Goal: Task Accomplishment & Management: Manage account settings

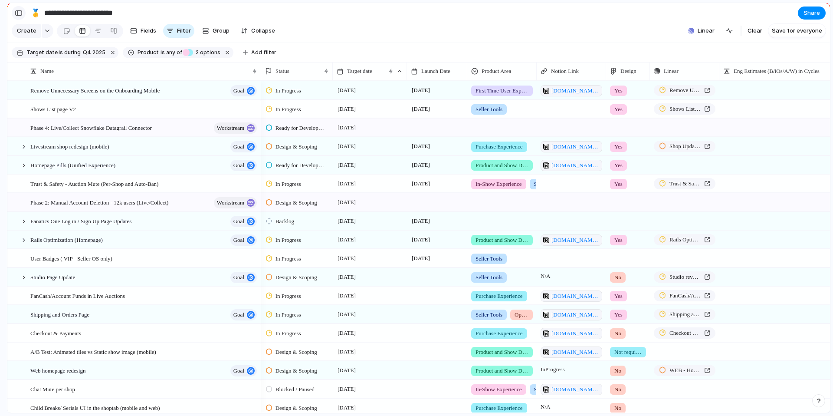
click at [17, 13] on div "button" at bounding box center [19, 13] width 8 height 6
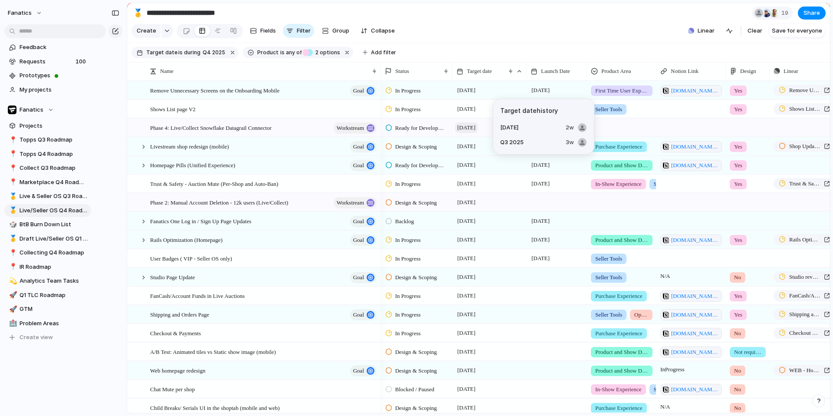
click at [472, 125] on span "[DATE]" at bounding box center [466, 127] width 23 height 10
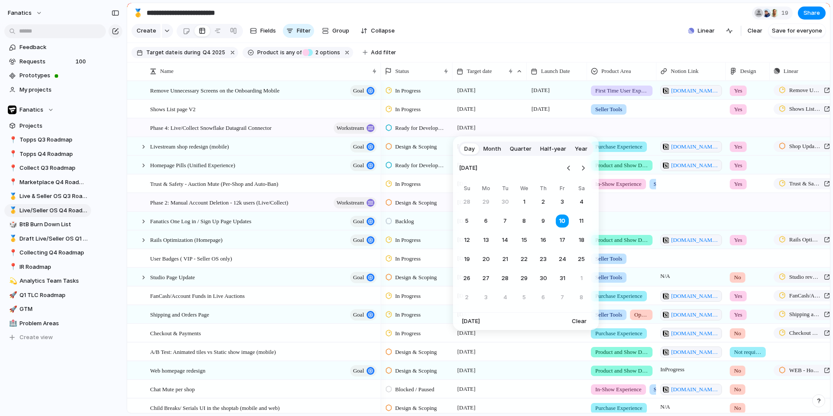
click at [494, 153] on span "Month" at bounding box center [492, 148] width 18 height 9
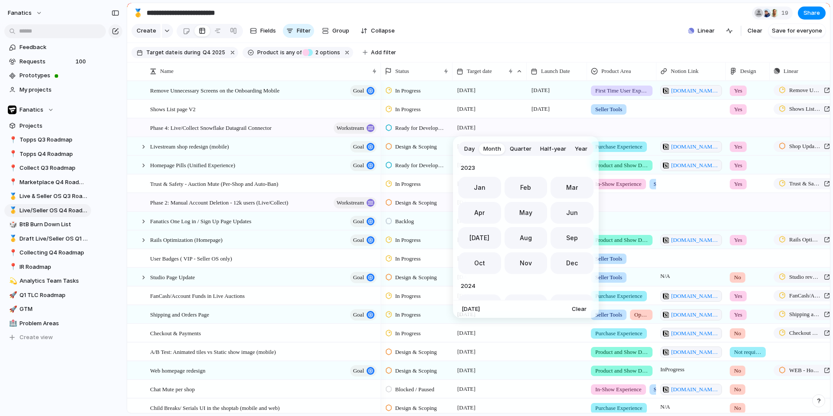
scroll to position [238, 0]
click at [474, 263] on span "Oct" at bounding box center [479, 260] width 11 height 9
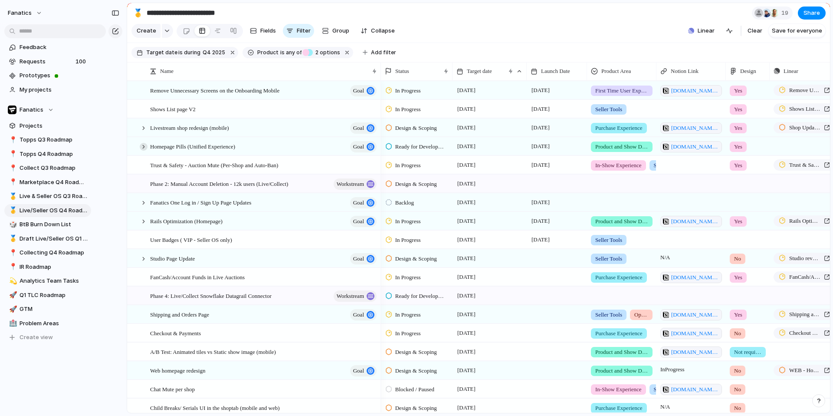
click at [144, 148] on div at bounding box center [144, 147] width 8 height 8
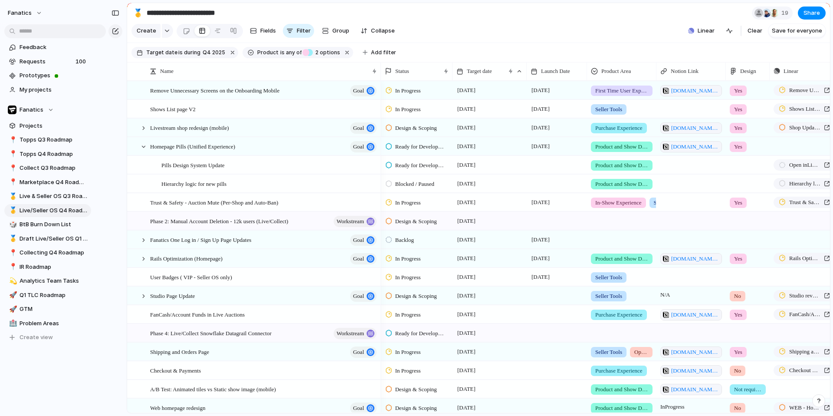
click at [407, 186] on span "Blocked / Paused" at bounding box center [414, 184] width 39 height 9
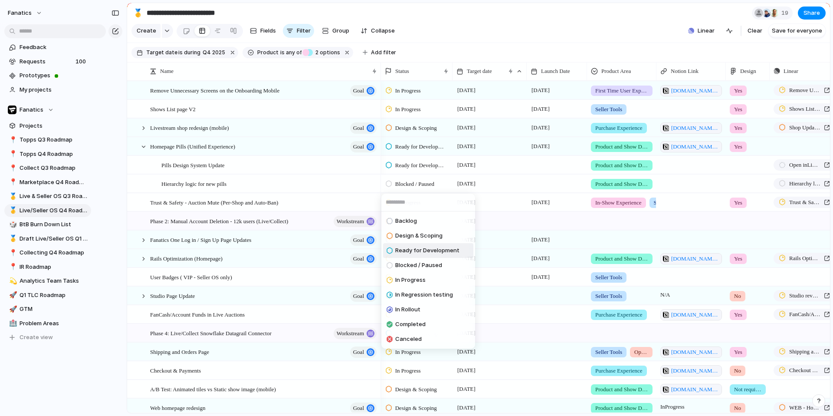
click at [401, 252] on span "Ready for Development" at bounding box center [427, 250] width 64 height 9
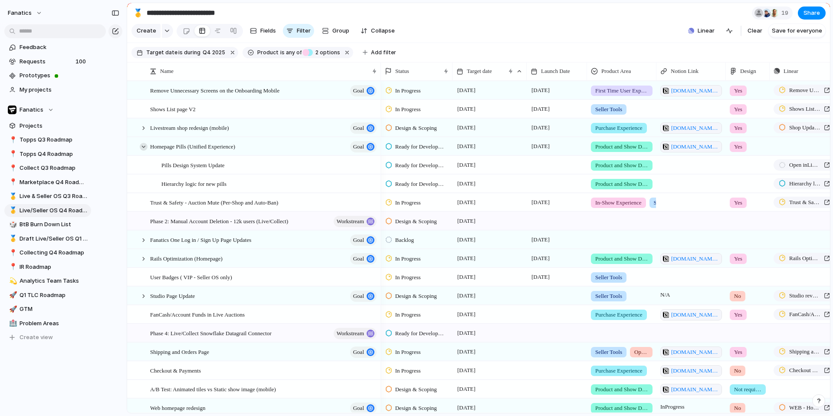
click at [142, 143] on div at bounding box center [144, 147] width 8 height 8
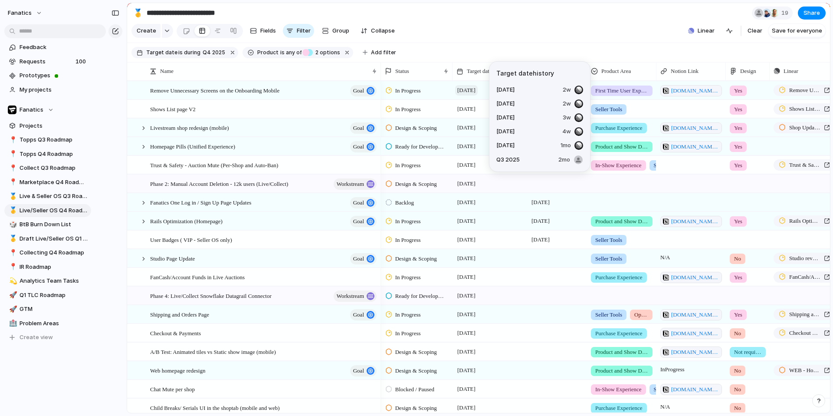
click at [477, 93] on span "[DATE]" at bounding box center [466, 90] width 23 height 10
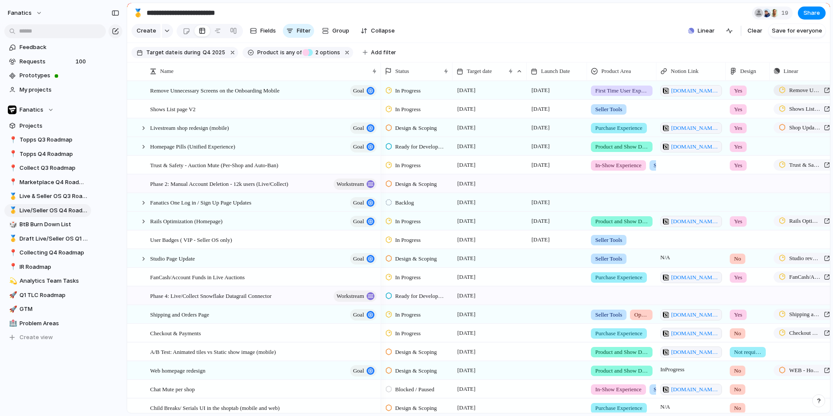
click at [786, 92] on div "Remove Unnecessary Screens on the Onboarding Mobile" at bounding box center [804, 90] width 51 height 9
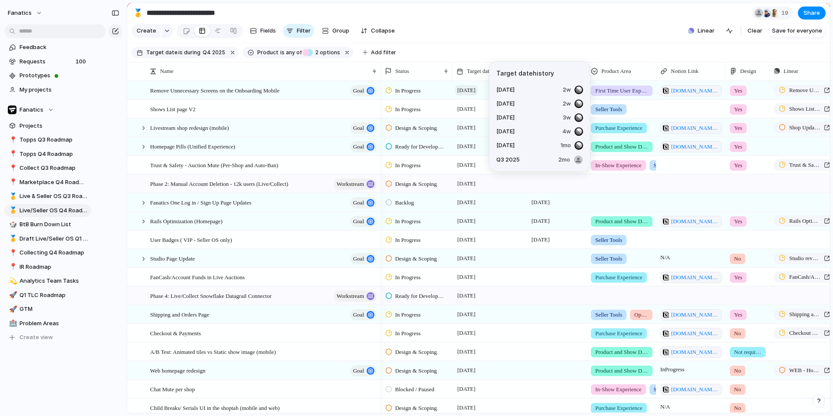
click at [469, 89] on span "[DATE]" at bounding box center [466, 90] width 23 height 10
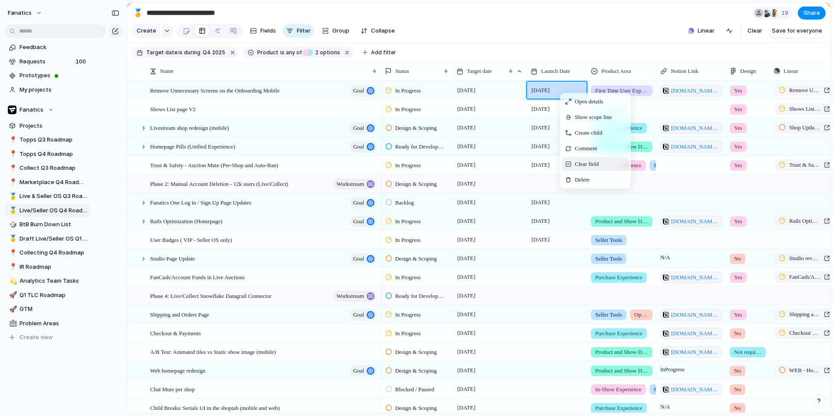
click at [579, 167] on span "Clear field" at bounding box center [587, 164] width 24 height 9
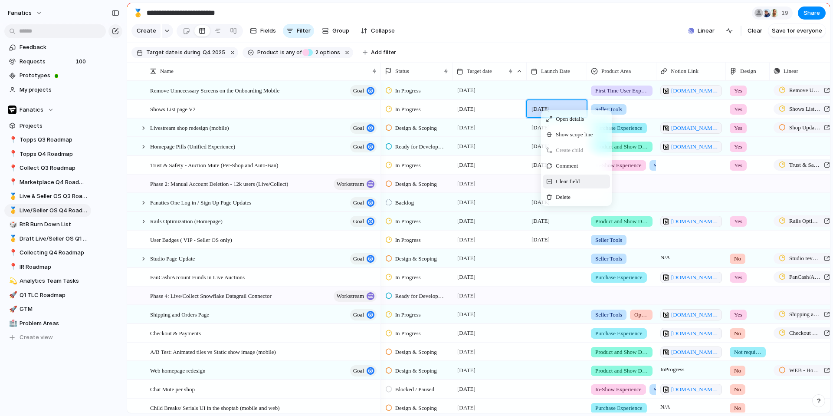
click at [563, 186] on div "Clear field" at bounding box center [576, 181] width 67 height 14
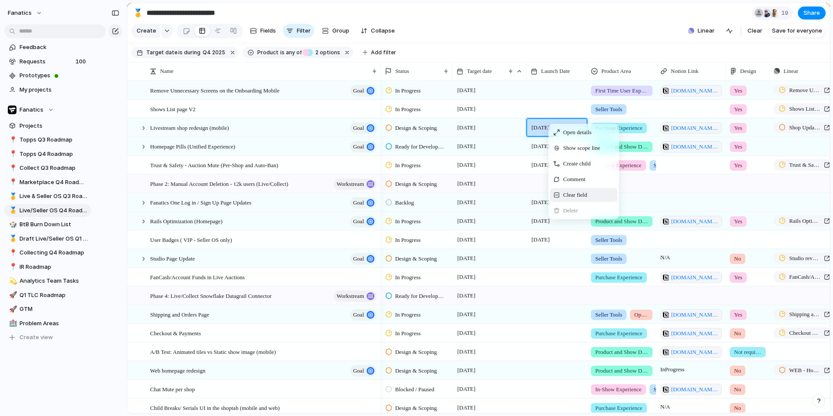
click at [567, 197] on span "Clear field" at bounding box center [575, 194] width 24 height 9
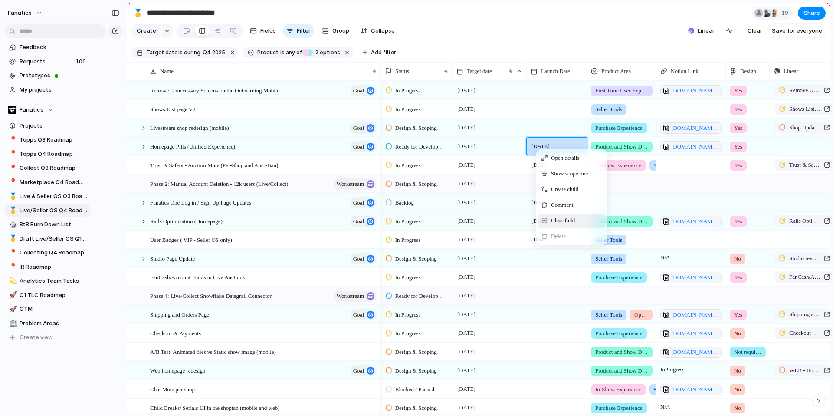
click at [549, 222] on div "Clear field" at bounding box center [571, 220] width 67 height 14
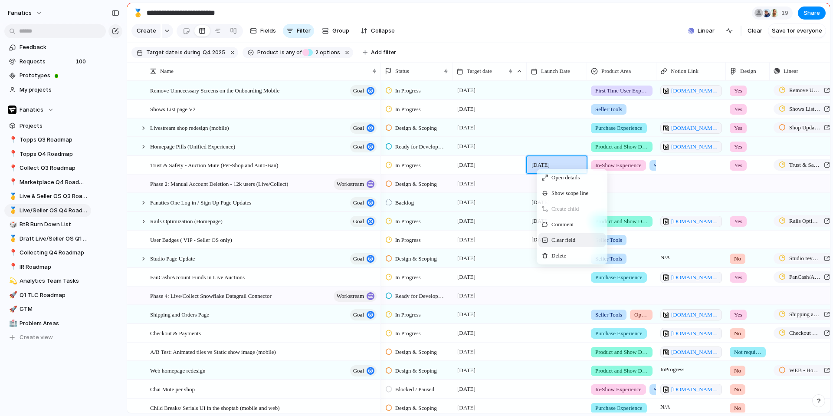
click at [547, 240] on span "Context Menu" at bounding box center [545, 240] width 6 height 6
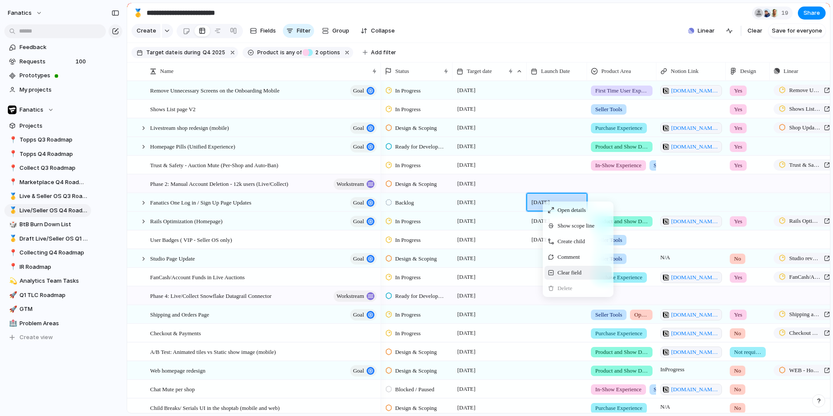
click at [558, 274] on span "Clear field" at bounding box center [570, 272] width 24 height 9
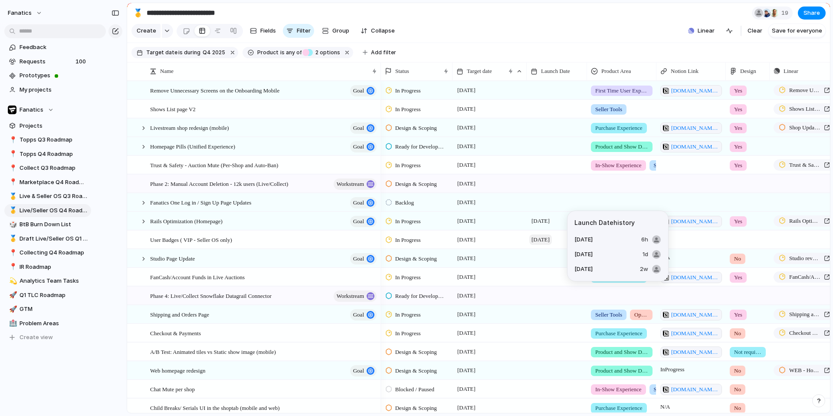
click at [542, 241] on span "[DATE]" at bounding box center [540, 239] width 23 height 10
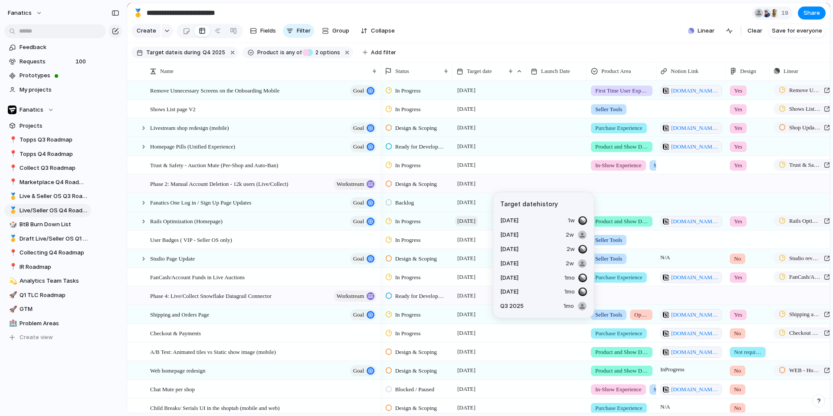
click at [478, 219] on span "[DATE]" at bounding box center [466, 221] width 23 height 10
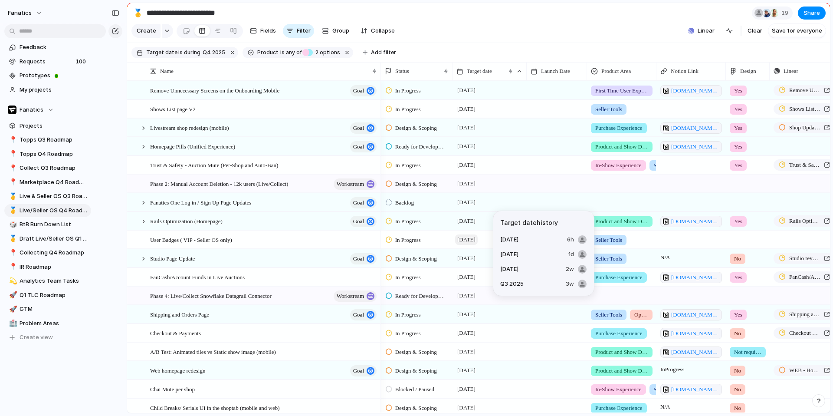
click at [471, 239] on span "[DATE]" at bounding box center [466, 239] width 23 height 10
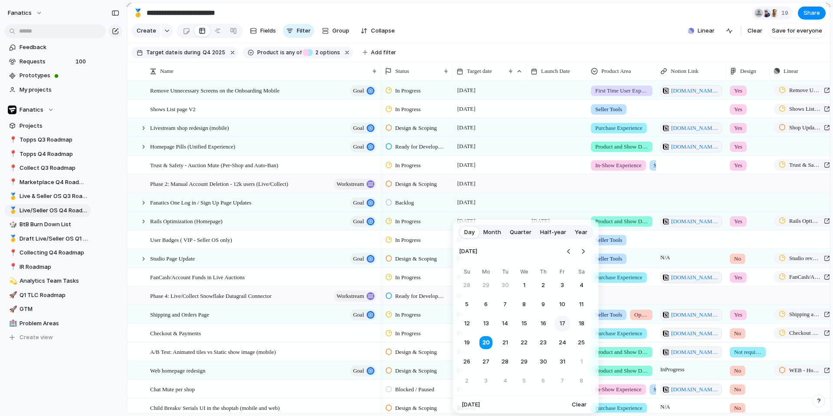
click at [560, 321] on button "17" at bounding box center [563, 323] width 16 height 16
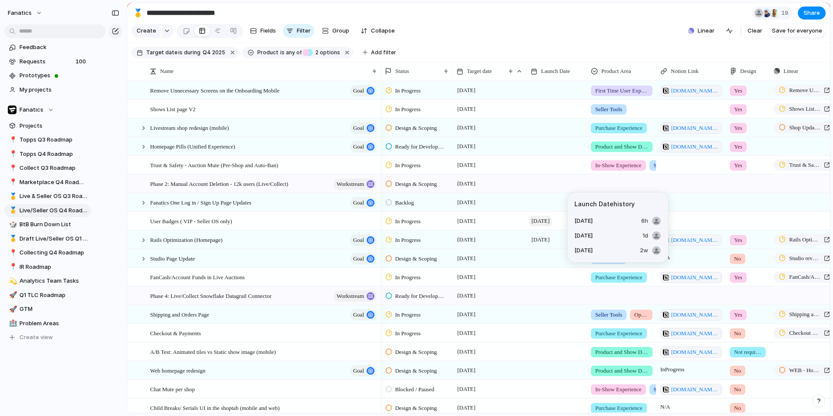
click at [549, 221] on span "[DATE]" at bounding box center [540, 221] width 23 height 10
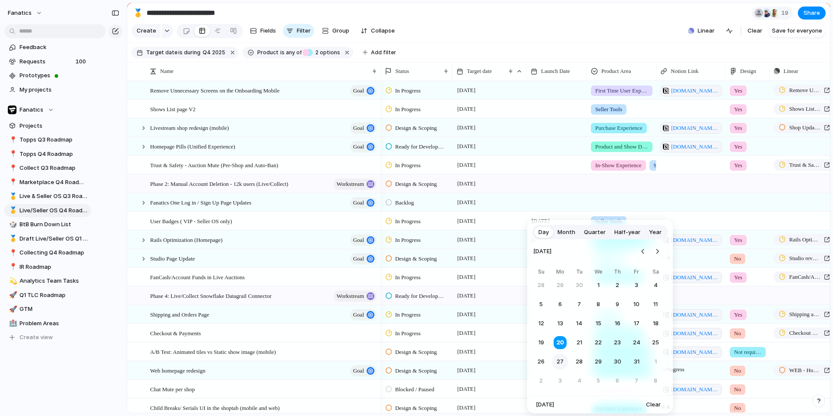
click at [558, 359] on button "27" at bounding box center [560, 362] width 16 height 16
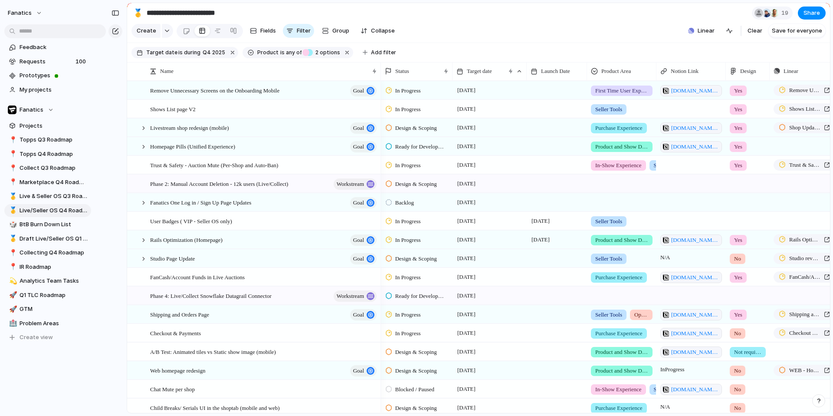
click at [538, 257] on div at bounding box center [557, 258] width 60 height 18
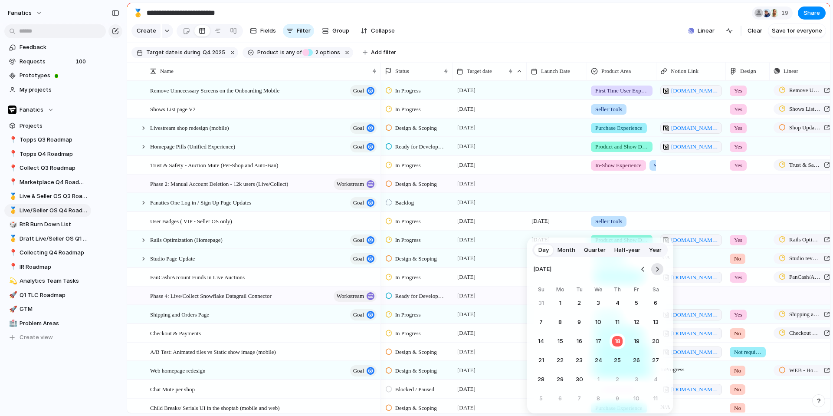
click at [655, 273] on button "Go to the Next Month" at bounding box center [657, 269] width 12 height 12
click at [561, 380] on button "27" at bounding box center [560, 379] width 16 height 16
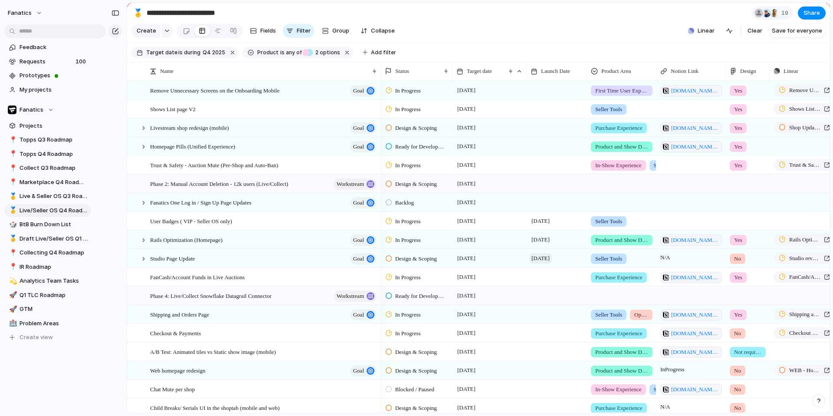
click at [548, 259] on span "[DATE]" at bounding box center [540, 258] width 23 height 10
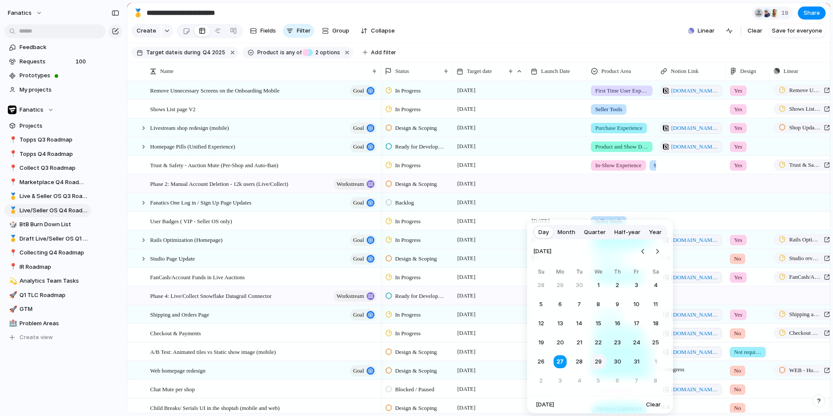
click at [604, 366] on button "29" at bounding box center [599, 362] width 16 height 16
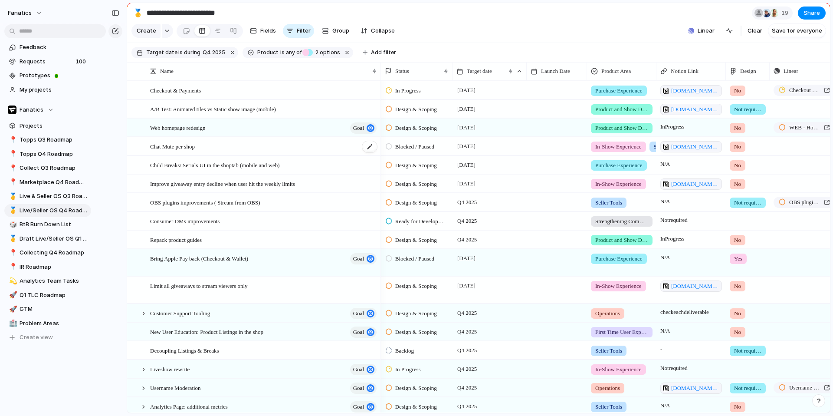
scroll to position [0, 0]
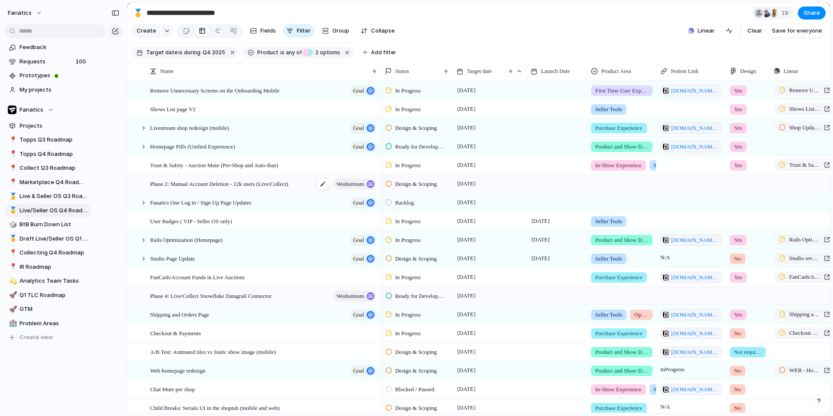
click at [348, 186] on span "workstream" at bounding box center [350, 184] width 27 height 12
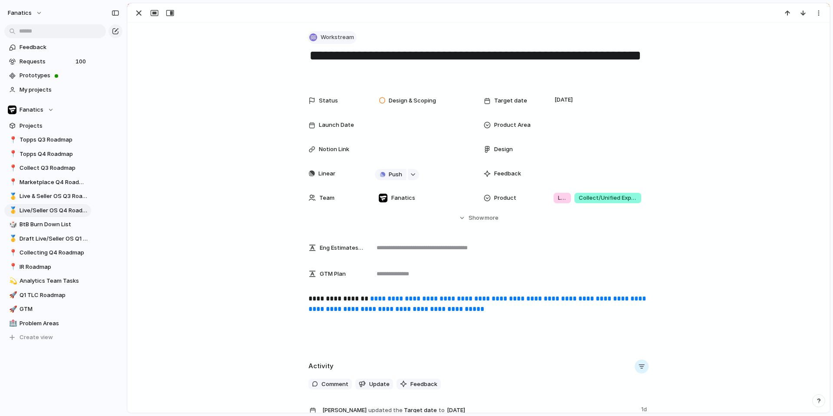
click at [343, 31] on button "Workstream" at bounding box center [332, 37] width 49 height 13
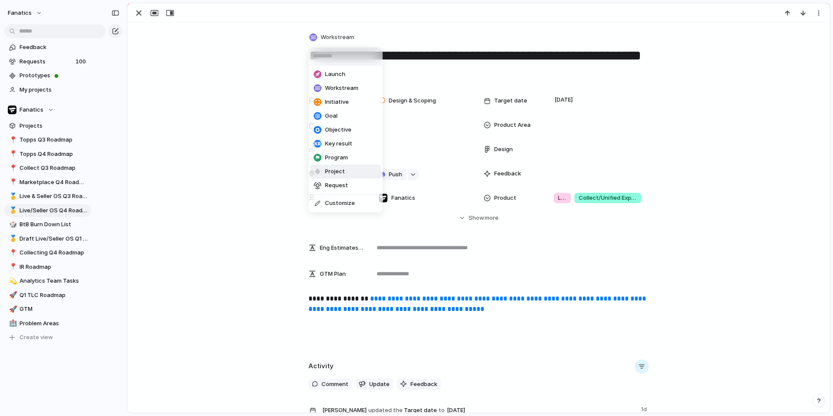
click at [332, 172] on span "Project" at bounding box center [335, 171] width 20 height 9
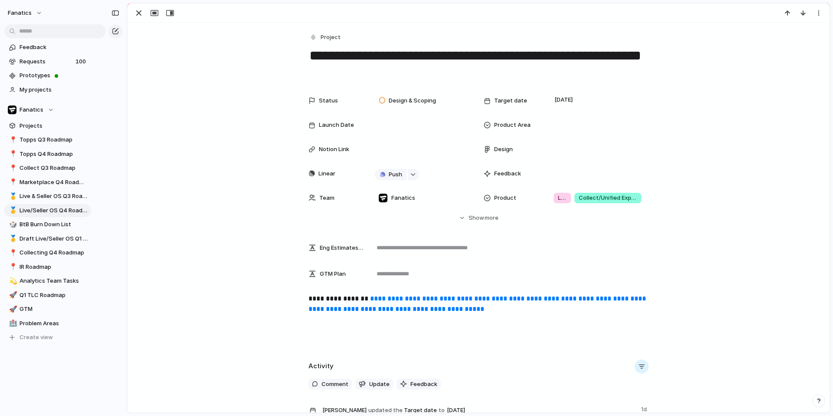
click at [314, 56] on textarea "**********" at bounding box center [479, 63] width 340 height 35
click at [399, 61] on textarea "**********" at bounding box center [479, 63] width 340 height 35
type textarea "**********"
click at [140, 11] on div "button" at bounding box center [139, 13] width 10 height 10
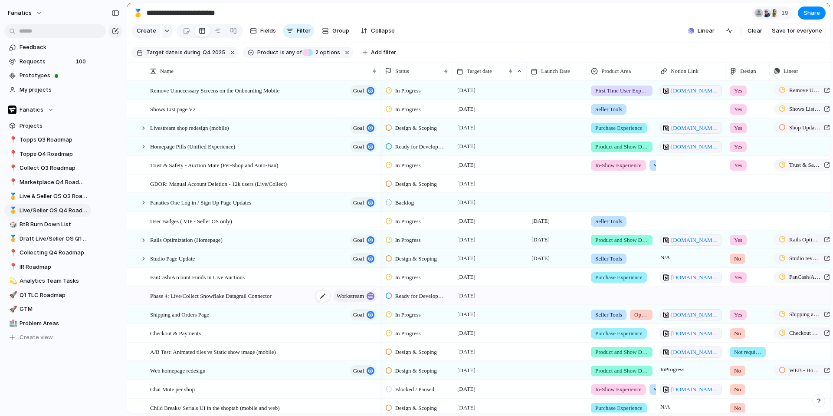
click at [185, 303] on div "Phase 4: Live/Collect Snowflake Datagrail Connector workstream" at bounding box center [264, 296] width 228 height 18
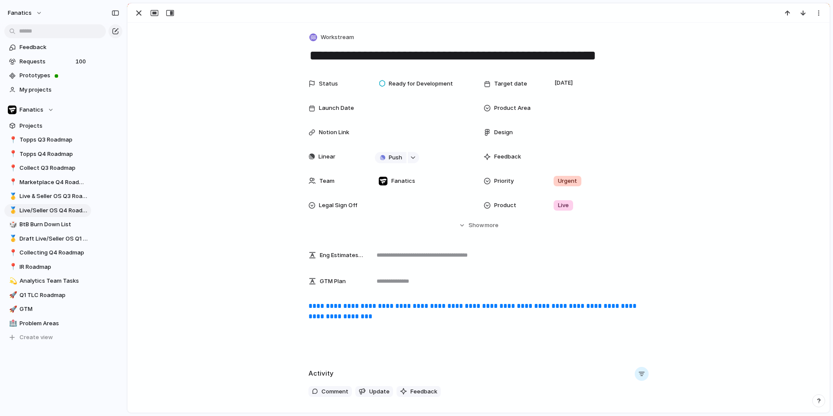
drag, startPoint x: 359, startPoint y: 56, endPoint x: 295, endPoint y: 56, distance: 63.8
click at [295, 56] on div "**********" at bounding box center [479, 310] width 702 height 575
type textarea "**********"
click at [339, 36] on span "Workstream" at bounding box center [337, 37] width 33 height 9
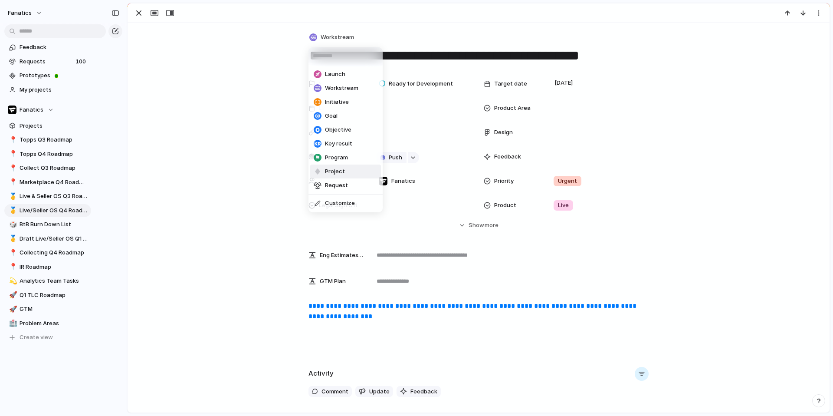
click at [337, 168] on span "Project" at bounding box center [335, 171] width 20 height 9
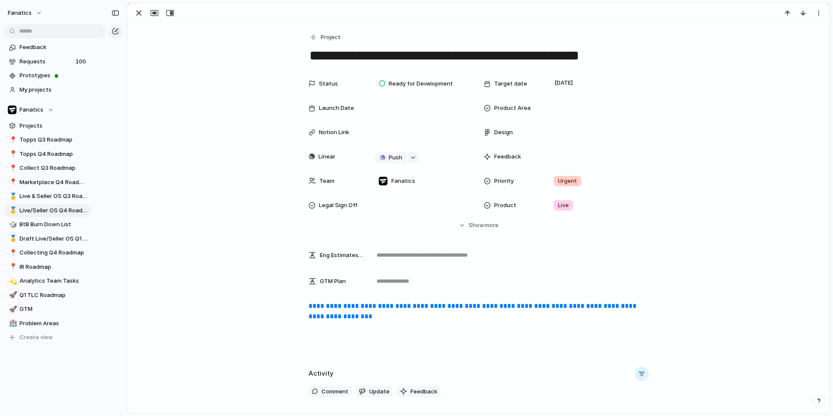
click at [210, 85] on div "Status Ready for Development Target date October 2025 Launch Date Product Area …" at bounding box center [478, 152] width 681 height 154
click at [139, 13] on div "button" at bounding box center [139, 13] width 10 height 10
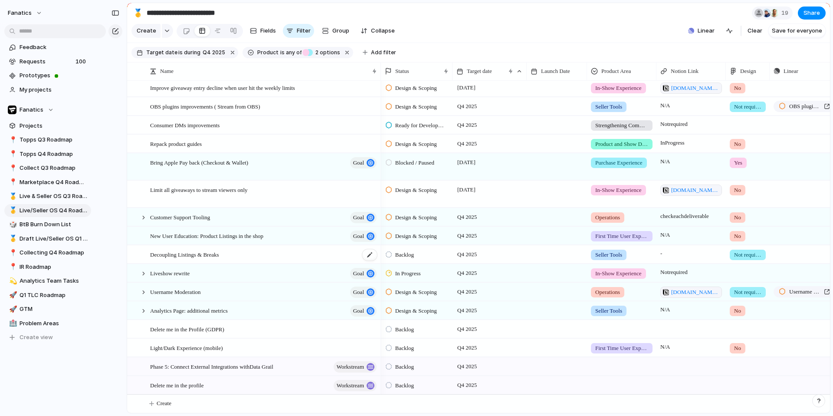
click at [207, 249] on span "Decoupling Listings & Breaks" at bounding box center [184, 254] width 69 height 10
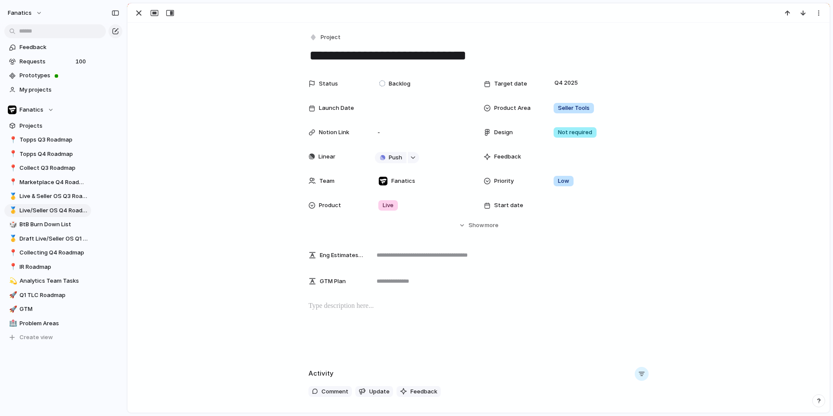
click at [377, 54] on textarea "**********" at bounding box center [479, 55] width 340 height 18
click at [511, 59] on textarea "**********" at bounding box center [479, 55] width 340 height 18
type textarea "**********"
click at [140, 16] on div "button" at bounding box center [139, 13] width 10 height 10
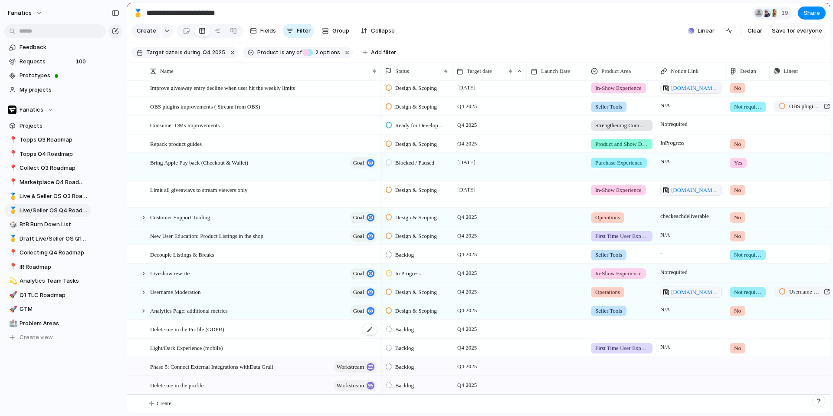
click at [163, 329] on span "Delete me in the Profile (GDPR)" at bounding box center [187, 329] width 74 height 10
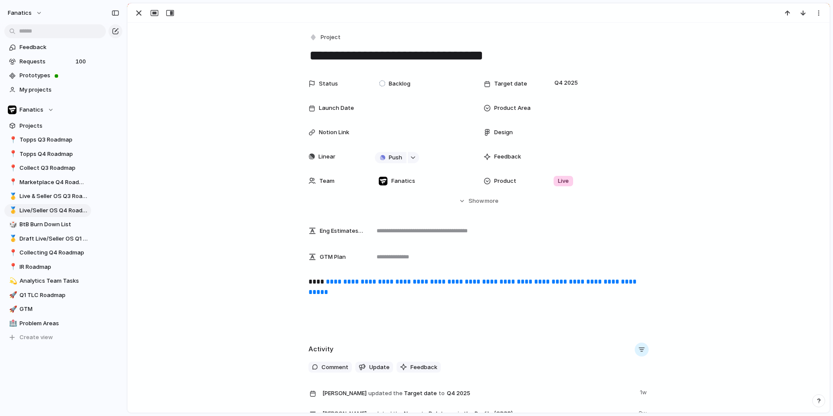
click at [312, 56] on textarea "**********" at bounding box center [479, 55] width 340 height 18
click at [555, 56] on textarea "**********" at bounding box center [479, 55] width 340 height 18
type textarea "**********"
click at [137, 10] on div "button" at bounding box center [139, 13] width 10 height 10
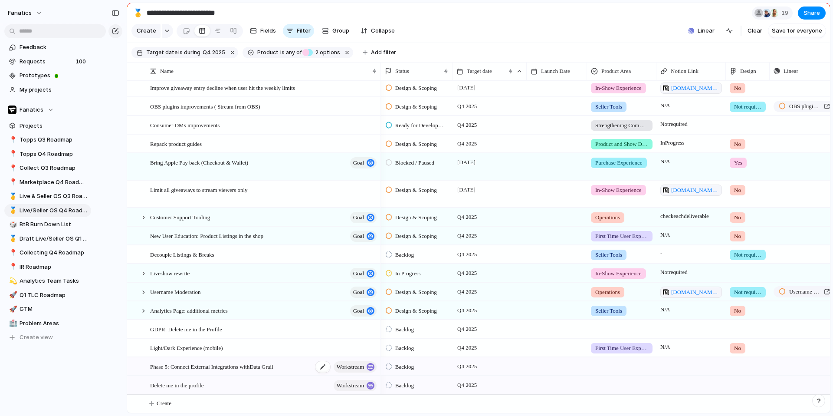
click at [206, 366] on span "Phase 5: Connect External Integrations withData Grail" at bounding box center [211, 366] width 123 height 10
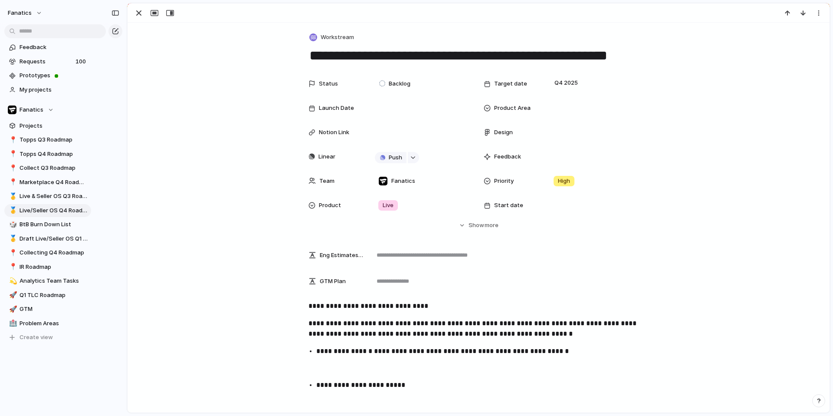
drag, startPoint x: 358, startPoint y: 57, endPoint x: 304, endPoint y: 56, distance: 54.2
click at [304, 56] on div "**********" at bounding box center [479, 310] width 702 height 575
type textarea "**********"
click at [344, 31] on button "Workstream" at bounding box center [332, 37] width 49 height 13
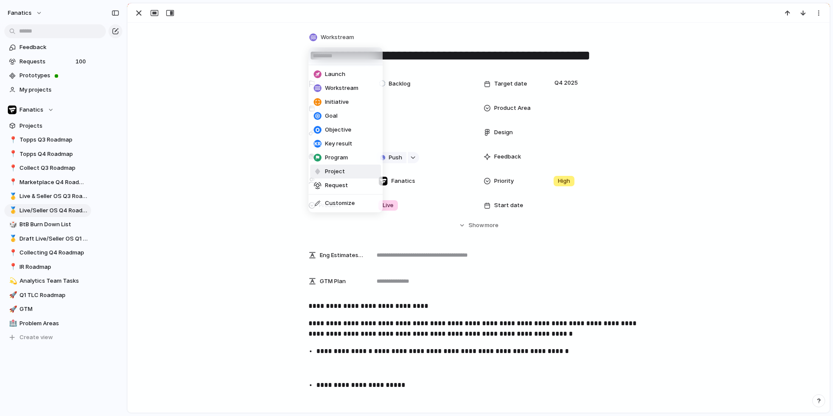
click at [332, 174] on span "Project" at bounding box center [335, 171] width 20 height 9
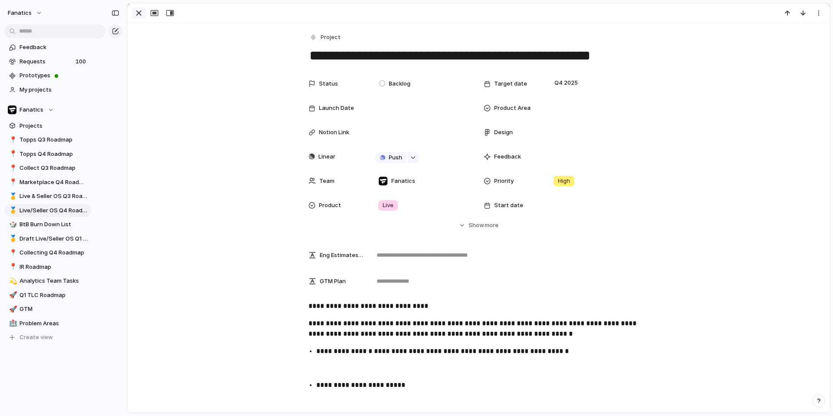
click at [137, 14] on div "button" at bounding box center [139, 13] width 10 height 10
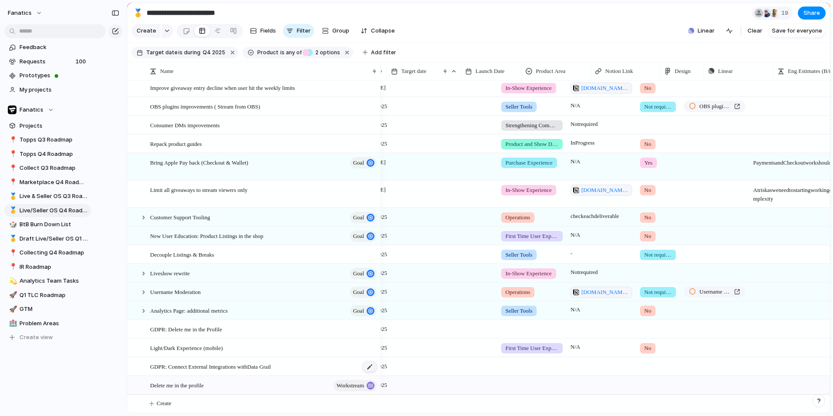
scroll to position [0, 91]
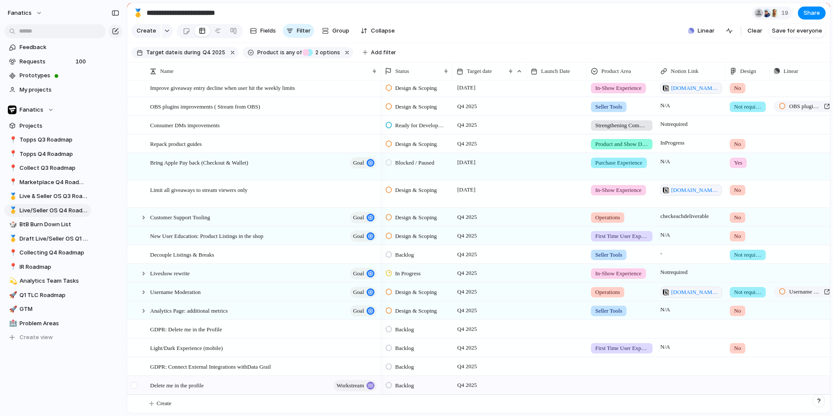
click at [135, 386] on div at bounding box center [134, 385] width 7 height 7
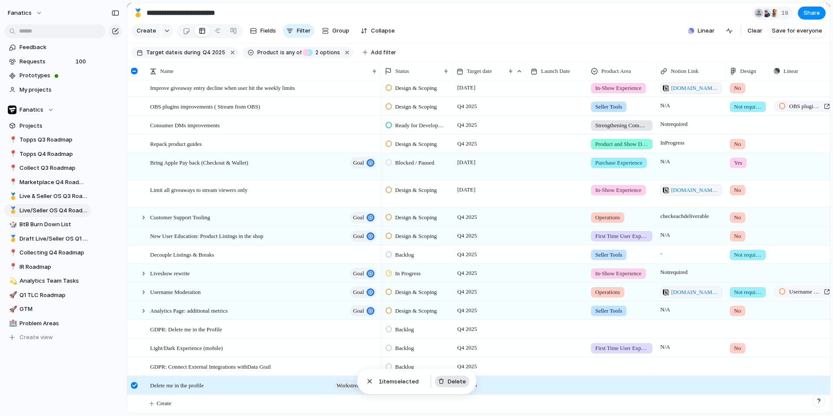
click at [456, 383] on span "Delete" at bounding box center [457, 381] width 18 height 9
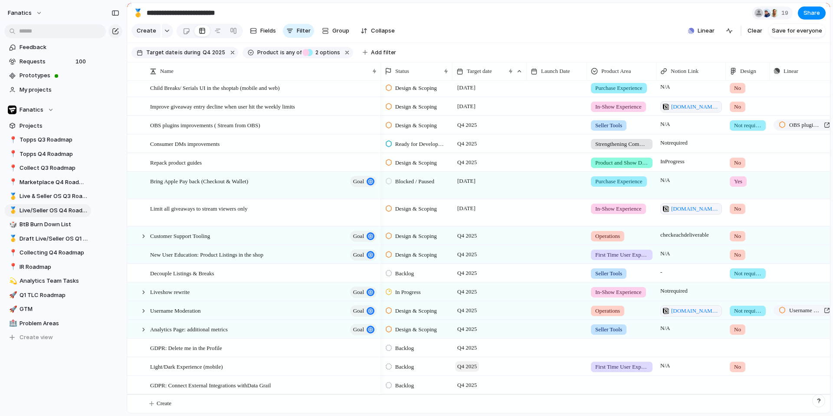
click at [470, 363] on span "Q4 2025" at bounding box center [467, 366] width 24 height 10
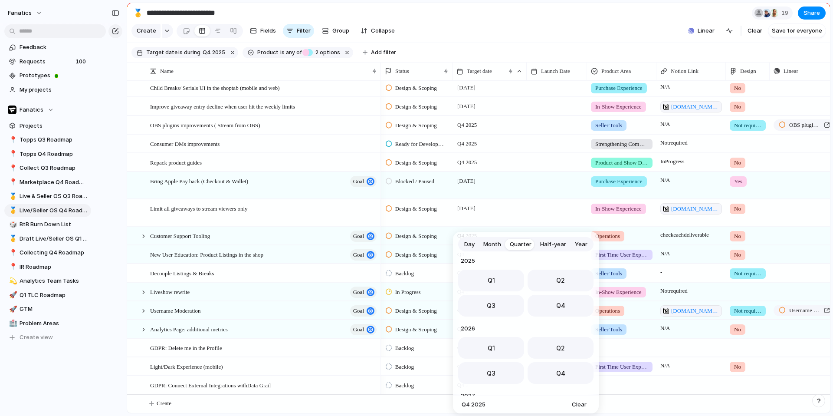
click at [491, 246] on span "Month" at bounding box center [492, 244] width 18 height 9
click at [565, 27] on div "Day Month Quarter Half-year Year 2023 Jan Feb Mar Apr May Jun Jul Aug Sep Oct N…" at bounding box center [416, 208] width 833 height 416
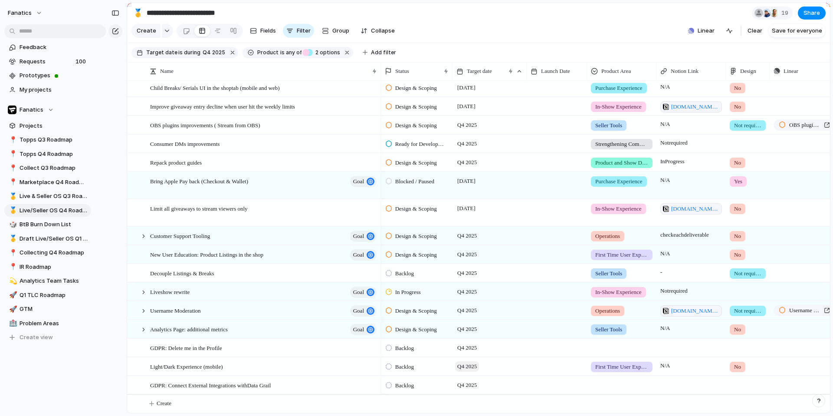
click at [475, 368] on span "Q4 2025" at bounding box center [467, 366] width 24 height 10
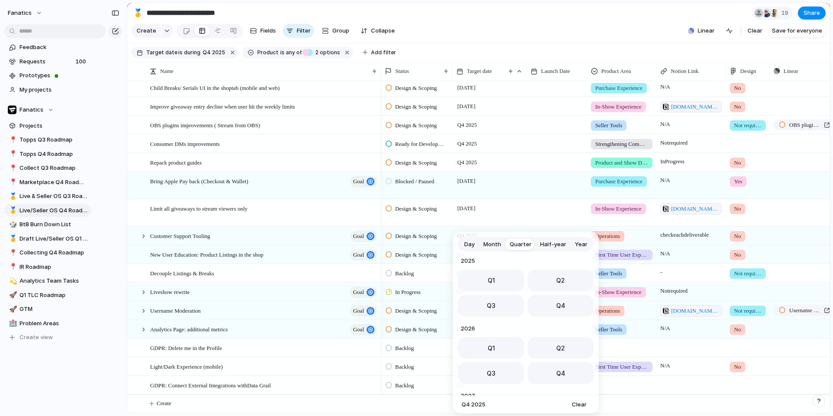
click at [492, 243] on span "Month" at bounding box center [492, 244] width 18 height 9
click at [566, 352] on span "Dec" at bounding box center [572, 355] width 12 height 9
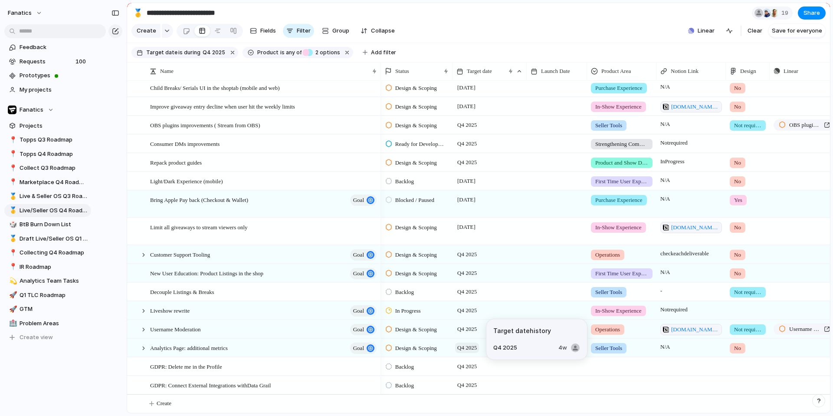
click at [471, 351] on span "Q4 2025" at bounding box center [467, 347] width 24 height 10
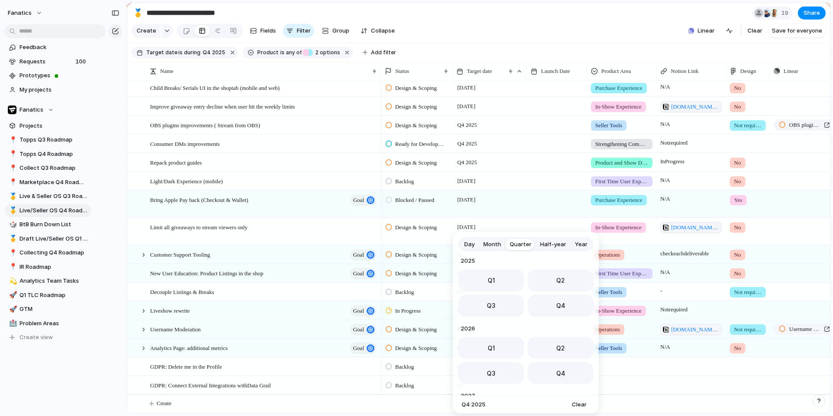
click at [490, 243] on span "Month" at bounding box center [492, 244] width 18 height 9
click at [567, 351] on span "Dec" at bounding box center [572, 355] width 12 height 9
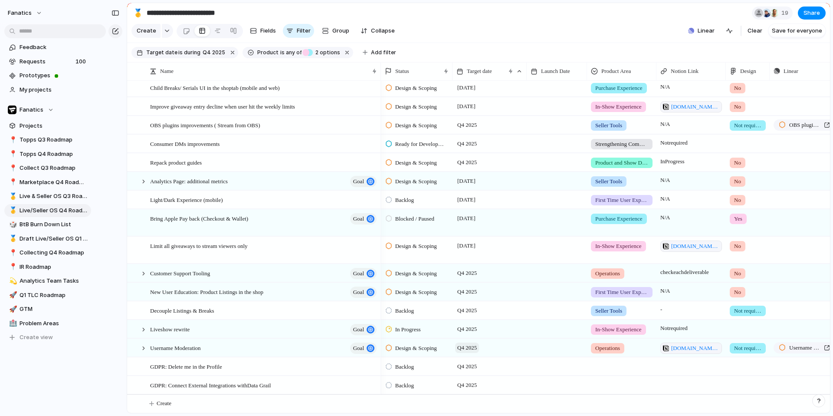
click at [462, 345] on span "Q4 2025" at bounding box center [467, 347] width 24 height 10
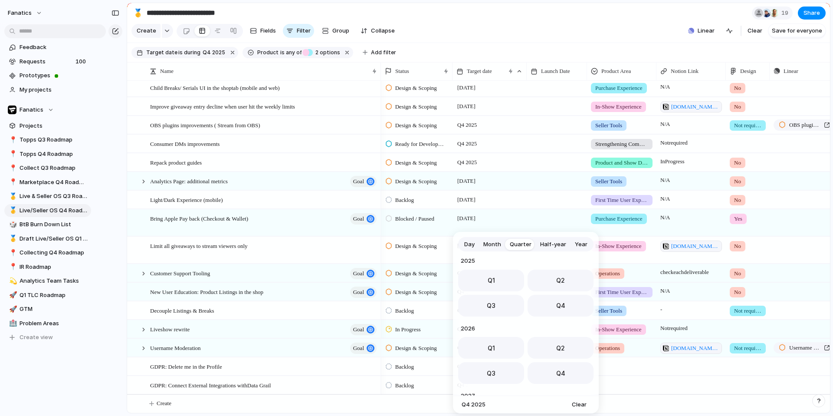
click at [494, 245] on span "Month" at bounding box center [492, 244] width 18 height 9
click at [566, 355] on span "Dec" at bounding box center [572, 355] width 12 height 9
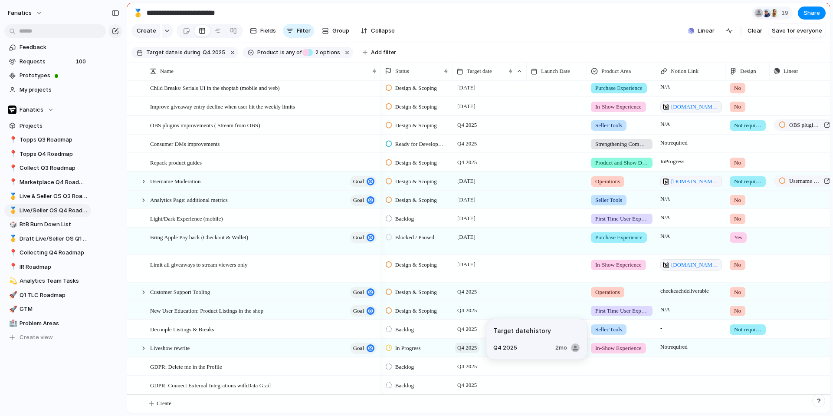
click at [466, 346] on span "Q4 2025" at bounding box center [467, 347] width 24 height 10
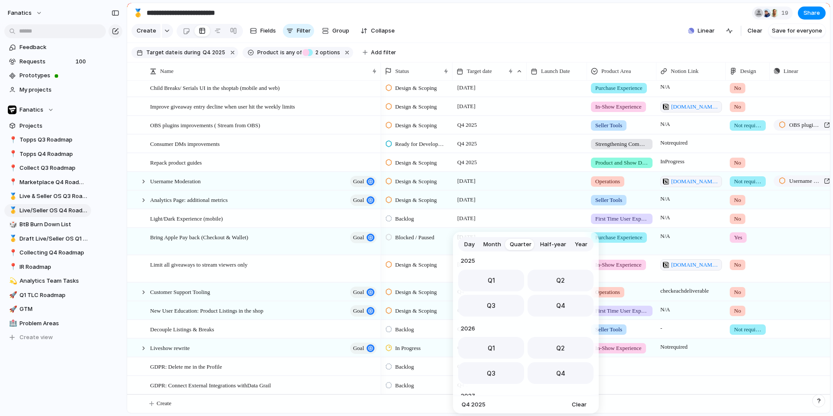
click at [489, 243] on span "Month" at bounding box center [492, 244] width 18 height 9
click at [566, 355] on span "Dec" at bounding box center [572, 355] width 12 height 9
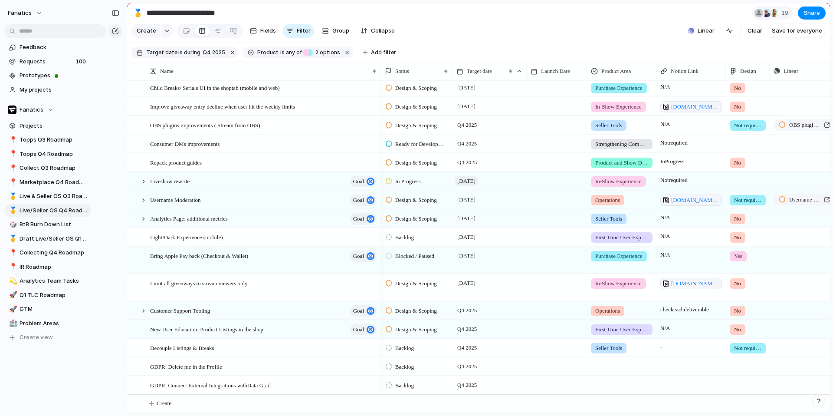
click at [467, 182] on span "[DATE]" at bounding box center [466, 181] width 23 height 10
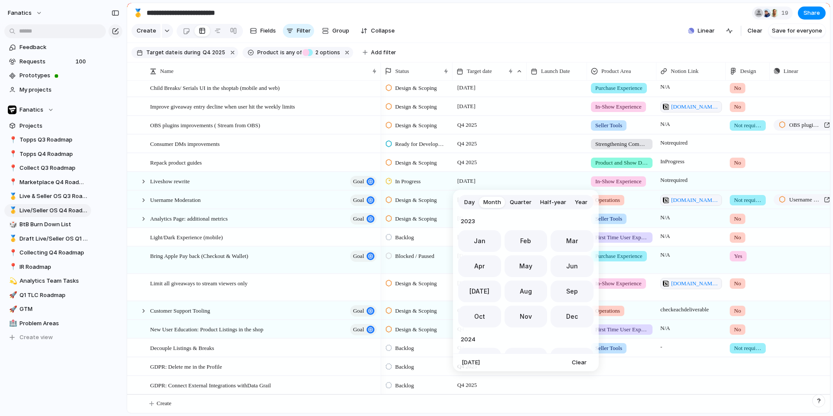
scroll to position [238, 0]
click at [467, 204] on span "Day" at bounding box center [469, 202] width 10 height 9
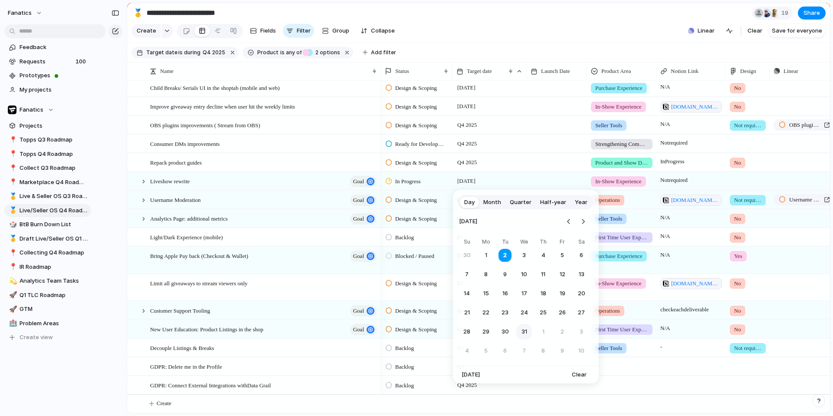
click at [524, 330] on button "31" at bounding box center [524, 332] width 16 height 16
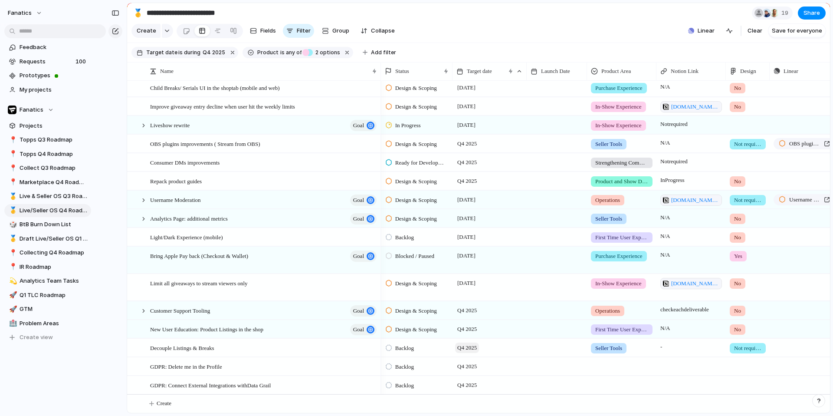
click at [470, 346] on span "Q4 2025" at bounding box center [467, 347] width 24 height 10
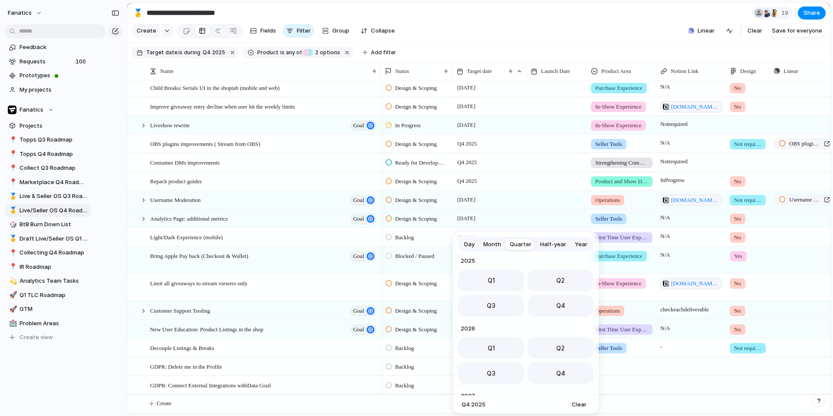
click at [489, 244] on span "Month" at bounding box center [492, 244] width 18 height 9
click at [568, 356] on span "Dec" at bounding box center [572, 355] width 12 height 9
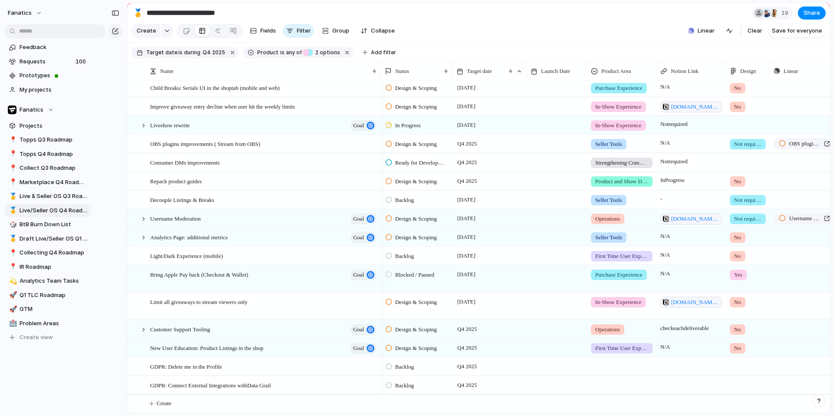
click at [402, 200] on span "Backlog" at bounding box center [404, 200] width 19 height 9
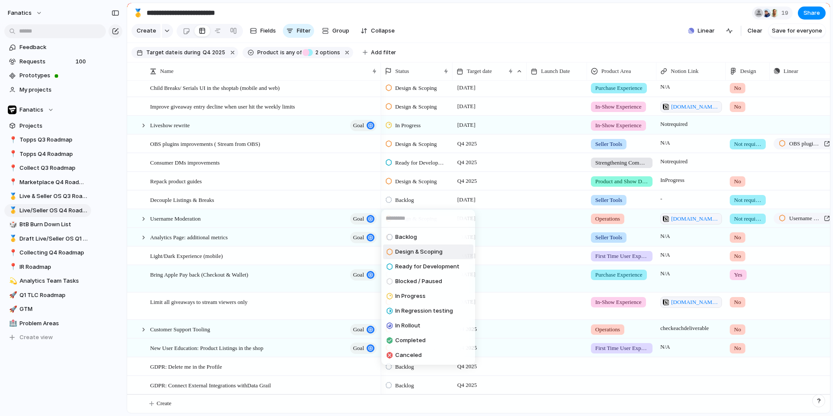
click at [408, 251] on span "Design & Scoping" at bounding box center [418, 251] width 47 height 9
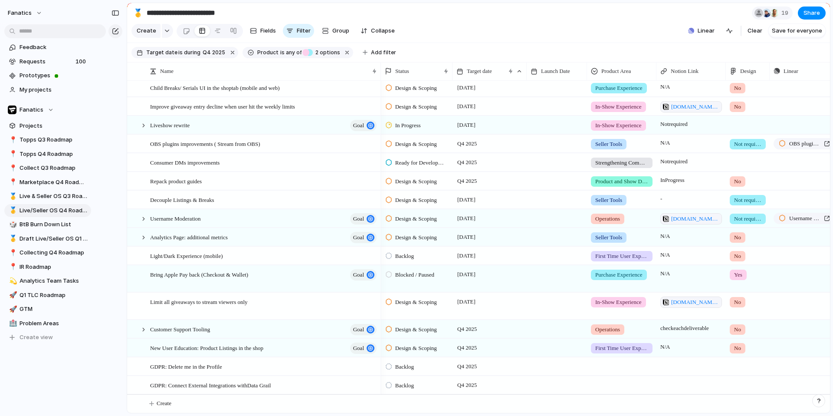
click at [405, 257] on span "Backlog" at bounding box center [404, 256] width 19 height 9
click at [421, 230] on div "Backlog Design & Scoping Ready for Development Blocked / Paused In Progress In …" at bounding box center [416, 208] width 833 height 416
click at [475, 349] on span "Q4 2025" at bounding box center [467, 347] width 24 height 10
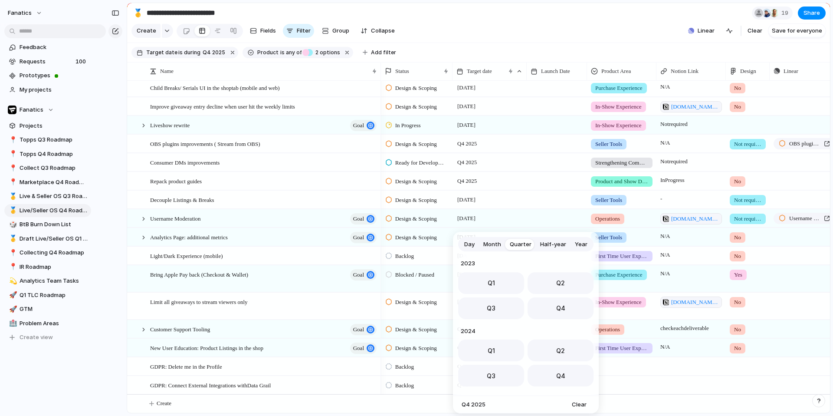
scroll to position [138, 0]
click at [496, 240] on span "Month" at bounding box center [492, 244] width 18 height 9
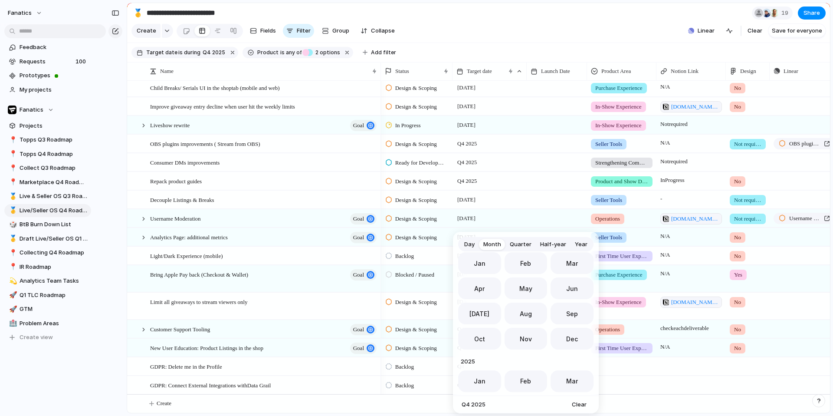
scroll to position [238, 0]
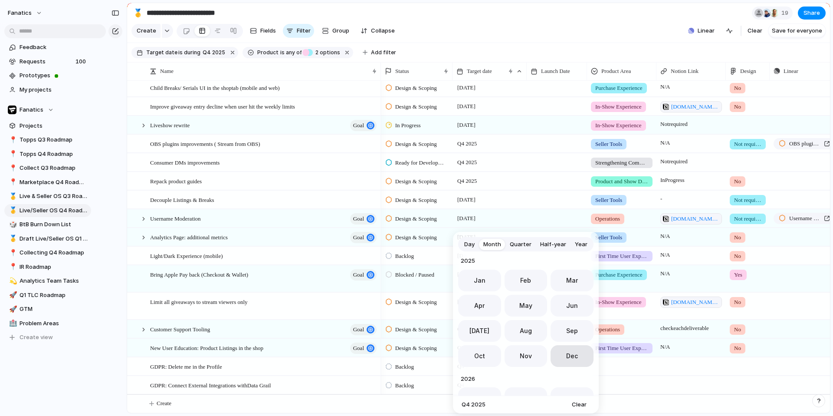
click at [566, 357] on span "Dec" at bounding box center [572, 355] width 12 height 9
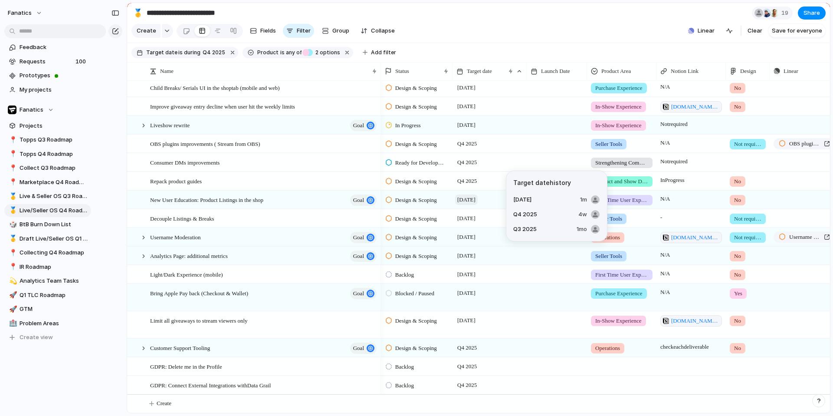
click at [477, 199] on span "[DATE]" at bounding box center [466, 199] width 23 height 10
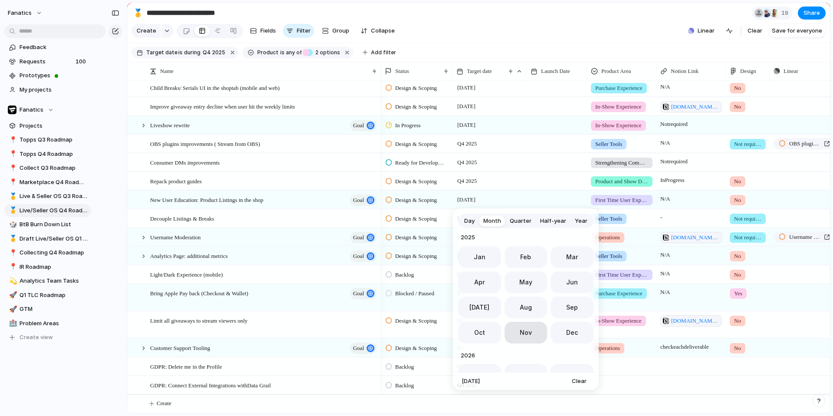
click at [529, 336] on span "Nov" at bounding box center [526, 332] width 12 height 9
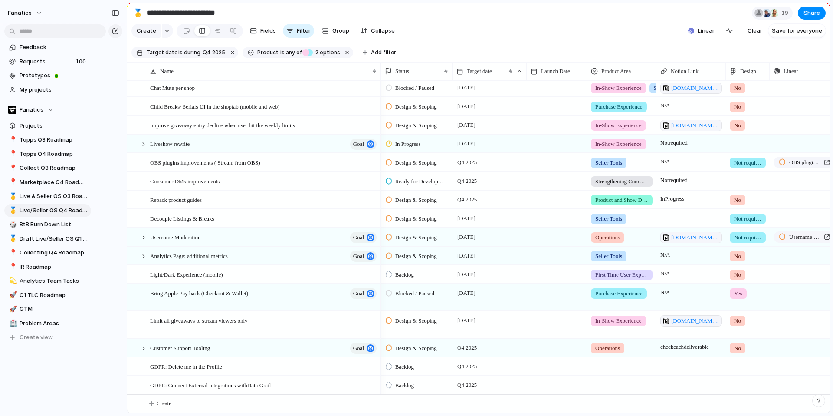
scroll to position [263, 0]
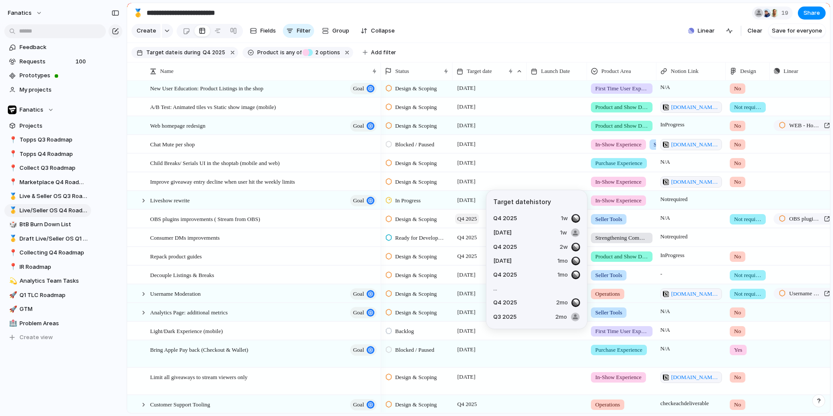
click at [462, 220] on span "Q4 2025" at bounding box center [467, 218] width 24 height 10
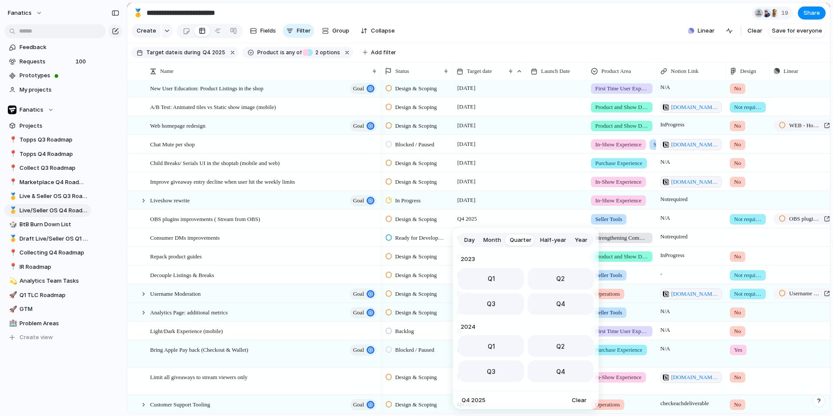
scroll to position [138, 0]
click at [496, 238] on span "Month" at bounding box center [492, 240] width 18 height 9
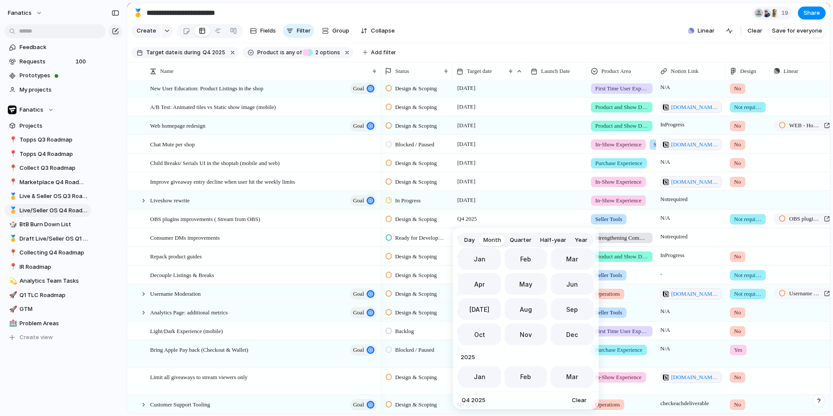
scroll to position [238, 0]
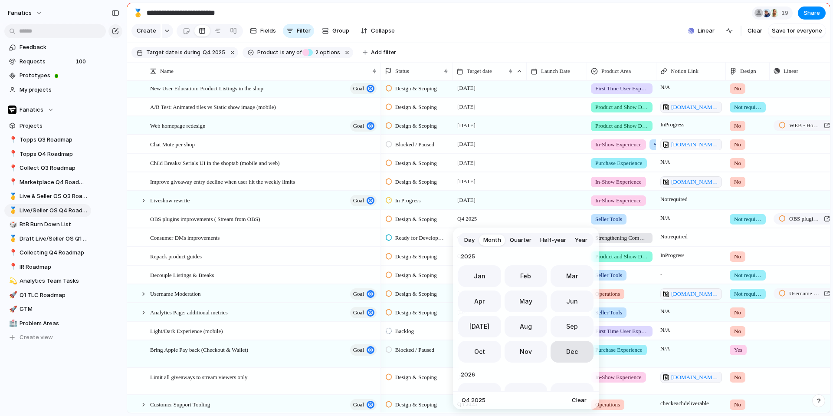
click at [573, 349] on span "Dec" at bounding box center [572, 351] width 12 height 9
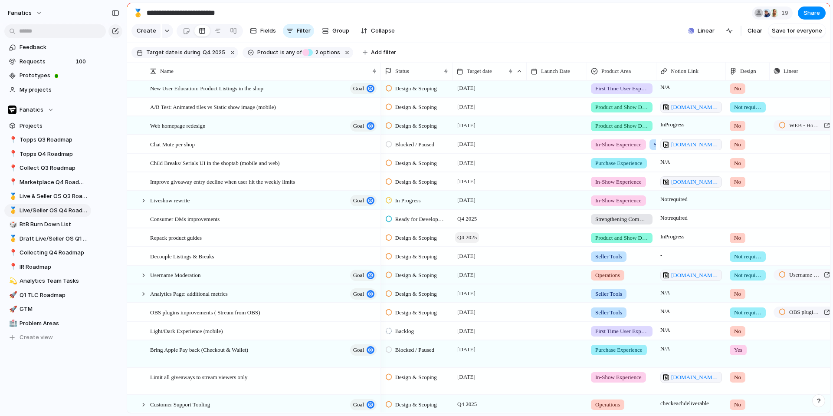
click at [476, 237] on span "Q4 2025" at bounding box center [467, 237] width 24 height 10
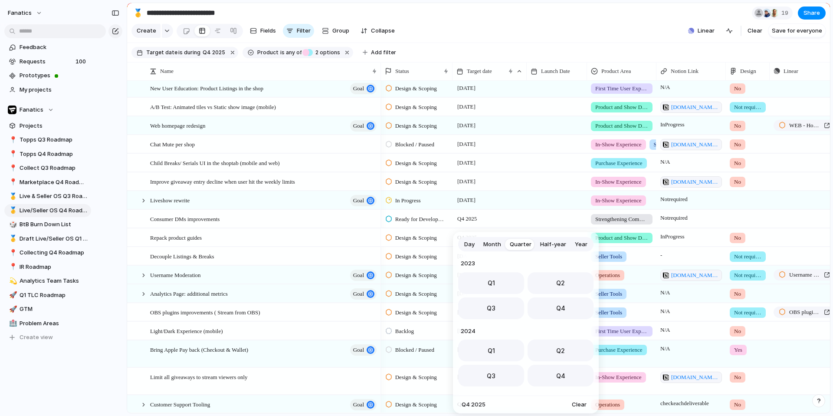
scroll to position [138, 0]
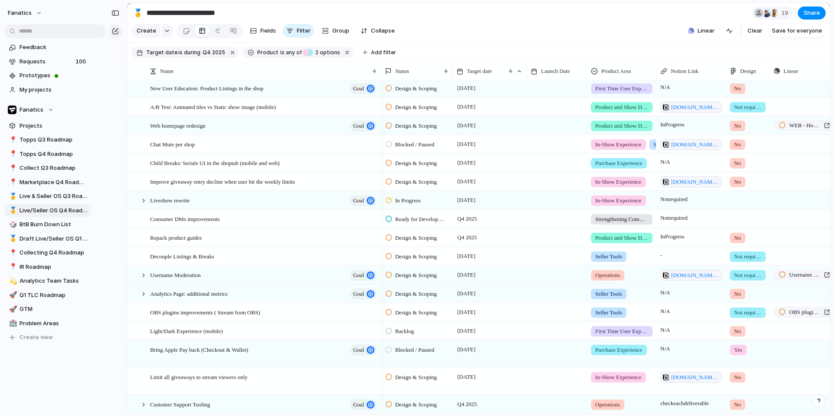
click at [424, 238] on div "Day Month Quarter Half-year Year 2023 Q1 Q2 Q3 Q4 2024 Q1 Q2 Q3 Q4 2025 Q1 Q2 Q…" at bounding box center [416, 208] width 833 height 416
click at [468, 236] on span "Q4 2025" at bounding box center [467, 237] width 24 height 10
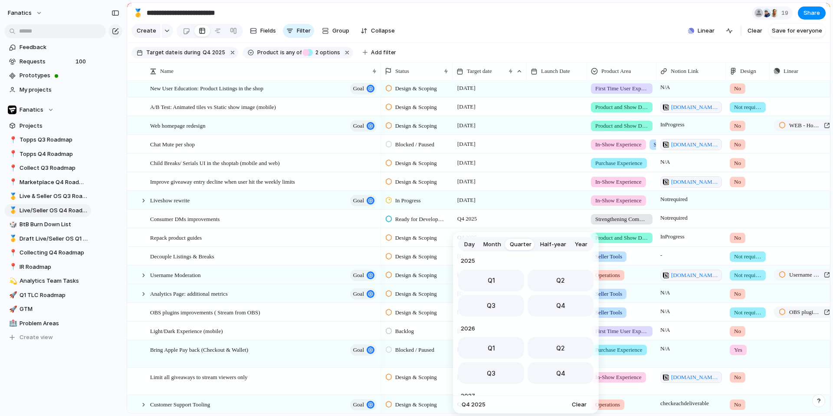
click at [495, 243] on span "Month" at bounding box center [492, 244] width 18 height 9
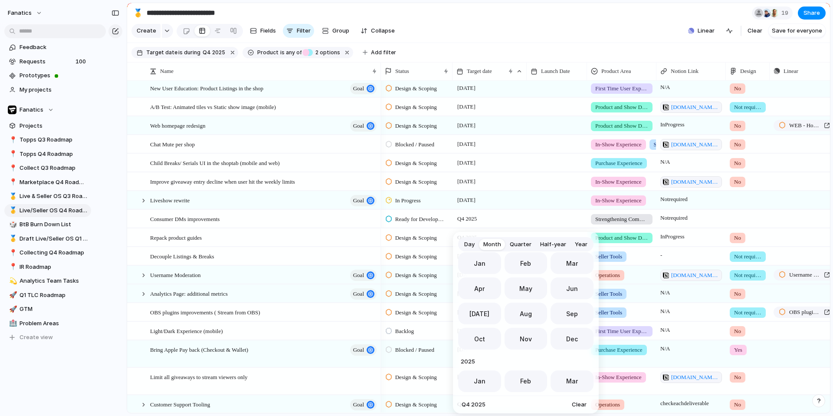
scroll to position [238, 0]
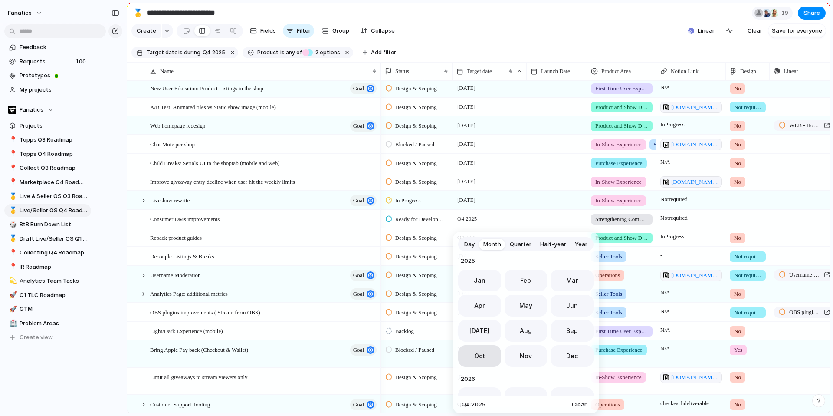
click at [491, 354] on button "Oct" at bounding box center [479, 356] width 43 height 22
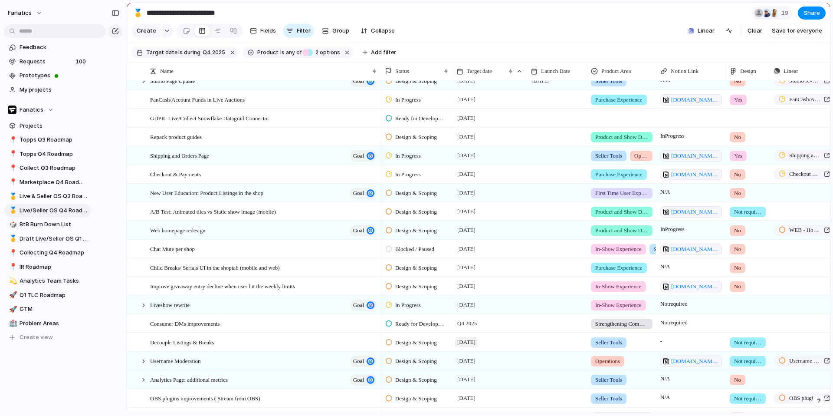
scroll to position [176, 0]
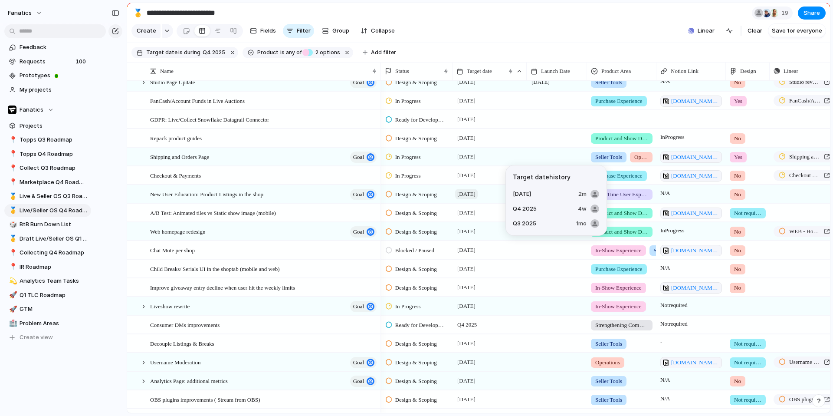
click at [471, 198] on span "[DATE]" at bounding box center [466, 194] width 23 height 10
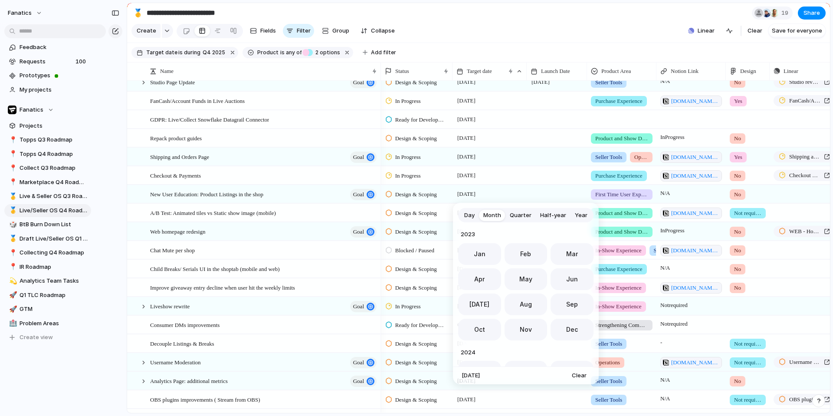
scroll to position [238, 0]
click at [473, 219] on span "Day" at bounding box center [469, 215] width 10 height 9
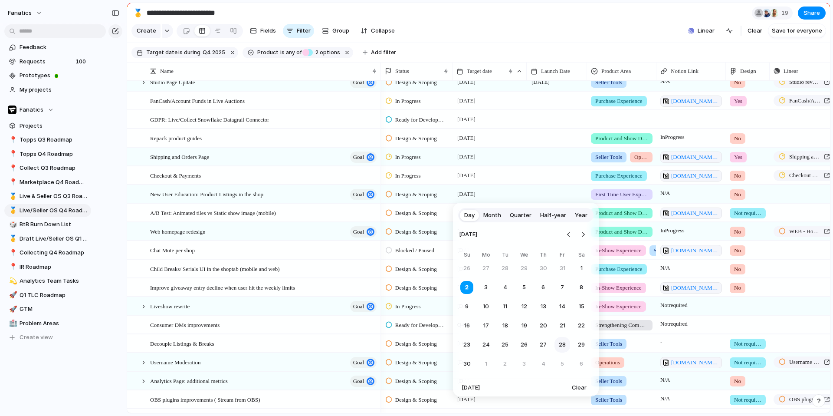
click at [564, 347] on button "28" at bounding box center [563, 345] width 16 height 16
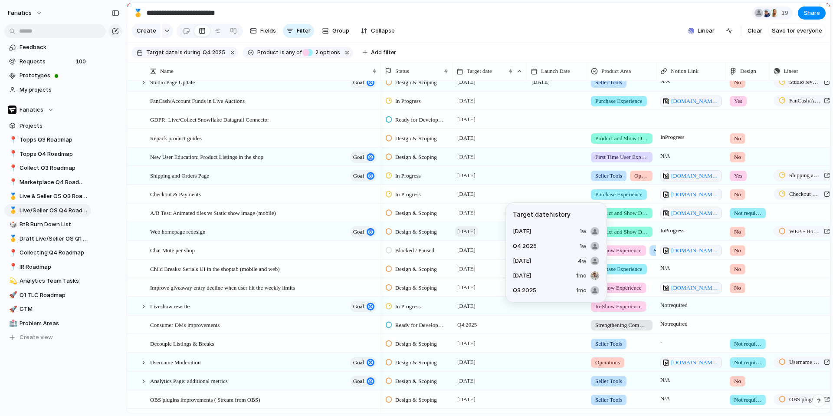
click at [469, 233] on span "[DATE]" at bounding box center [466, 231] width 23 height 10
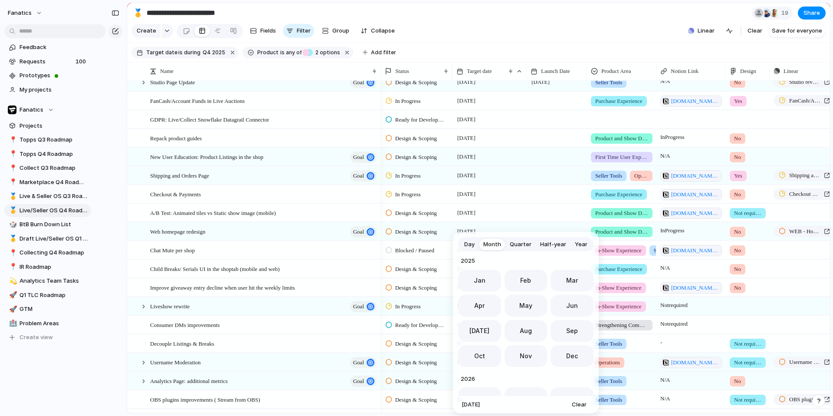
click at [466, 246] on span "Day" at bounding box center [469, 244] width 10 height 9
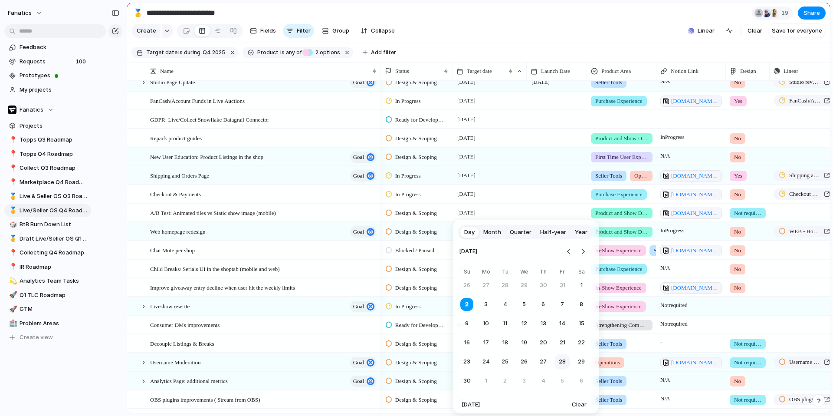
click at [562, 362] on button "28" at bounding box center [563, 362] width 16 height 16
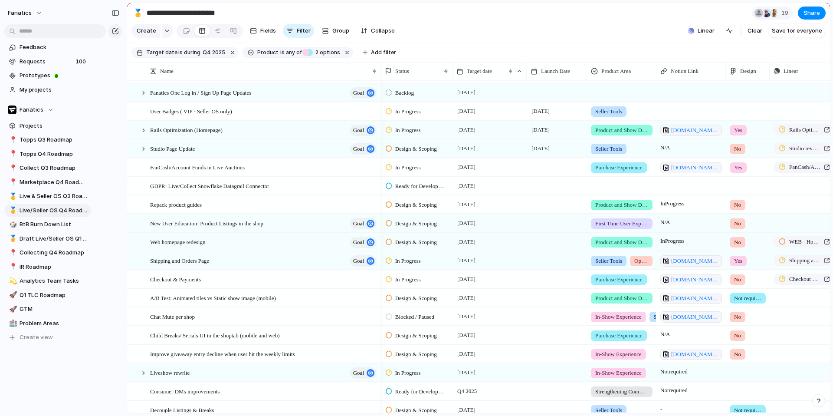
scroll to position [108, 0]
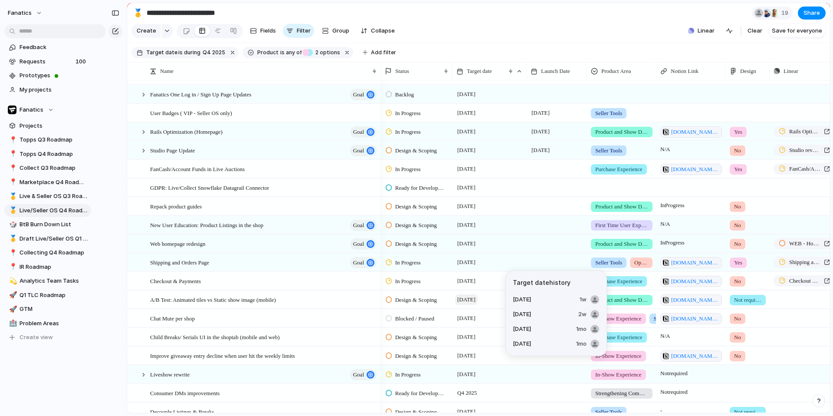
click at [469, 297] on span "[DATE]" at bounding box center [466, 299] width 23 height 10
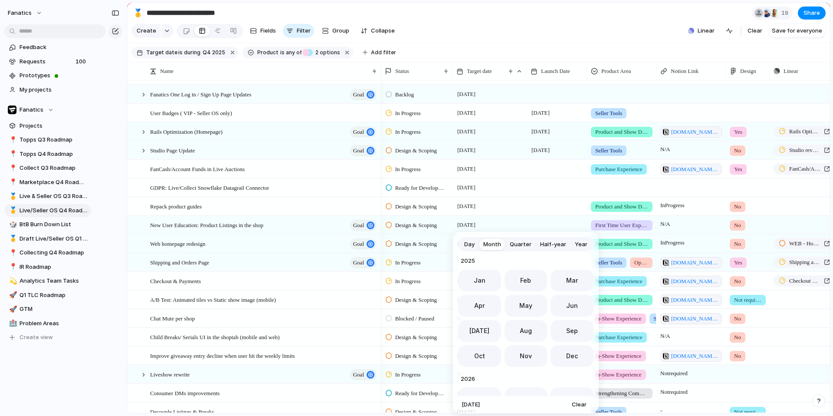
click at [473, 246] on span "Day" at bounding box center [469, 244] width 10 height 9
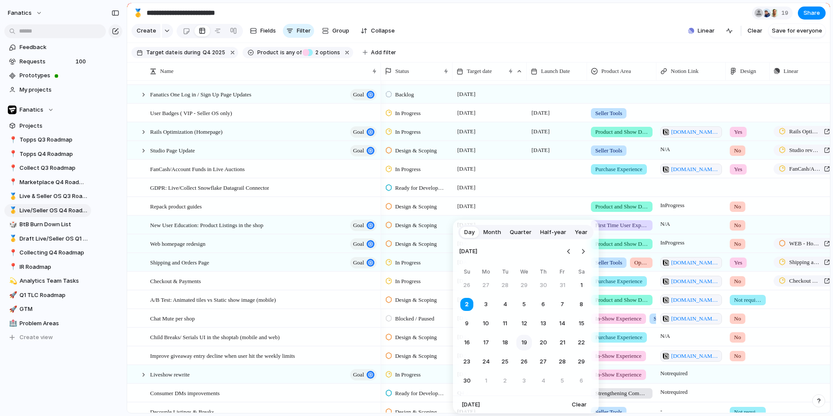
click at [524, 340] on button "19" at bounding box center [524, 343] width 16 height 16
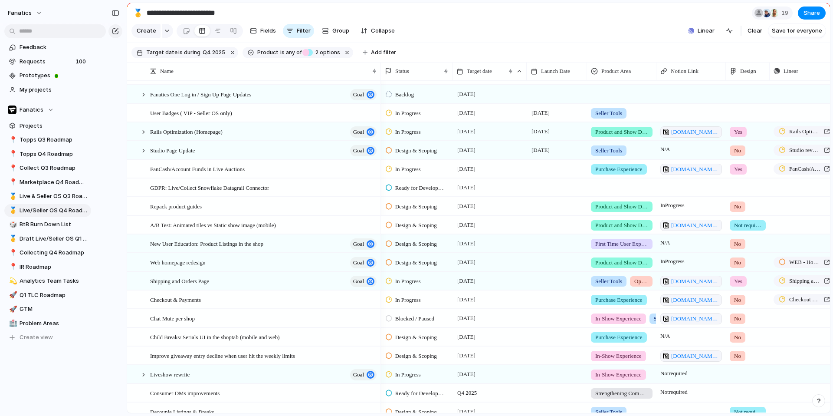
click at [525, 226] on div "19 November" at bounding box center [489, 223] width 73 height 14
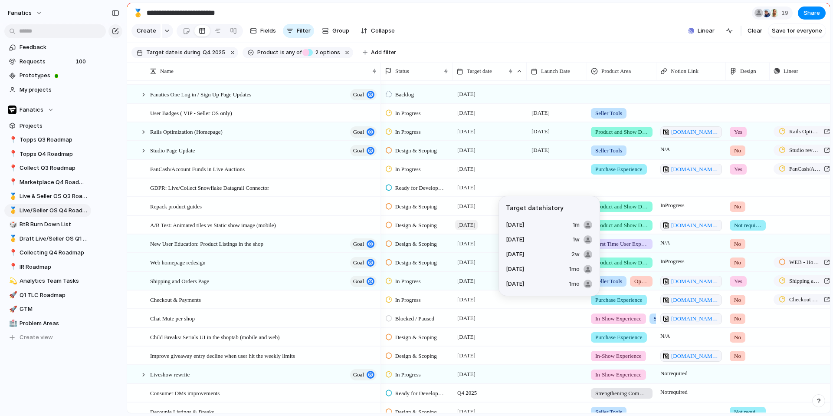
click at [472, 227] on span "19 November" at bounding box center [466, 225] width 23 height 10
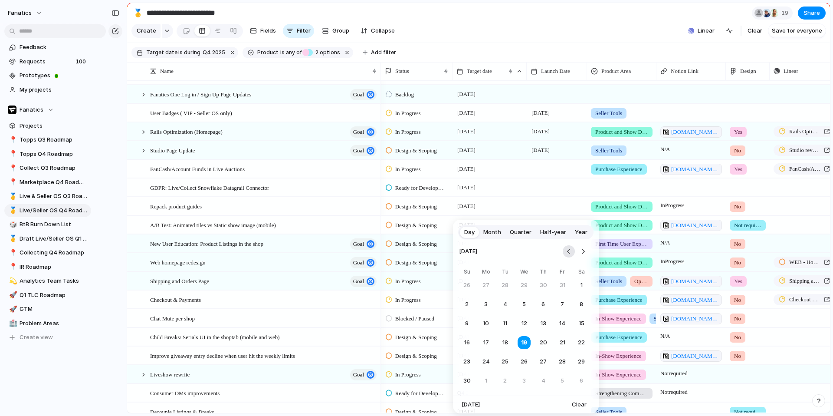
click at [566, 252] on button "Go to the Previous Month" at bounding box center [569, 251] width 12 height 12
click at [468, 343] on button "19" at bounding box center [467, 343] width 16 height 16
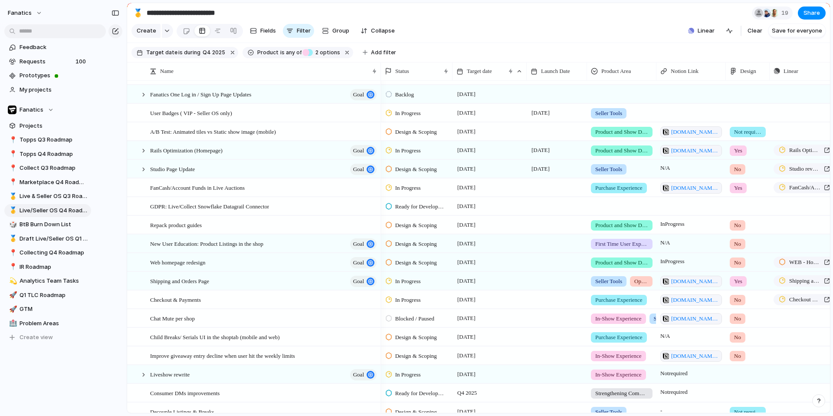
click at [544, 135] on div at bounding box center [557, 131] width 60 height 18
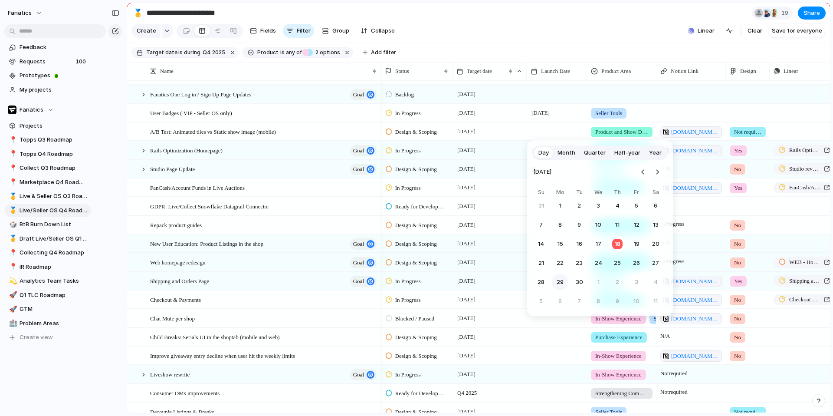
click at [558, 282] on button "29" at bounding box center [560, 282] width 16 height 16
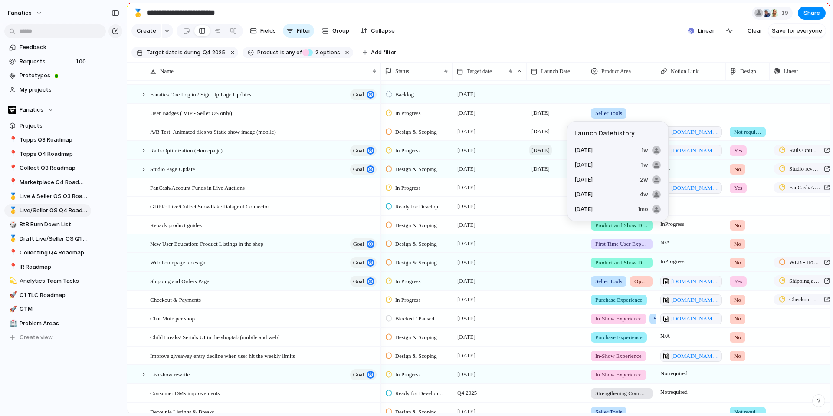
click at [540, 153] on span "[DATE]" at bounding box center [540, 150] width 23 height 10
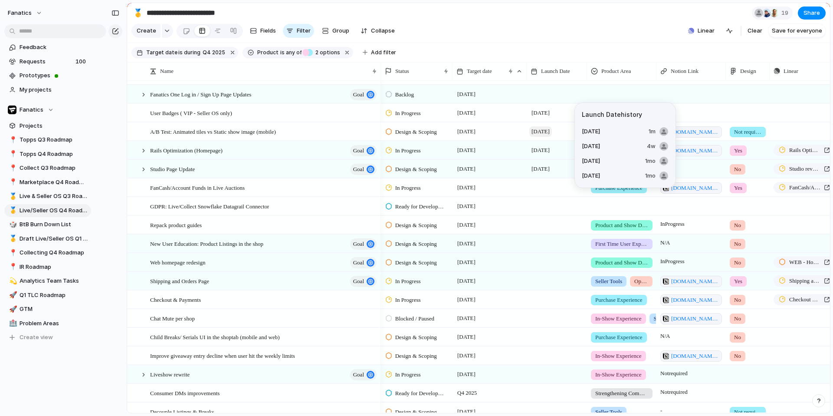
click at [548, 132] on span "29 September" at bounding box center [540, 131] width 23 height 10
click at [544, 128] on span "29 September" at bounding box center [540, 131] width 23 height 10
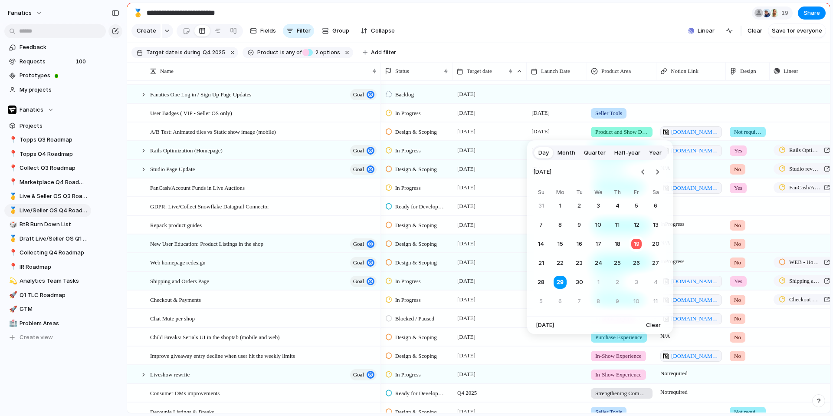
drag, startPoint x: 655, startPoint y: 174, endPoint x: 650, endPoint y: 174, distance: 4.4
click at [655, 174] on button "Go to the Next Month" at bounding box center [657, 172] width 12 height 12
click at [562, 279] on button "27" at bounding box center [560, 282] width 16 height 16
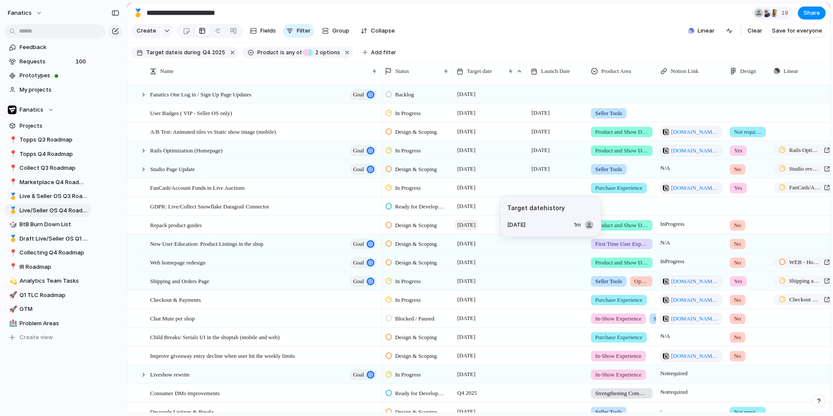
click at [466, 221] on span "[DATE]" at bounding box center [466, 225] width 23 height 10
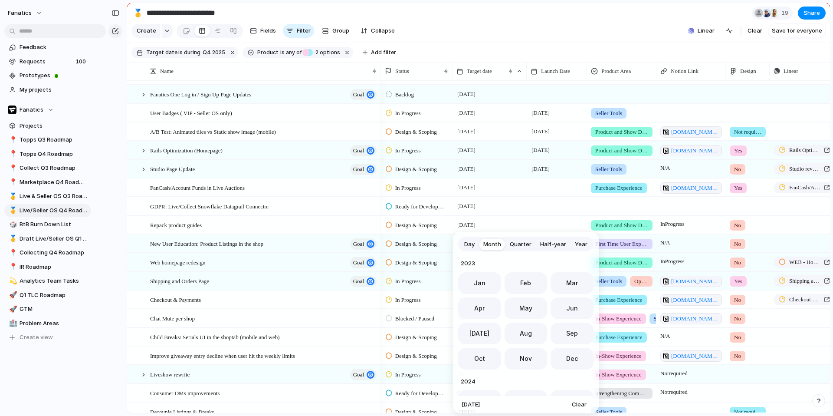
scroll to position [238, 0]
click at [467, 242] on span "Day" at bounding box center [469, 244] width 10 height 9
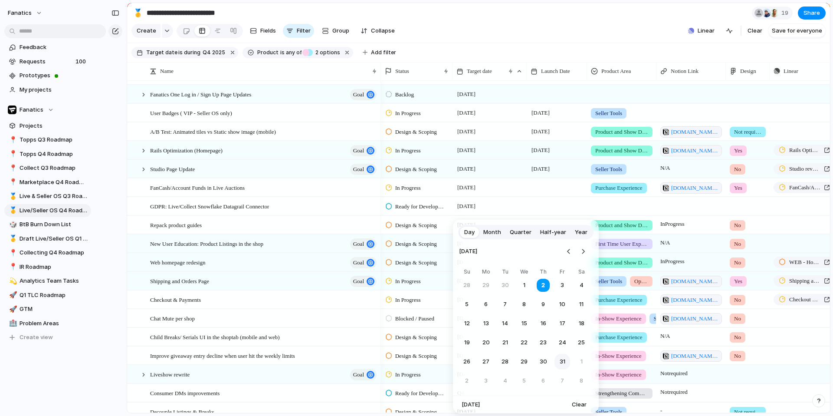
click at [565, 361] on button "31" at bounding box center [563, 362] width 16 height 16
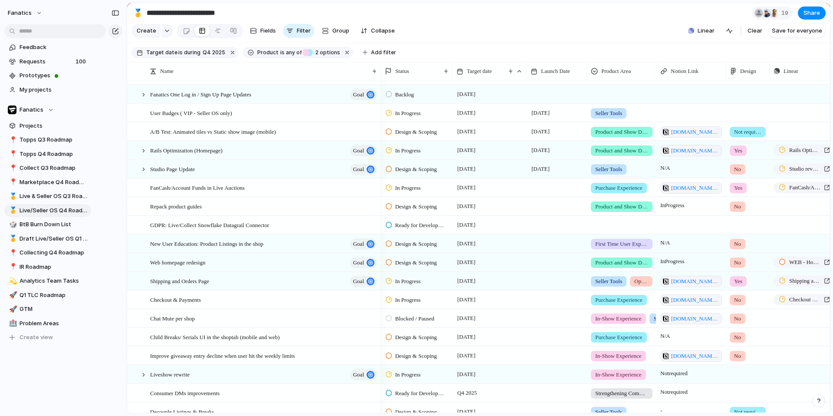
click at [546, 207] on div at bounding box center [557, 206] width 60 height 18
click at [562, 208] on div at bounding box center [557, 206] width 60 height 18
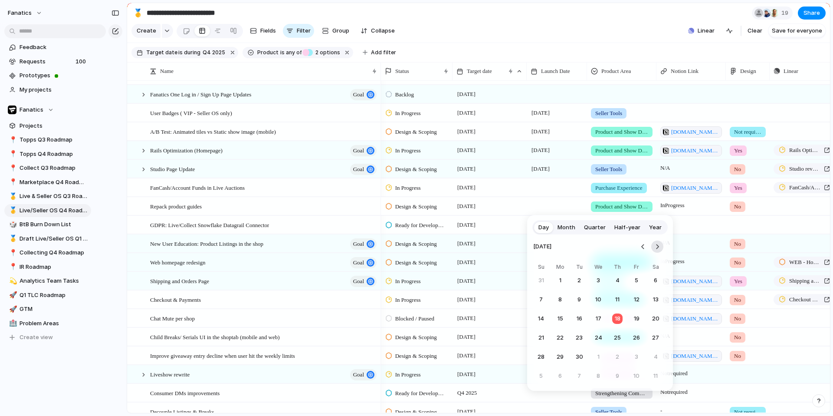
click at [659, 248] on button "Go to the Next Month" at bounding box center [657, 246] width 12 height 12
click at [659, 246] on button "Go to the Next Month" at bounding box center [657, 246] width 12 height 12
click at [558, 319] on button "10" at bounding box center [560, 319] width 16 height 16
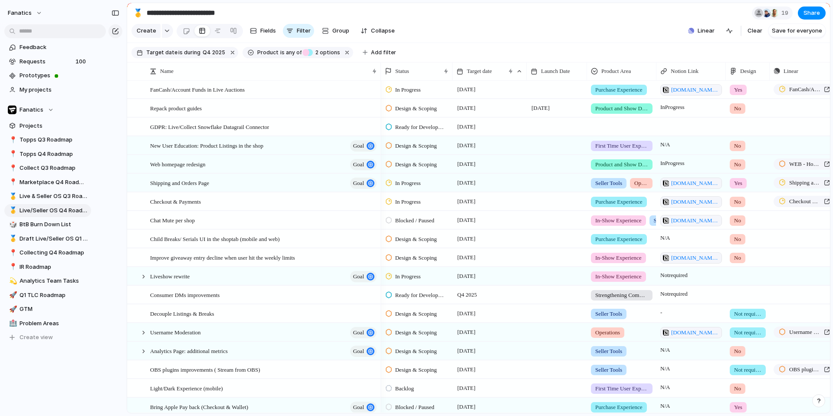
scroll to position [210, 0]
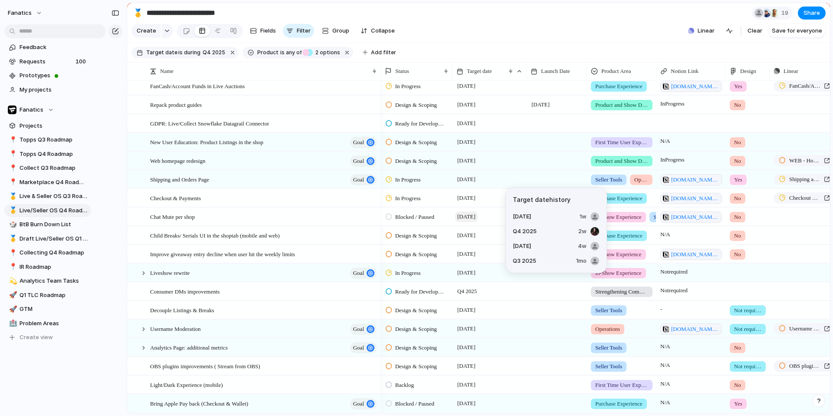
click at [476, 217] on span "[DATE]" at bounding box center [466, 216] width 23 height 10
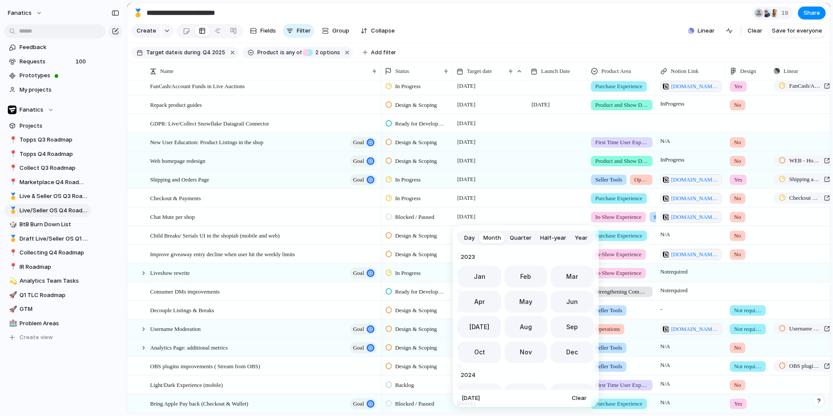
scroll to position [238, 0]
click at [467, 237] on span "Day" at bounding box center [469, 237] width 10 height 9
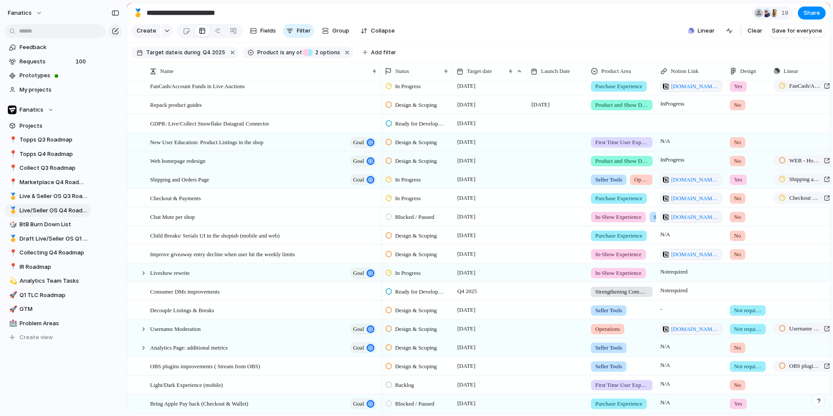
click at [516, 212] on div "Day Month Quarter Half-year Year November 2025 Su Mo Tu We Th Fr Sa 26 27 28 29…" at bounding box center [416, 208] width 833 height 416
click at [471, 292] on span "Q4 2025" at bounding box center [467, 291] width 24 height 10
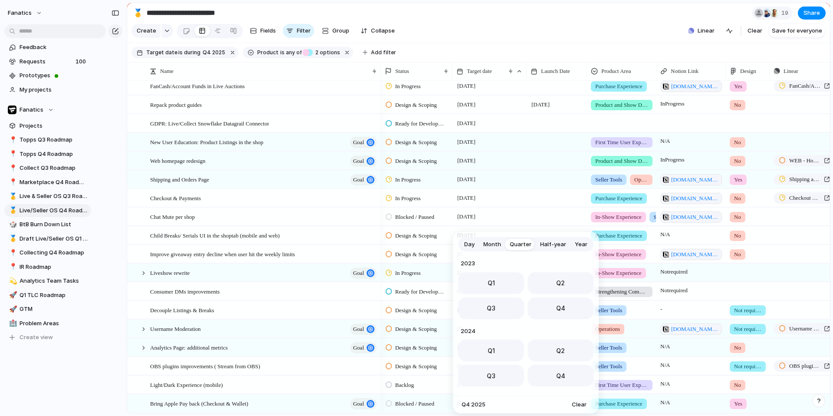
scroll to position [138, 0]
click at [468, 245] on span "Day" at bounding box center [469, 244] width 10 height 9
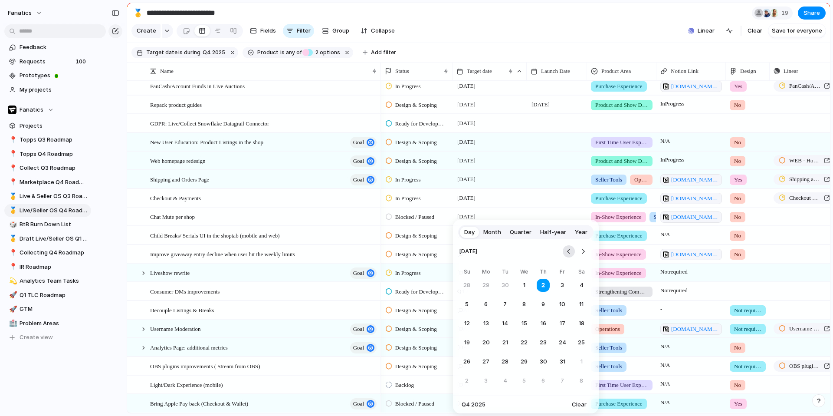
click at [572, 250] on button "Go to the Previous Month" at bounding box center [569, 251] width 12 height 12
click at [585, 250] on button "Go to the Next Month" at bounding box center [583, 251] width 12 height 12
click at [584, 253] on button "Go to the Next Month" at bounding box center [583, 251] width 12 height 12
click at [564, 361] on button "28" at bounding box center [563, 362] width 16 height 16
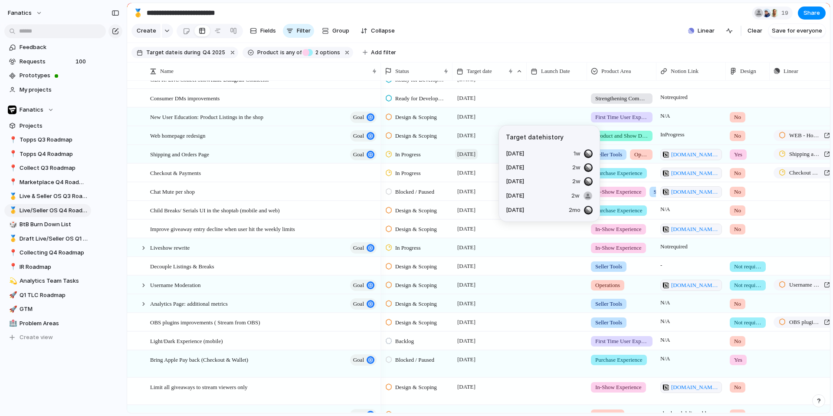
click at [468, 155] on span "[DATE]" at bounding box center [466, 154] width 23 height 10
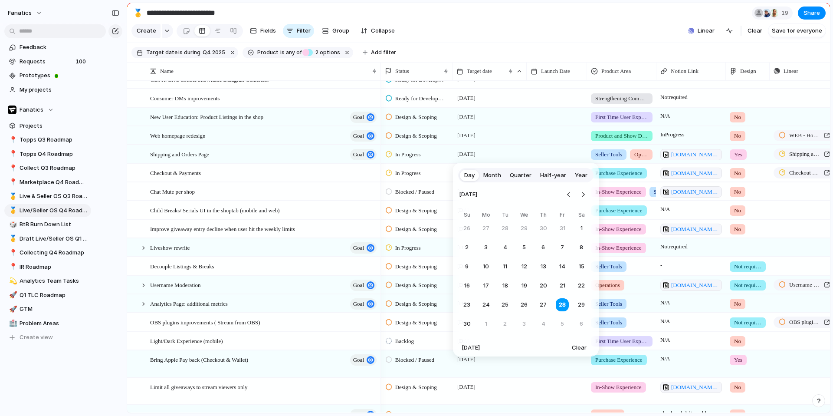
click at [493, 173] on span "Month" at bounding box center [492, 175] width 18 height 9
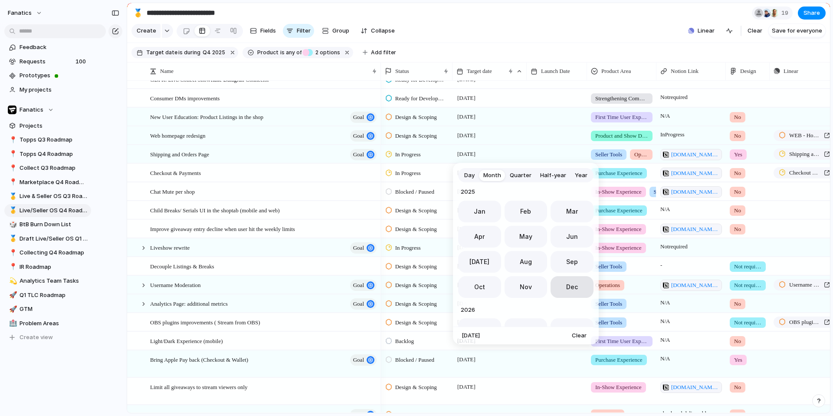
click at [558, 290] on button "Dec" at bounding box center [572, 287] width 43 height 22
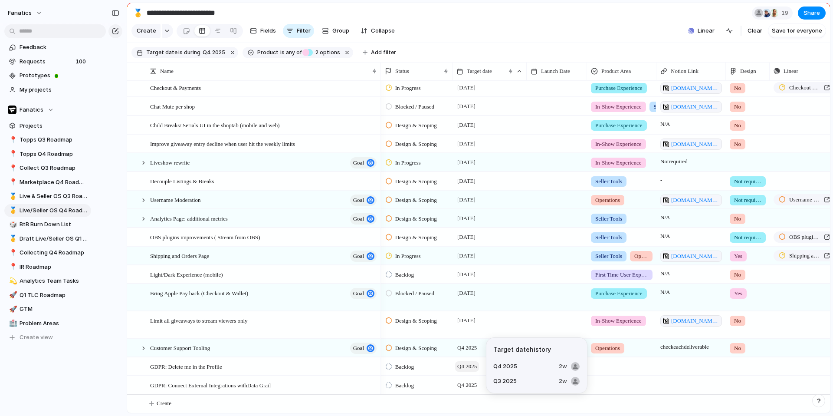
click at [466, 368] on span "Q4 2025" at bounding box center [467, 366] width 24 height 10
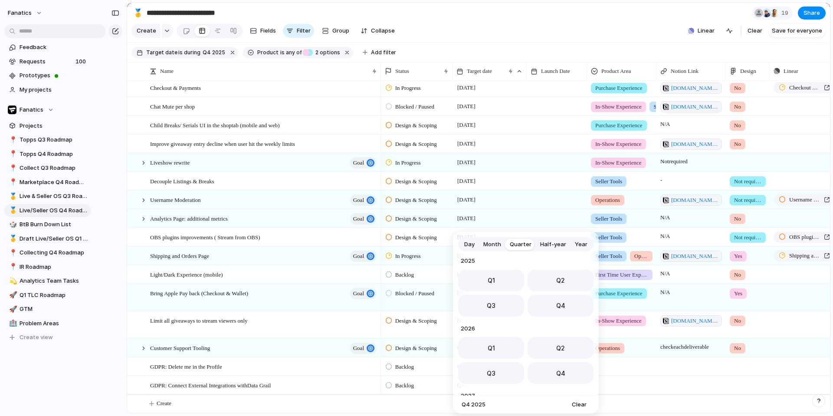
click at [415, 337] on div "Day Month Quarter Half-year Year 2023 Q1 Q2 Q3 Q4 2024 Q1 Q2 Q3 Q4 2025 Q1 Q2 Q…" at bounding box center [416, 208] width 833 height 416
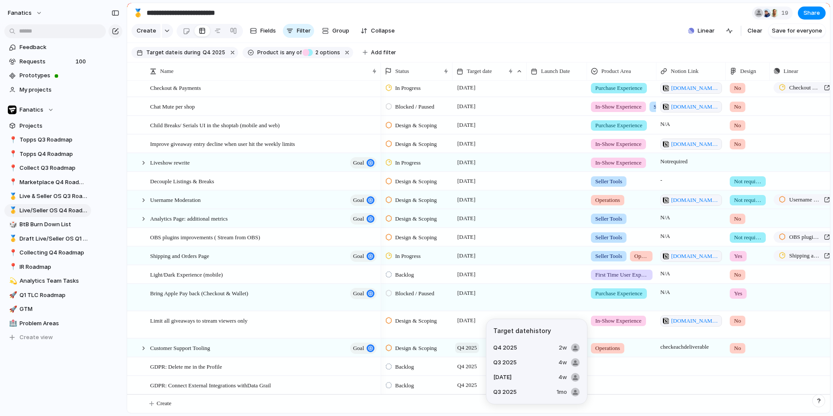
click at [467, 348] on span "Q4 2025" at bounding box center [467, 347] width 24 height 10
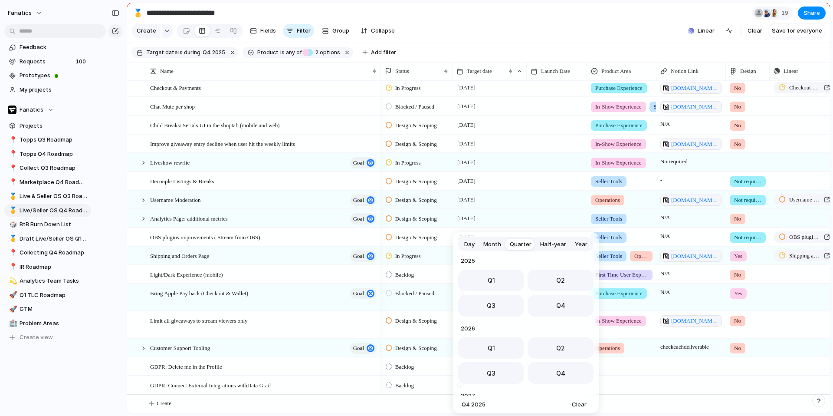
click at [335, 354] on div "Day Month Quarter Half-year Year 2023 Q1 Q2 Q3 Q4 2024 Q1 Q2 Q3 Q4 2025 Q1 Q2 Q…" at bounding box center [416, 208] width 833 height 416
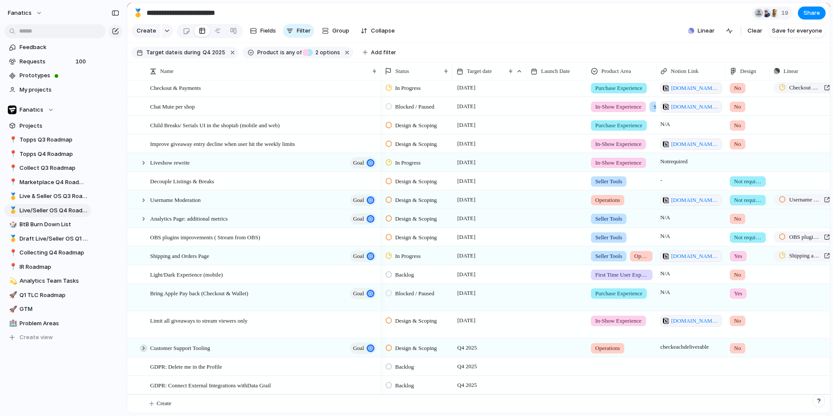
click at [143, 347] on div at bounding box center [144, 348] width 8 height 8
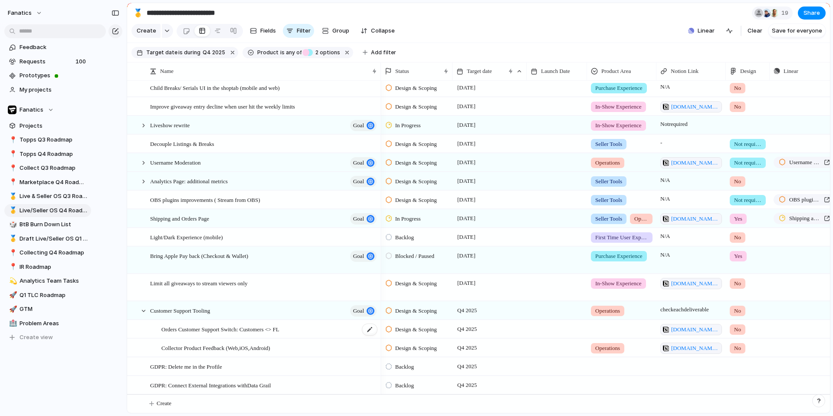
click at [256, 331] on span "Orders Customer Support Switch: Customers <> FL" at bounding box center [220, 329] width 118 height 10
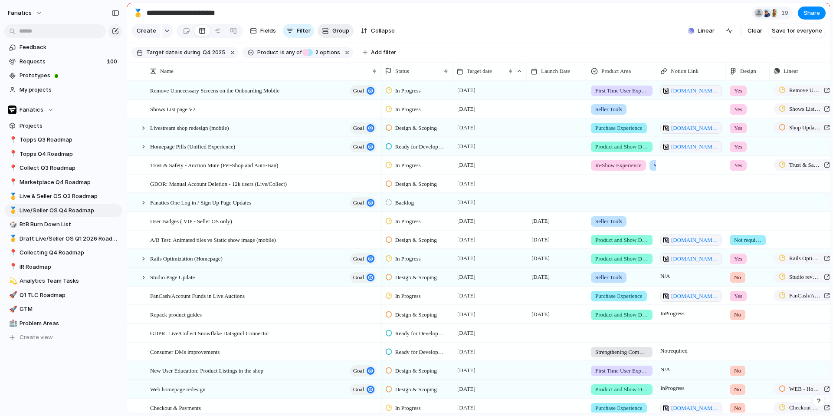
click at [330, 34] on button "Group" at bounding box center [336, 31] width 36 height 14
type input "**********"
click at [420, 35] on div "**********" at bounding box center [416, 208] width 833 height 416
click at [250, 29] on div "button" at bounding box center [253, 30] width 7 height 7
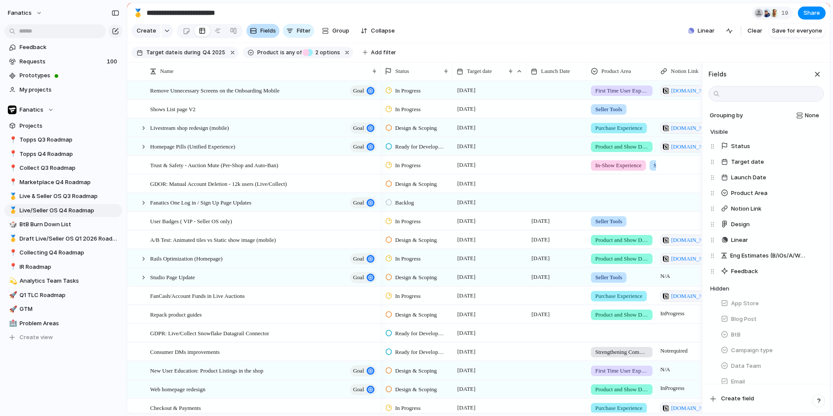
click at [250, 29] on div "button" at bounding box center [253, 30] width 7 height 7
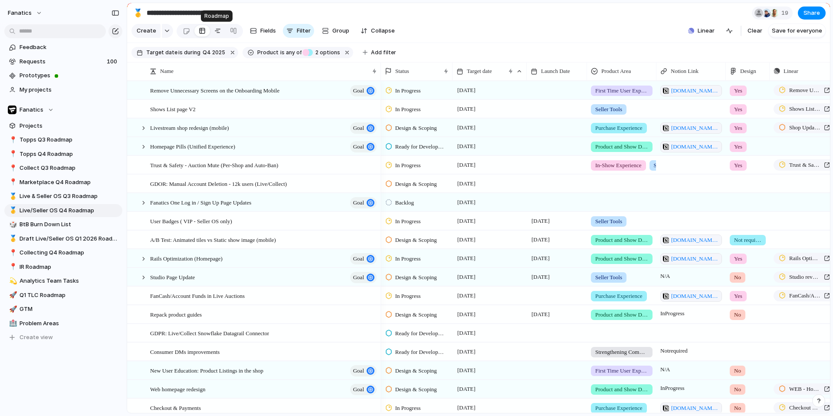
click at [218, 31] on div at bounding box center [217, 31] width 7 height 14
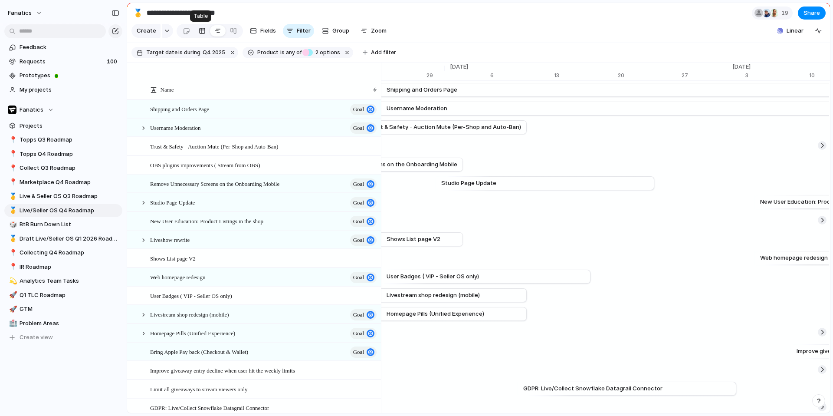
click at [201, 30] on div at bounding box center [202, 31] width 7 height 14
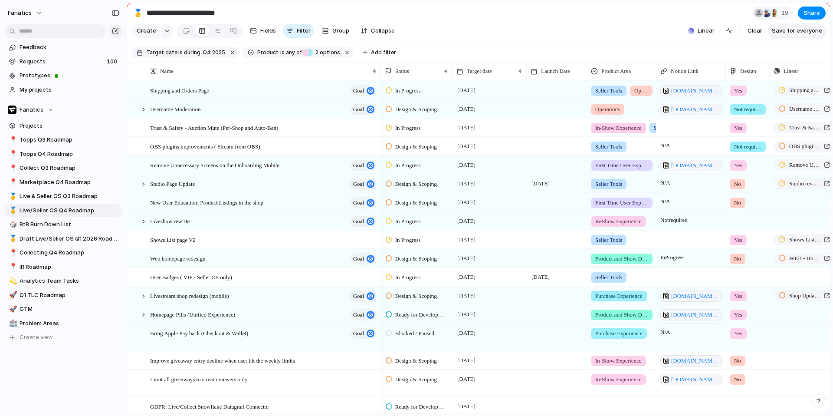
click at [788, 33] on span "Save for everyone" at bounding box center [797, 30] width 50 height 9
click at [330, 27] on button "Group" at bounding box center [336, 31] width 36 height 14
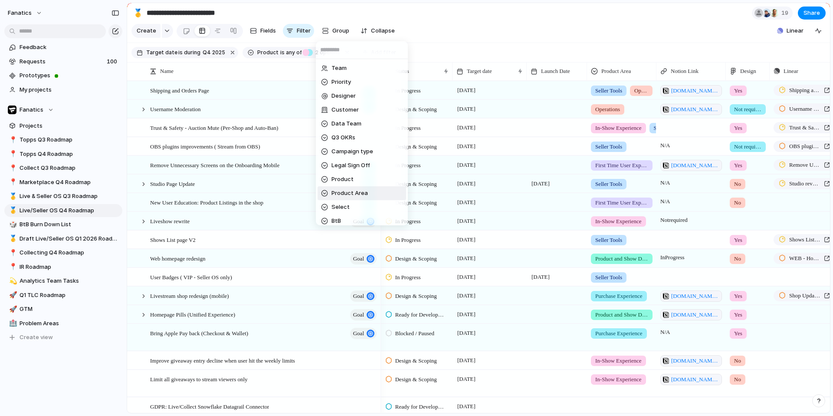
click at [351, 197] on span "Product Area" at bounding box center [350, 193] width 36 height 9
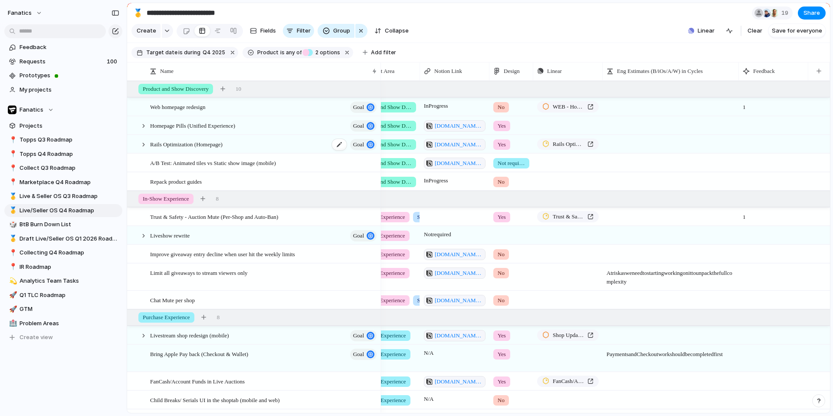
scroll to position [0, 194]
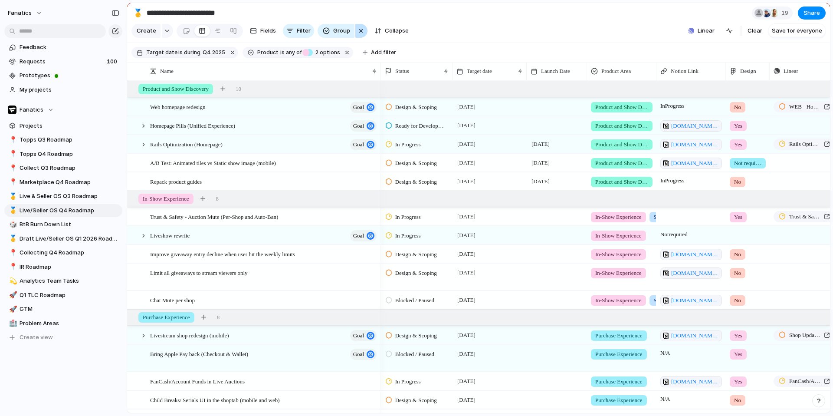
click at [358, 32] on div "button" at bounding box center [361, 31] width 7 height 10
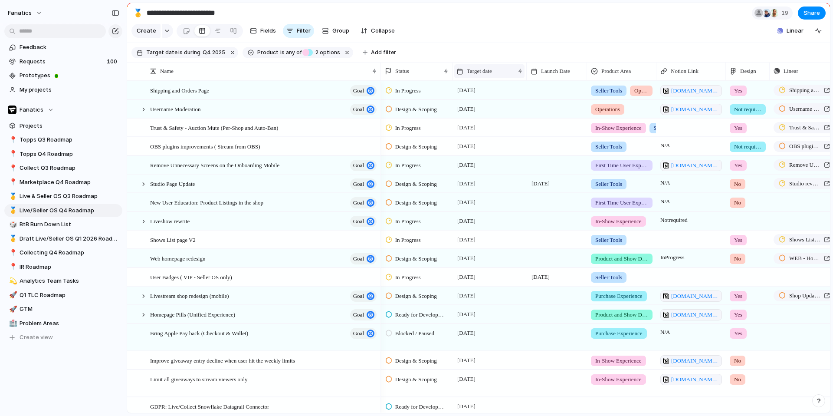
click at [483, 72] on span "Target date" at bounding box center [479, 71] width 25 height 9
click at [484, 122] on span "Sort ascending" at bounding box center [492, 118] width 42 height 9
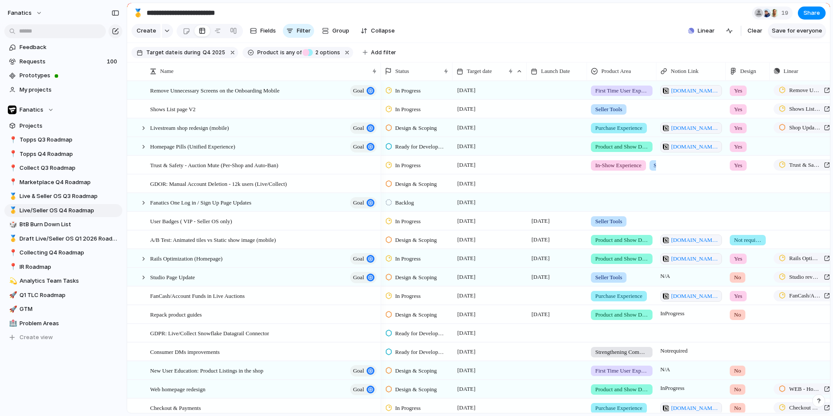
click at [794, 32] on span "Save for everyone" at bounding box center [797, 30] width 50 height 9
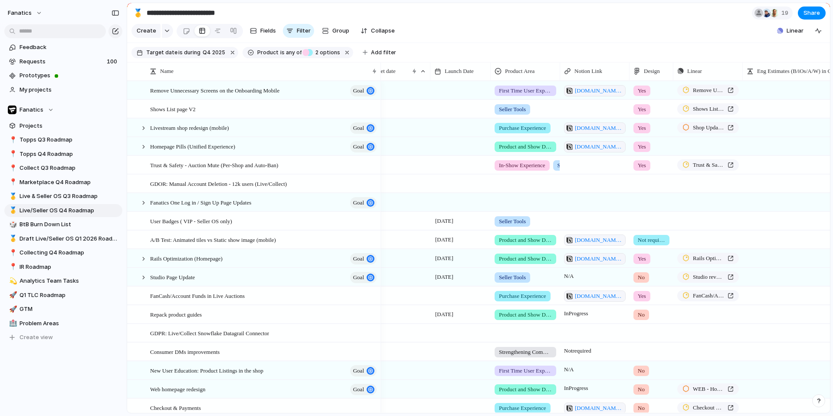
scroll to position [0, 135]
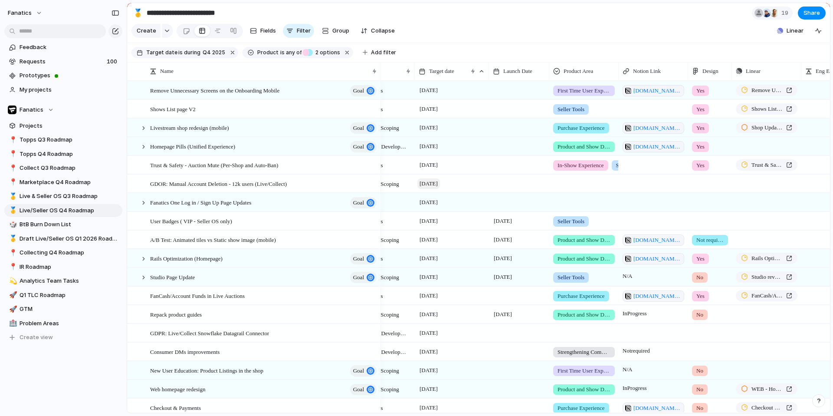
click at [440, 183] on span "13 October" at bounding box center [428, 183] width 23 height 10
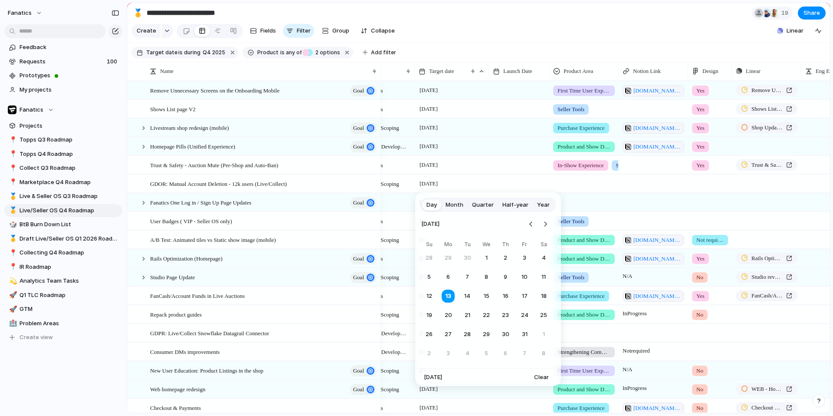
click at [479, 205] on span "Quarter" at bounding box center [483, 204] width 22 height 9
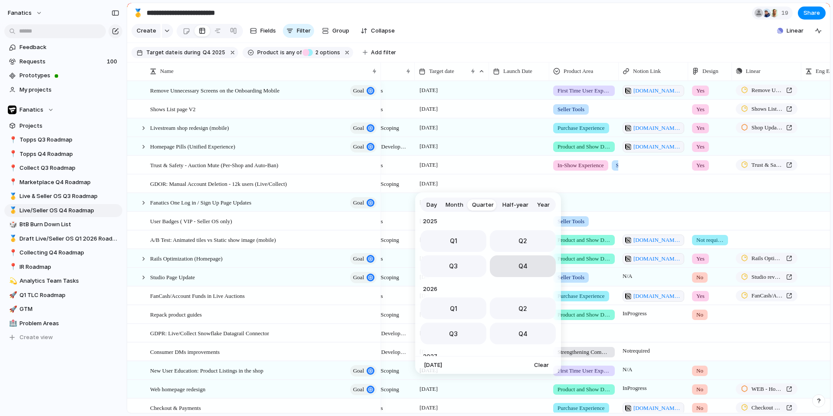
click at [514, 270] on button "Q4" at bounding box center [523, 266] width 66 height 22
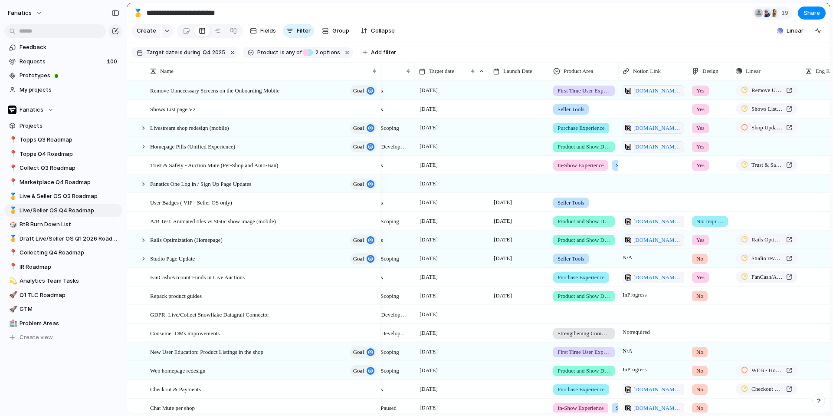
click at [505, 167] on div at bounding box center [519, 165] width 60 height 18
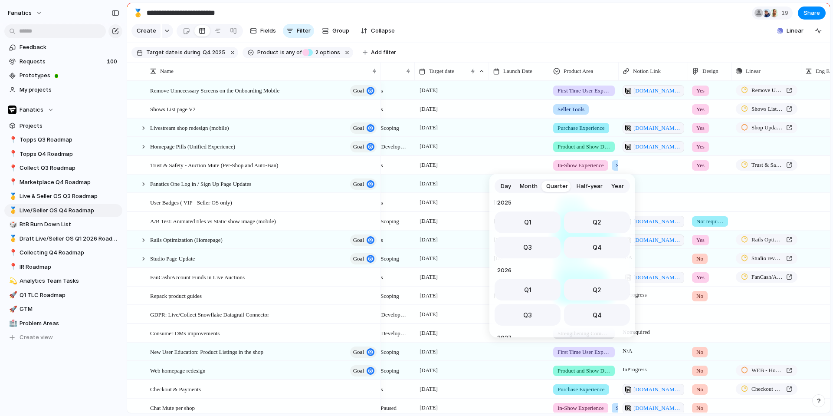
click at [529, 188] on span "Month" at bounding box center [529, 186] width 18 height 9
click at [509, 186] on span "Day" at bounding box center [506, 186] width 10 height 9
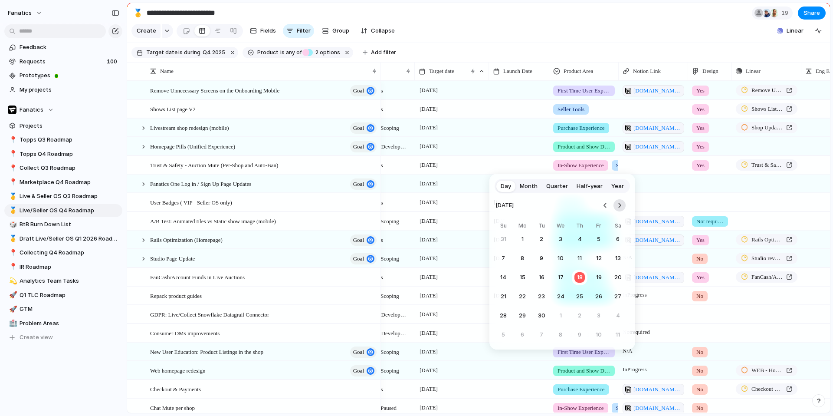
click at [620, 205] on button "Go to the Next Month" at bounding box center [620, 205] width 12 height 12
click at [524, 299] on button "20" at bounding box center [523, 297] width 16 height 16
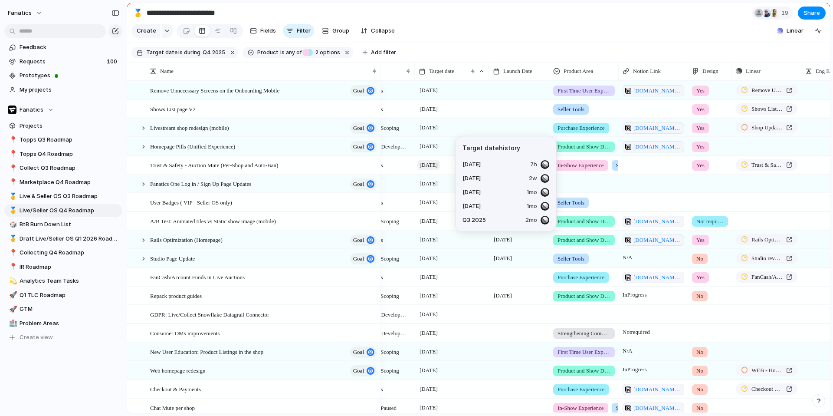
click at [437, 164] on span "[DATE]" at bounding box center [428, 165] width 23 height 10
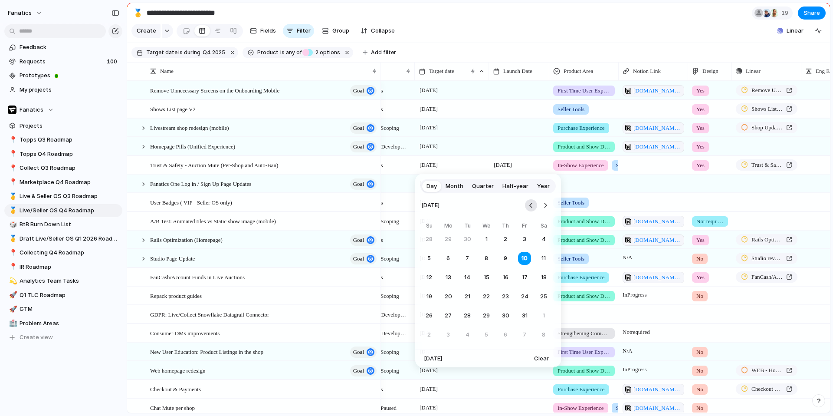
click at [530, 203] on button "Go to the Previous Month" at bounding box center [531, 205] width 12 height 12
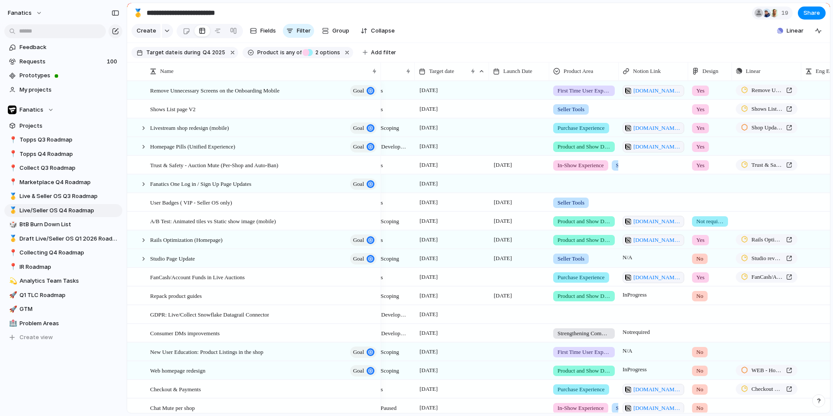
click at [527, 134] on div "Day Month Quarter Half-year Year September 2025 Su Mo Tu We Th Fr Sa 31 1 2 3 4…" at bounding box center [416, 208] width 833 height 416
click at [506, 149] on div at bounding box center [519, 146] width 60 height 18
click at [510, 149] on div at bounding box center [519, 146] width 60 height 18
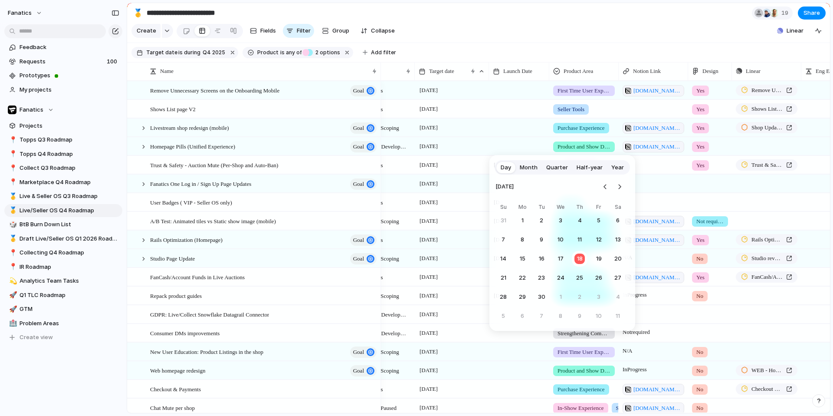
drag, startPoint x: 620, startPoint y: 187, endPoint x: 590, endPoint y: 207, distance: 36.5
click at [620, 187] on button "Go to the Next Month" at bounding box center [620, 187] width 12 height 12
drag, startPoint x: 522, startPoint y: 279, endPoint x: 522, endPoint y: 221, distance: 58.6
click at [522, 279] on button "20" at bounding box center [523, 278] width 16 height 16
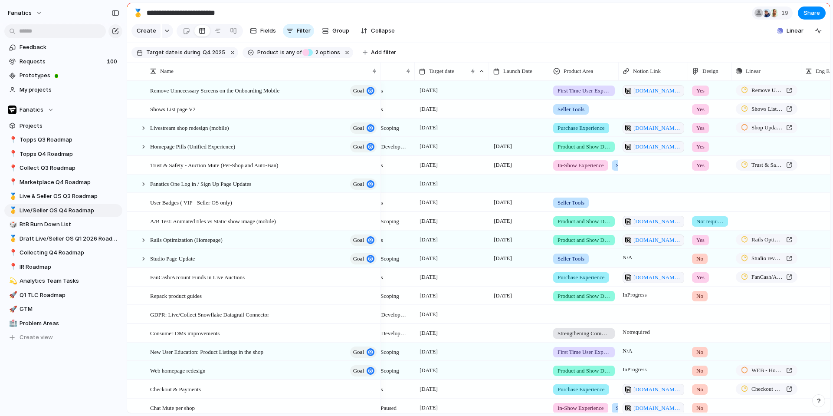
click at [506, 127] on div at bounding box center [519, 127] width 60 height 18
click at [513, 132] on div at bounding box center [519, 127] width 60 height 18
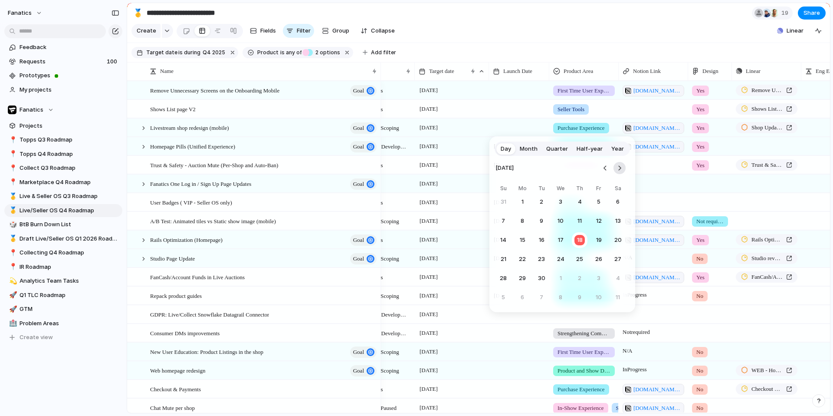
click at [619, 170] on button "Go to the Next Month" at bounding box center [620, 168] width 12 height 12
click at [523, 259] on button "20" at bounding box center [523, 259] width 16 height 16
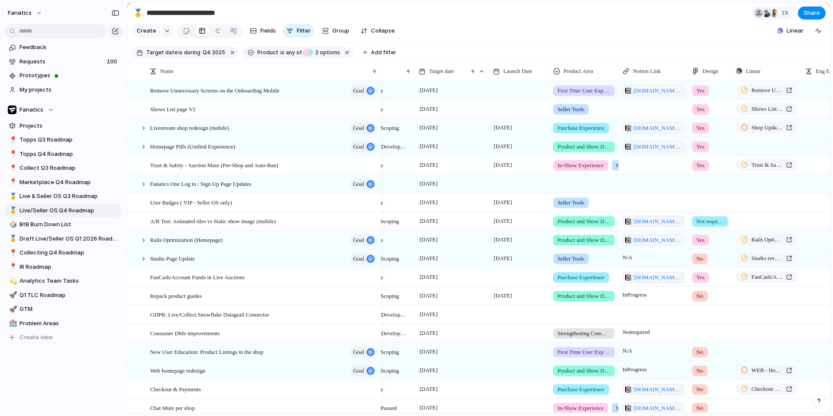
click at [505, 108] on div at bounding box center [519, 109] width 60 height 18
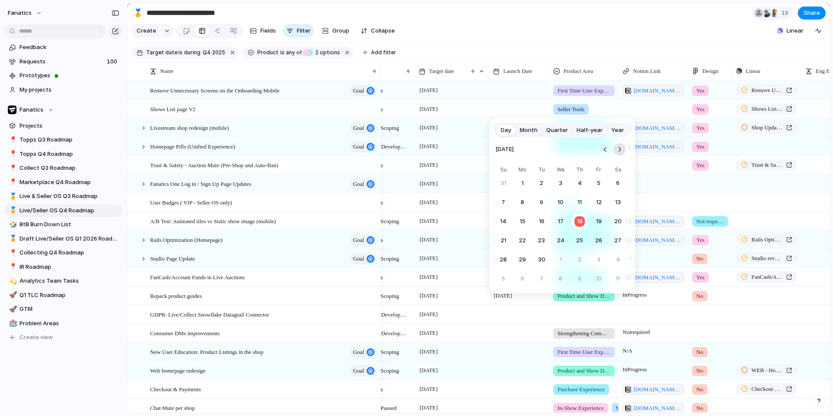
click at [620, 150] on button "Go to the Next Month" at bounding box center [620, 149] width 12 height 12
click at [560, 204] on button "8" at bounding box center [561, 202] width 16 height 16
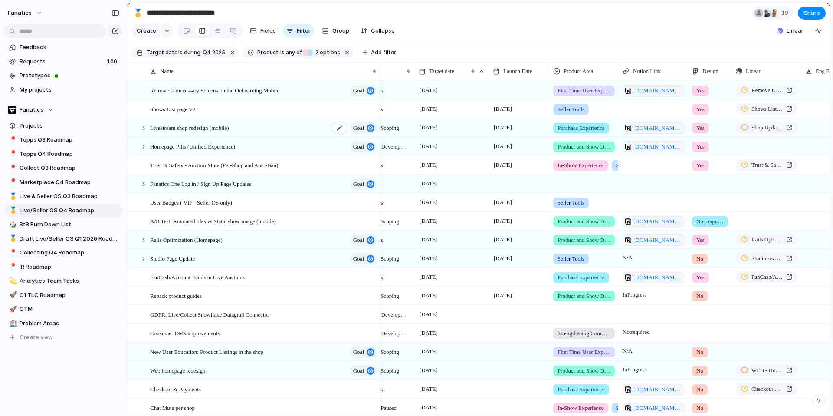
click at [215, 128] on span "Livestream shop redesign (mobile)" at bounding box center [189, 127] width 79 height 10
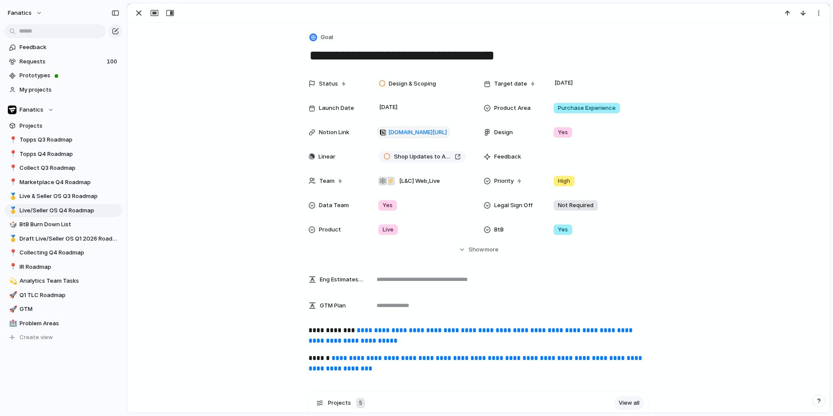
click at [391, 356] on link "**********" at bounding box center [476, 363] width 335 height 17
click at [410, 356] on link "**********" at bounding box center [476, 363] width 335 height 17
click at [138, 13] on div "button" at bounding box center [139, 13] width 10 height 10
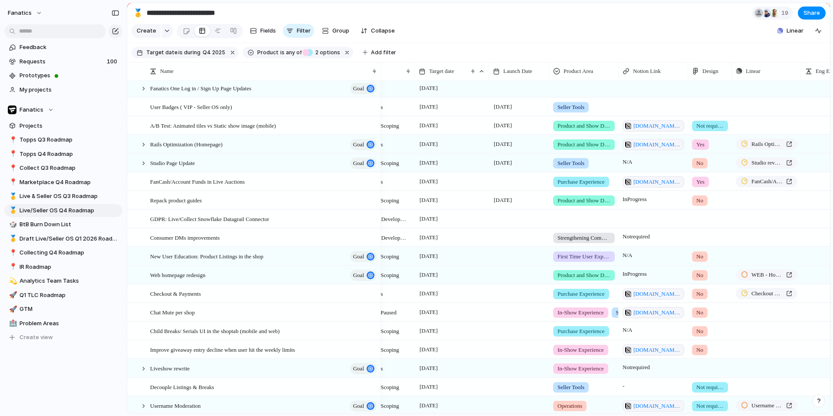
scroll to position [156, 0]
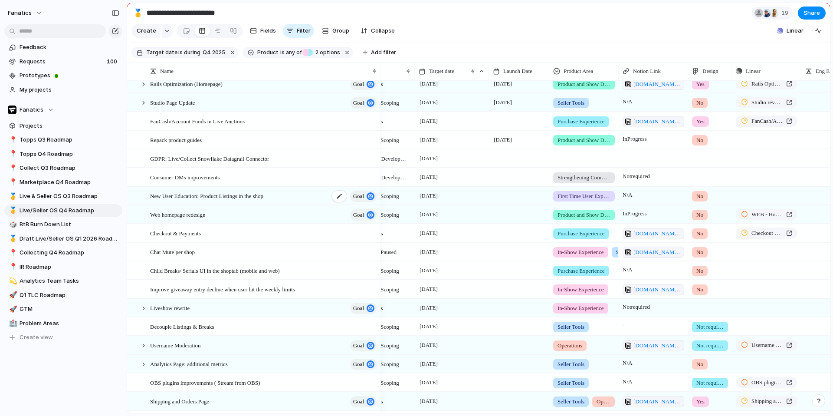
click at [243, 200] on span "New User Education: Product Listings in the shop" at bounding box center [206, 195] width 113 height 10
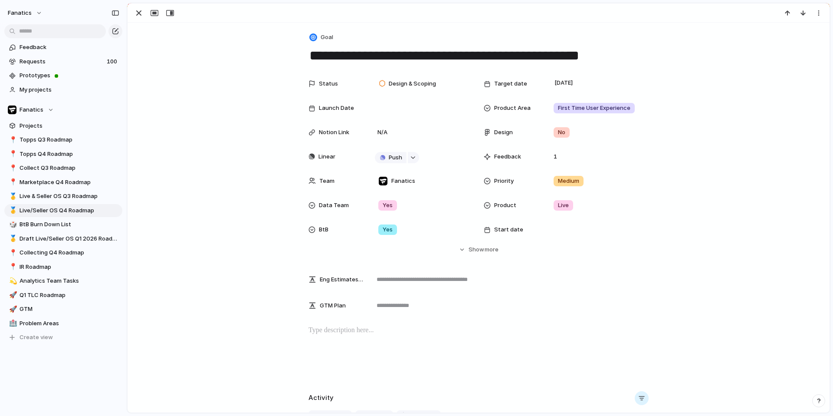
drag, startPoint x: 443, startPoint y: 53, endPoint x: 618, endPoint y: 53, distance: 174.9
click at [618, 53] on textarea "**********" at bounding box center [479, 55] width 340 height 18
type textarea "**********"
click at [138, 16] on div "button" at bounding box center [139, 13] width 10 height 10
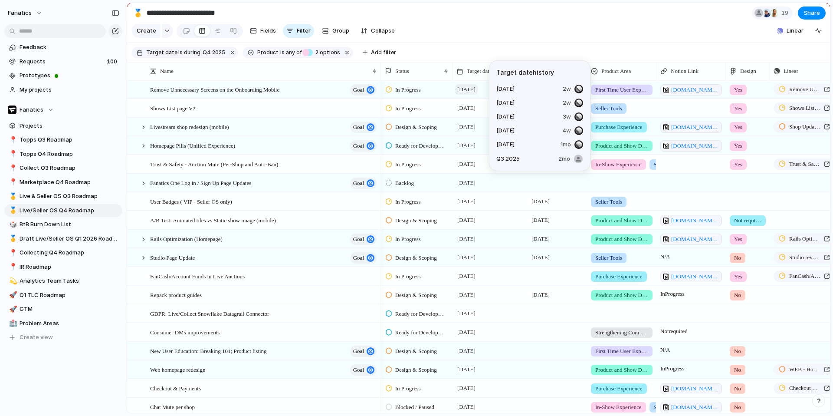
click at [472, 89] on span "[DATE]" at bounding box center [466, 89] width 23 height 10
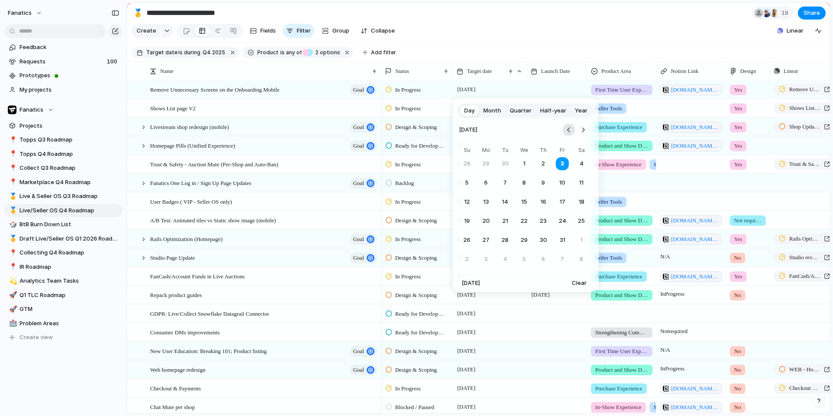
click at [568, 129] on button "Go to the Previous Month" at bounding box center [569, 130] width 12 height 12
click at [562, 199] on button "19" at bounding box center [562, 202] width 17 height 17
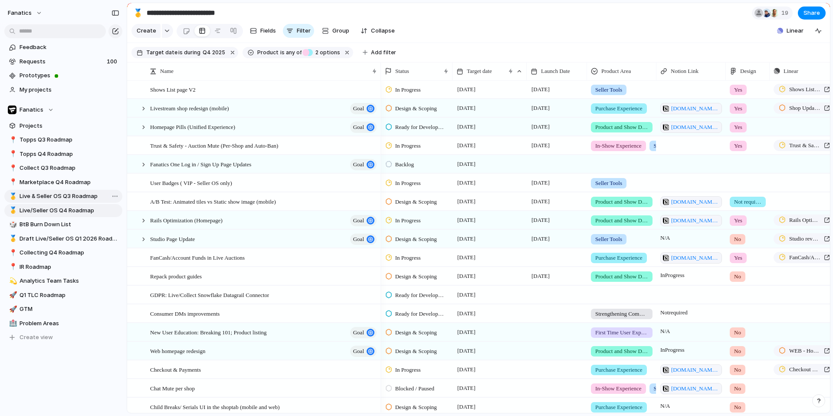
click at [70, 196] on span "Live & Seller OS Q3 Roadmap" at bounding box center [70, 196] width 100 height 9
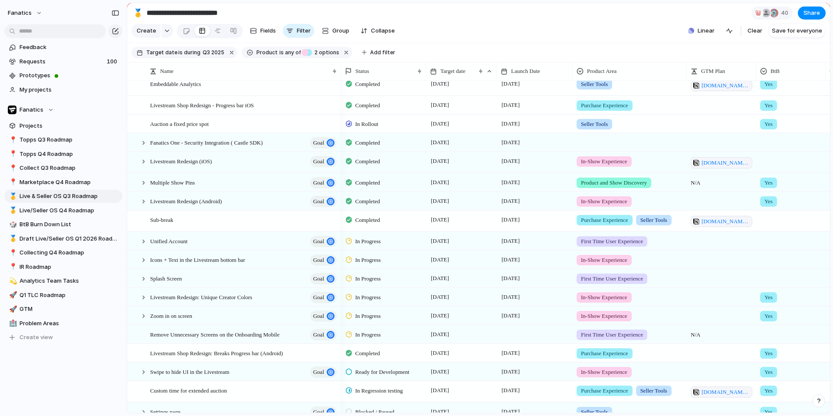
scroll to position [187, 0]
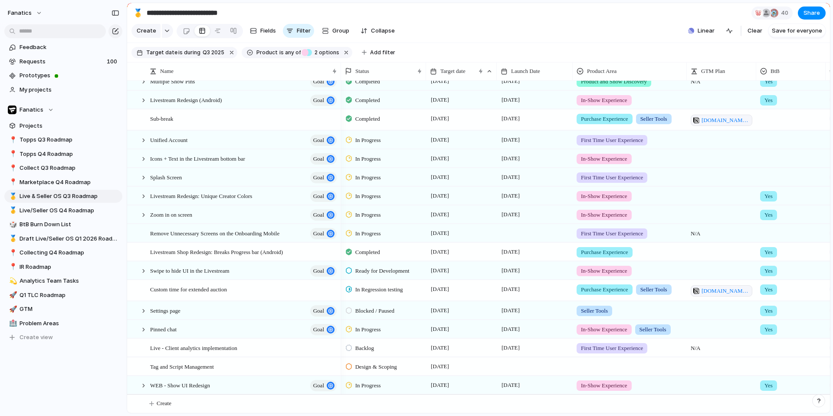
click at [516, 231] on div at bounding box center [535, 233] width 76 height 18
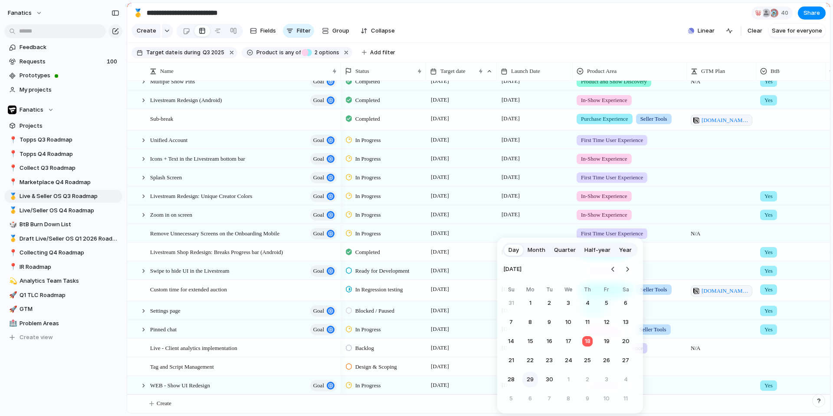
click at [528, 380] on button "29" at bounding box center [530, 379] width 16 height 16
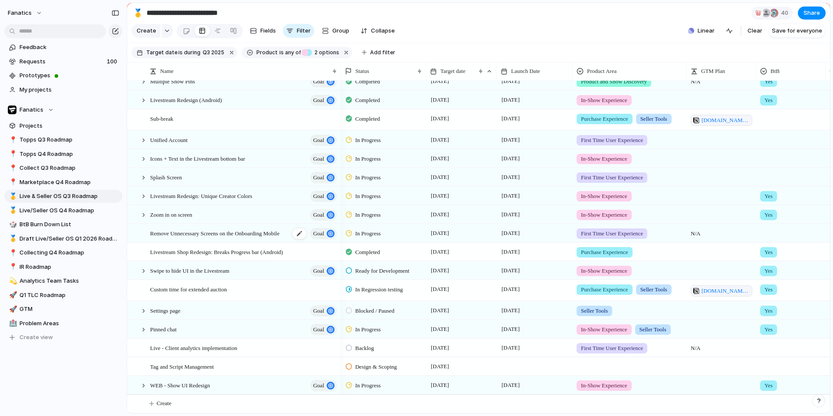
click at [246, 230] on span "Remove Unnecessary Screens on the Onboarding Mobile" at bounding box center [214, 233] width 129 height 10
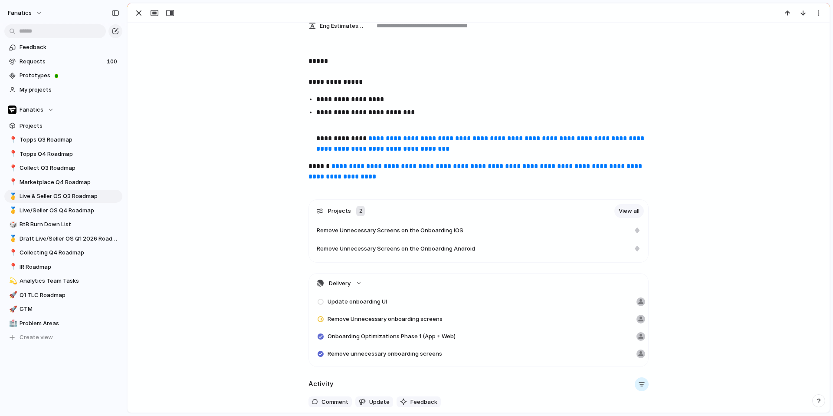
click at [356, 233] on span "Remove Unnecessary Screens on the Onboarding iOS" at bounding box center [390, 230] width 147 height 9
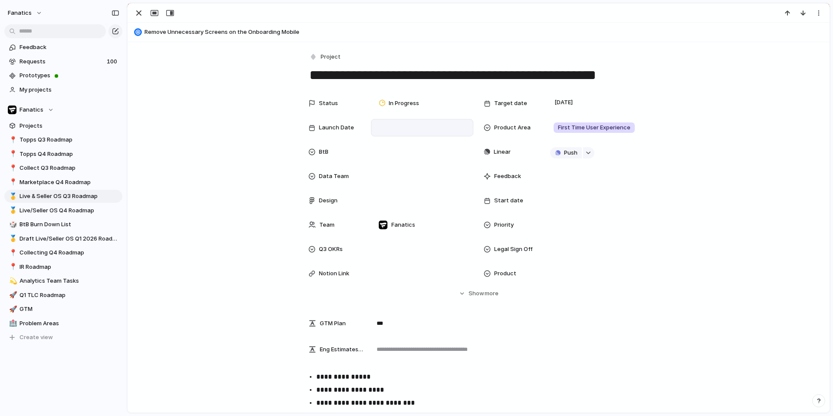
click at [385, 123] on div at bounding box center [422, 128] width 95 height 10
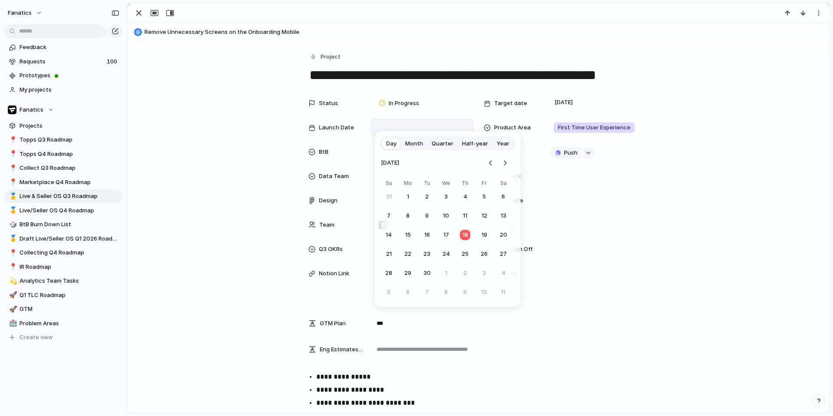
click at [570, 104] on div "Day Month Quarter Half-year Year September 2025 Su Mo Tu We Th Fr Sa 31 1 2 3 4…" at bounding box center [416, 208] width 833 height 416
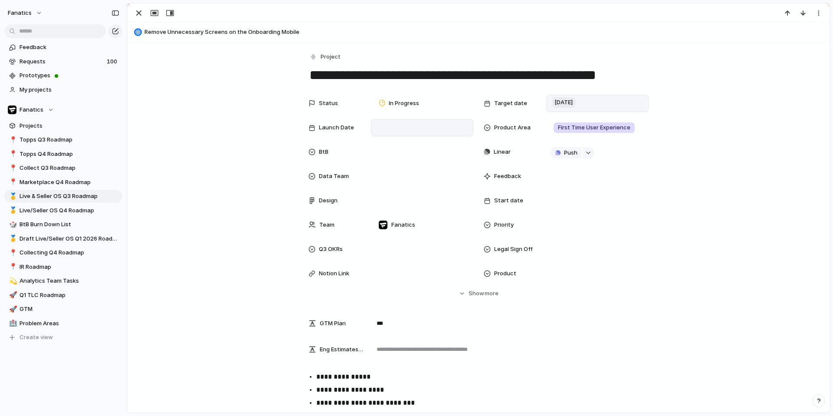
click at [565, 99] on span "[DATE]" at bounding box center [563, 102] width 23 height 10
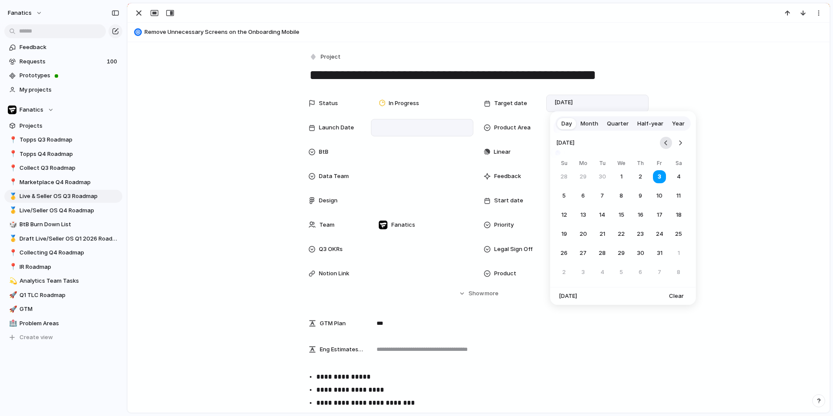
click at [666, 143] on button "Go to the Previous Month" at bounding box center [666, 143] width 12 height 12
click at [658, 217] on button "19" at bounding box center [659, 215] width 17 height 17
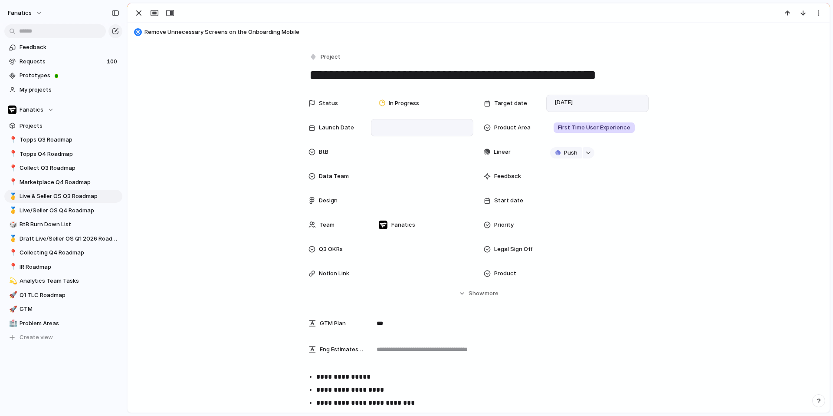
click at [393, 131] on div at bounding box center [422, 128] width 95 height 10
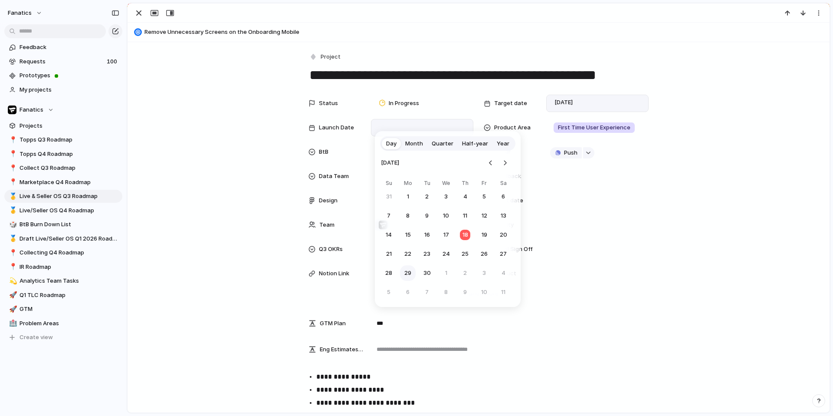
click at [409, 273] on button "29" at bounding box center [408, 273] width 16 height 16
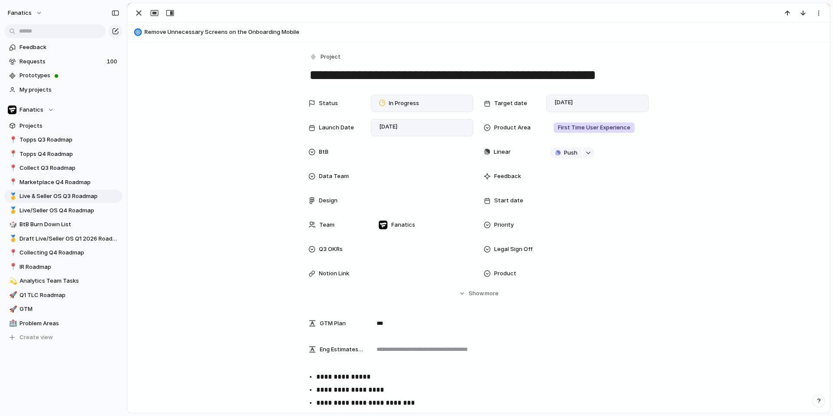
click at [395, 105] on span "In Progress" at bounding box center [404, 103] width 30 height 9
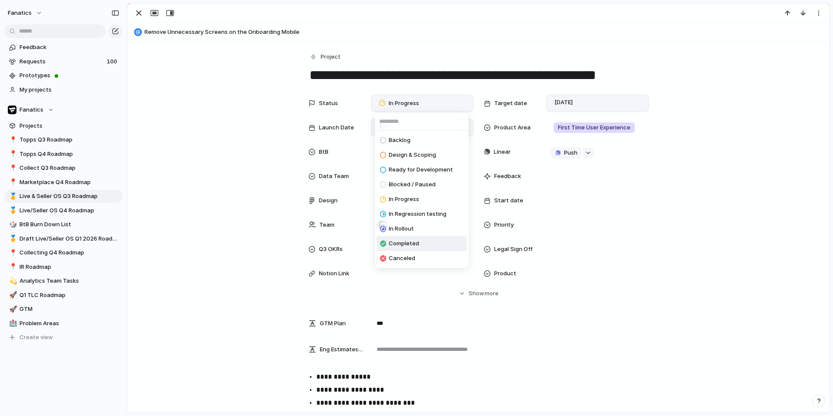
click at [394, 242] on span "Completed" at bounding box center [404, 243] width 30 height 9
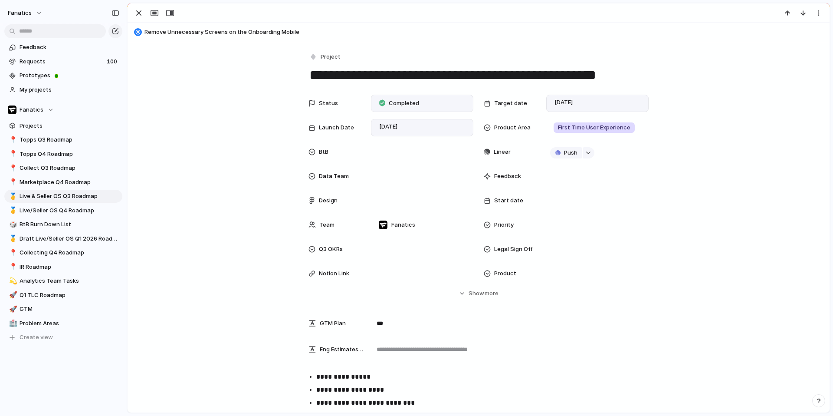
click at [200, 31] on span "Remove Unnecessary Screens on the Onboarding Mobile" at bounding box center [484, 32] width 681 height 9
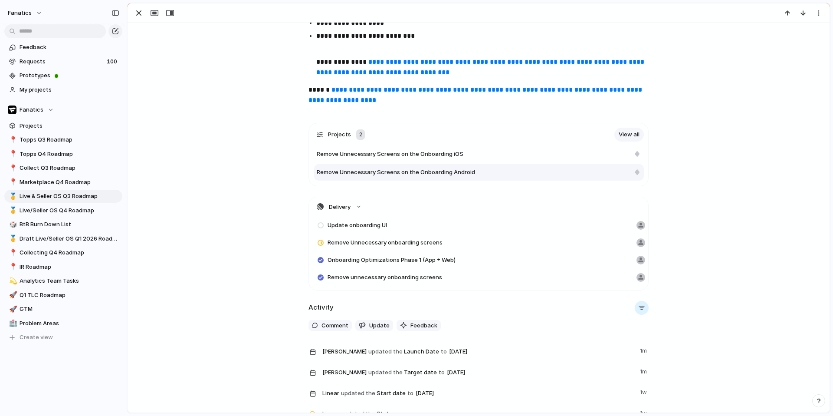
click at [463, 171] on span "Remove Unnecessary Screens on the Onboarding Android" at bounding box center [396, 172] width 158 height 9
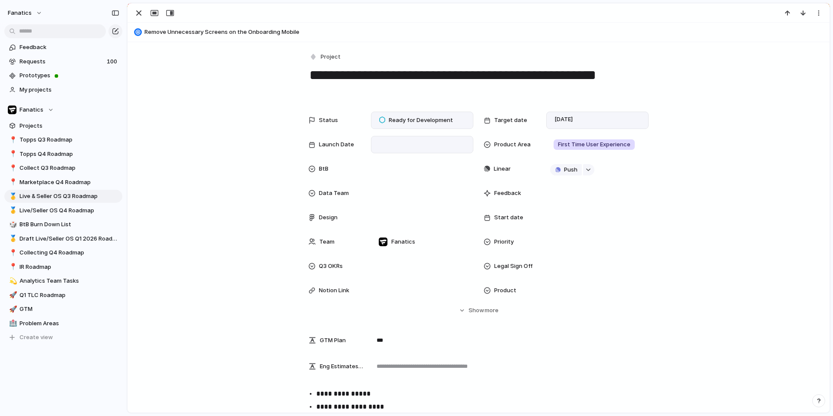
click at [561, 125] on div "[DATE]" at bounding box center [597, 120] width 102 height 17
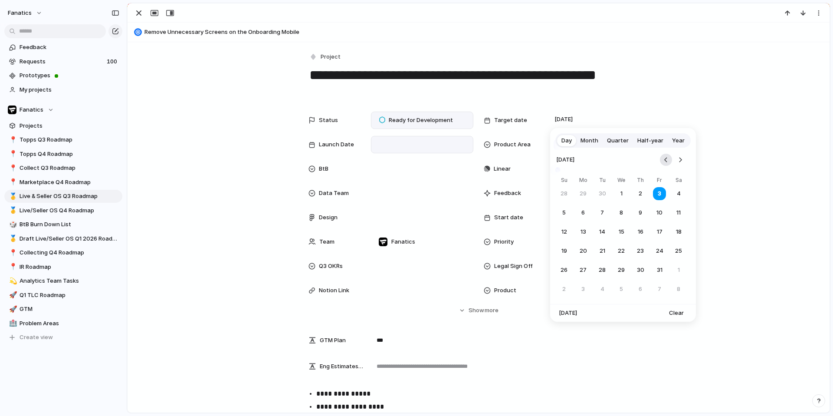
click at [666, 160] on button "Go to the Previous Month" at bounding box center [666, 160] width 12 height 12
click at [660, 230] on button "19" at bounding box center [659, 231] width 17 height 17
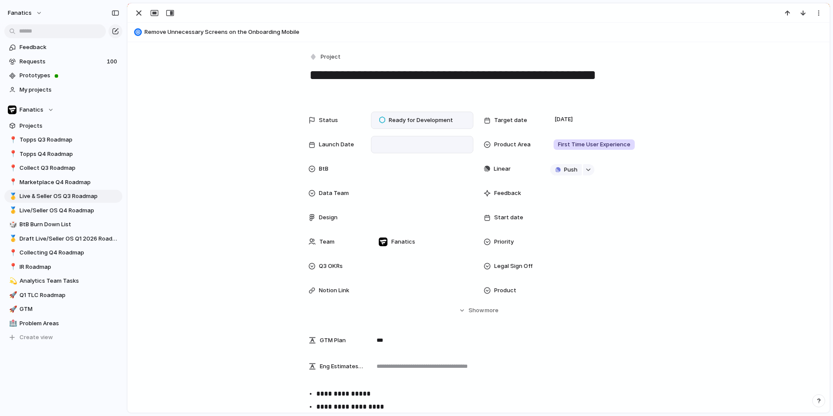
click at [421, 142] on div at bounding box center [422, 145] width 95 height 10
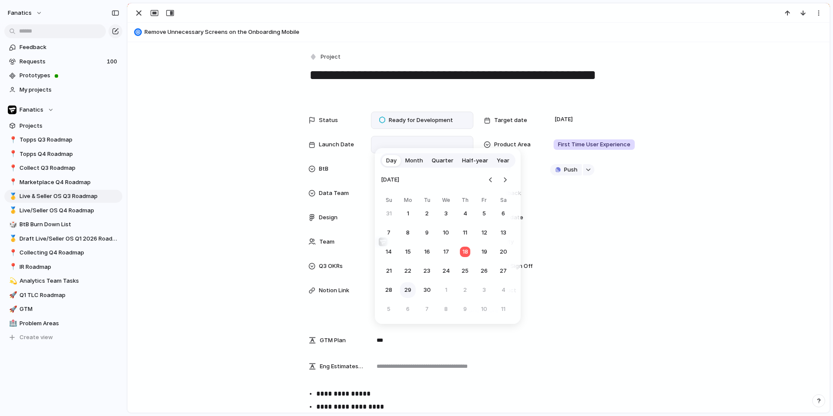
click at [407, 289] on button "29" at bounding box center [408, 290] width 16 height 16
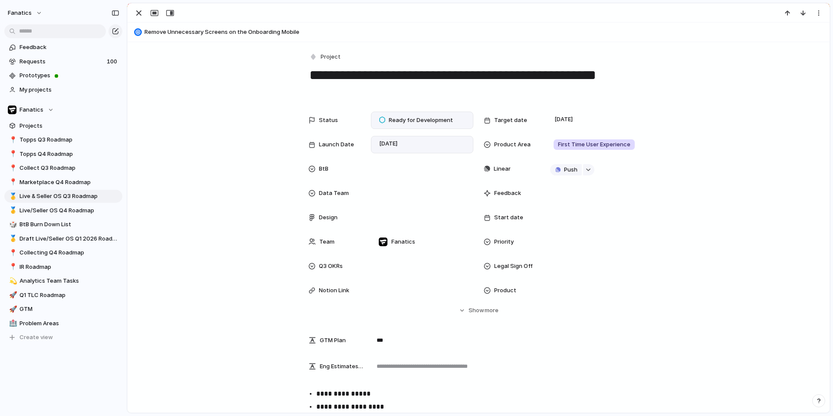
click at [398, 121] on span "Ready for Development" at bounding box center [421, 120] width 64 height 9
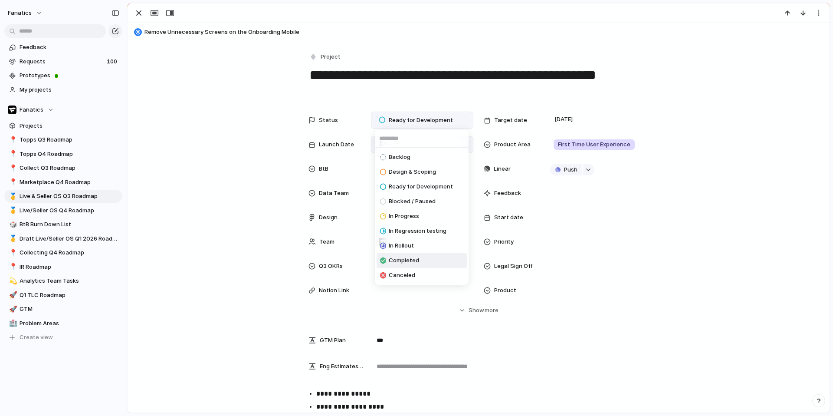
click at [392, 259] on span "Completed" at bounding box center [404, 260] width 30 height 9
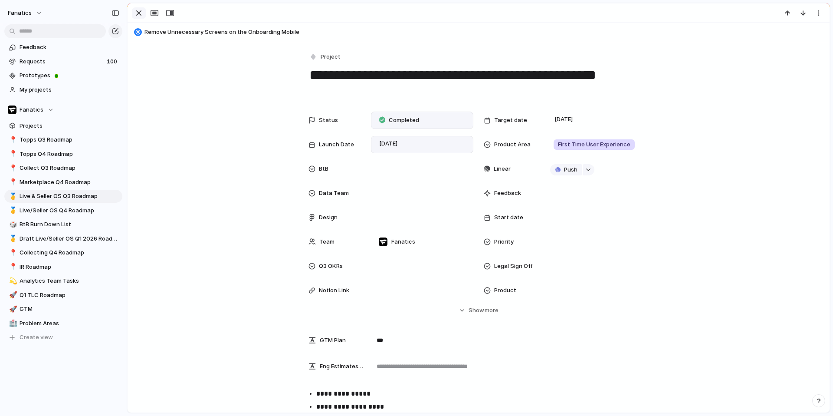
click at [139, 8] on div "button" at bounding box center [139, 13] width 10 height 10
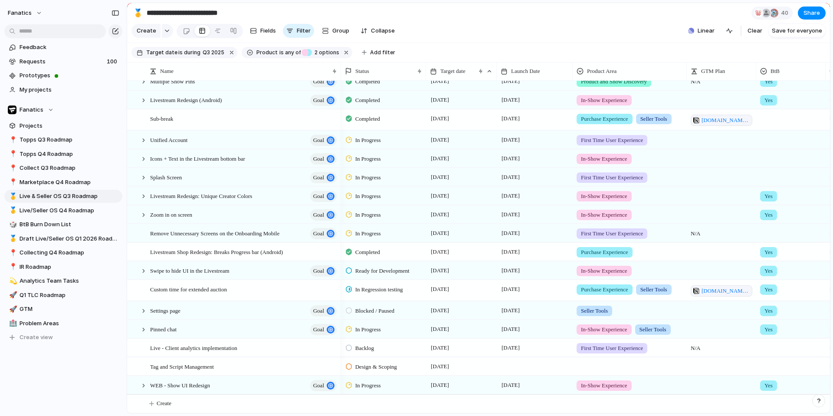
click at [379, 235] on span "In Progress" at bounding box center [368, 233] width 26 height 9
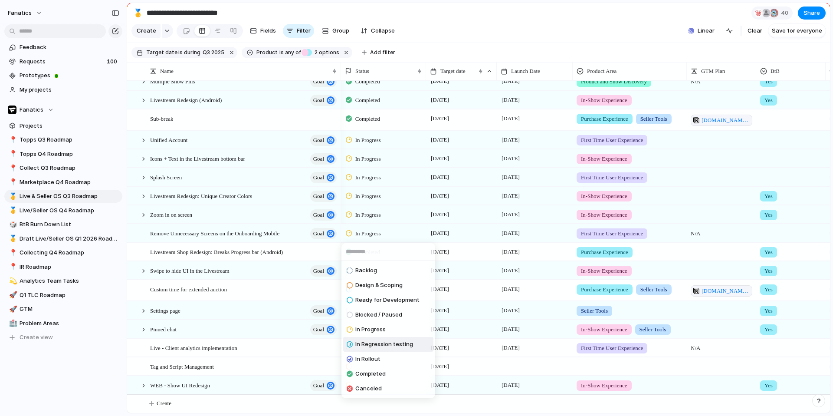
click at [590, 239] on div "Backlog Design & Scoping Ready for Development Blocked / Paused In Progress In …" at bounding box center [416, 208] width 833 height 416
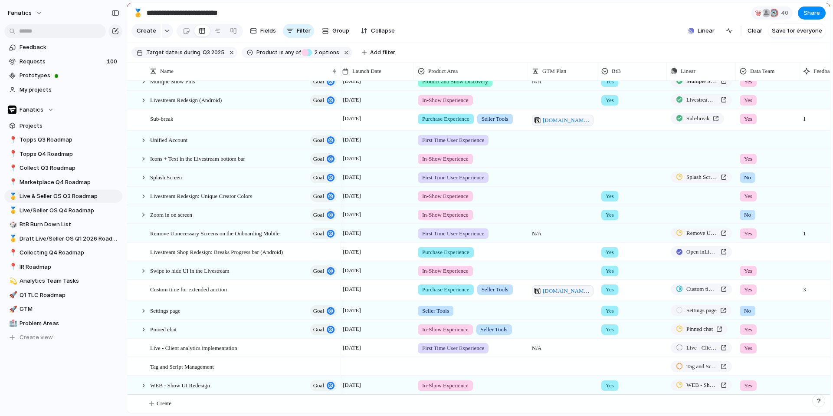
scroll to position [0, 211]
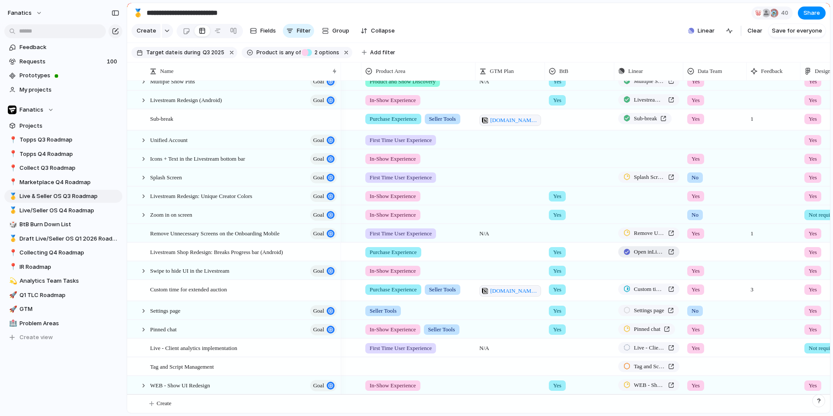
click at [634, 252] on span "Open in Linear" at bounding box center [649, 251] width 31 height 9
click at [640, 233] on span "Remove Unnecessary Screens on the Onboarding Mobile" at bounding box center [649, 233] width 31 height 9
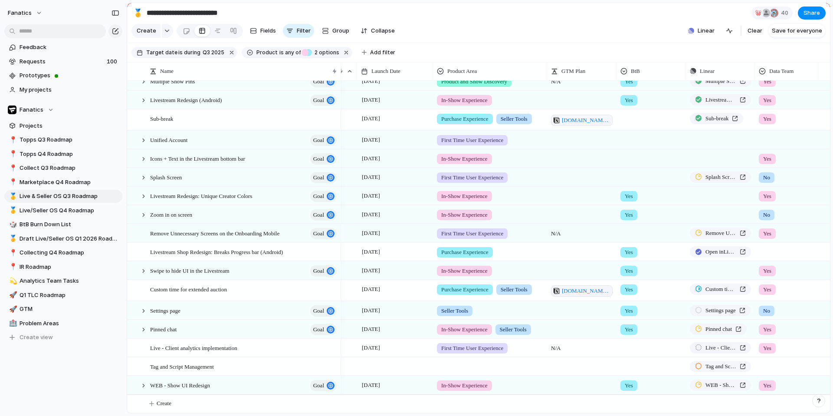
scroll to position [0, 0]
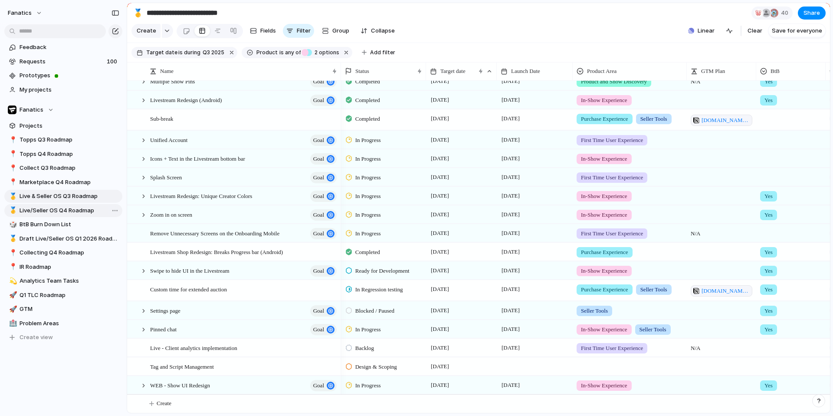
click at [66, 211] on span "Live/Seller OS Q4 Roadmap" at bounding box center [70, 210] width 100 height 9
type input "**********"
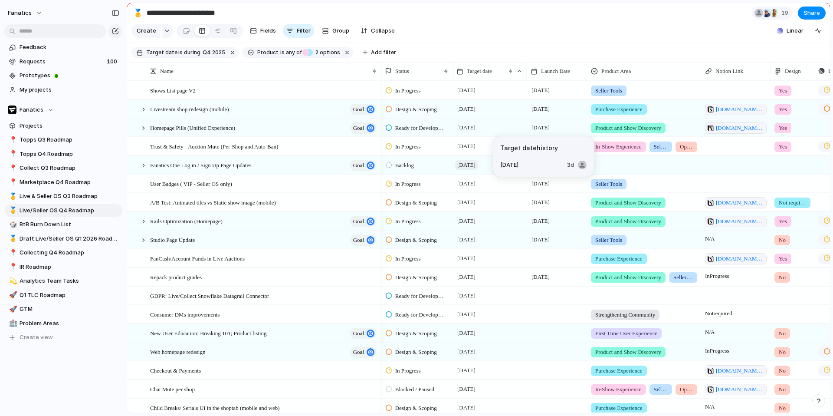
click at [466, 164] on span "[DATE]" at bounding box center [466, 165] width 23 height 10
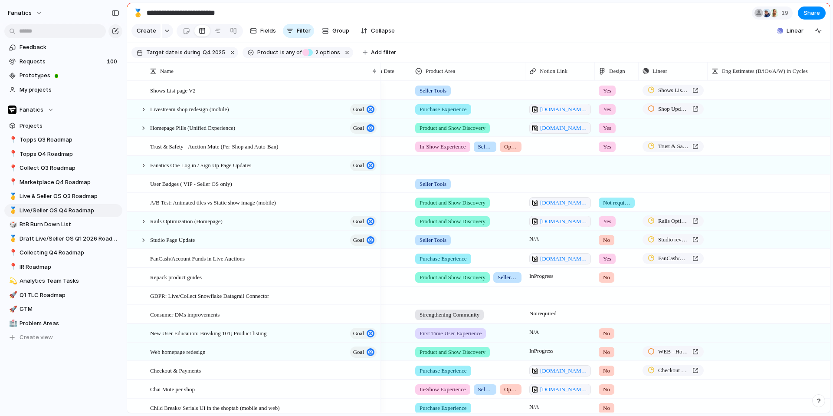
scroll to position [0, 264]
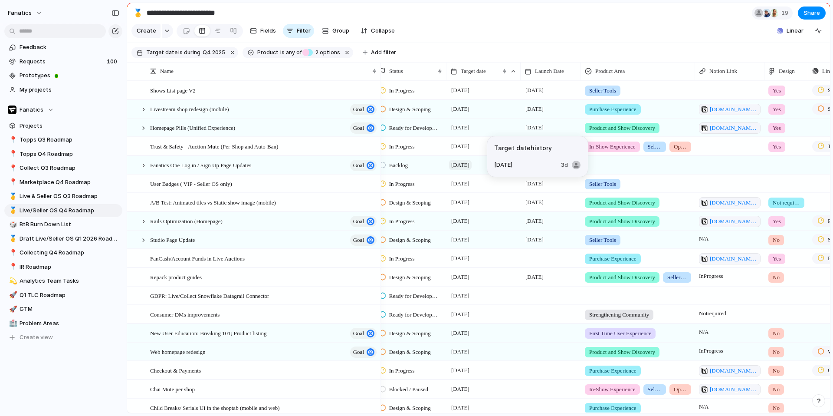
click at [462, 167] on span "[DATE]" at bounding box center [460, 165] width 23 height 10
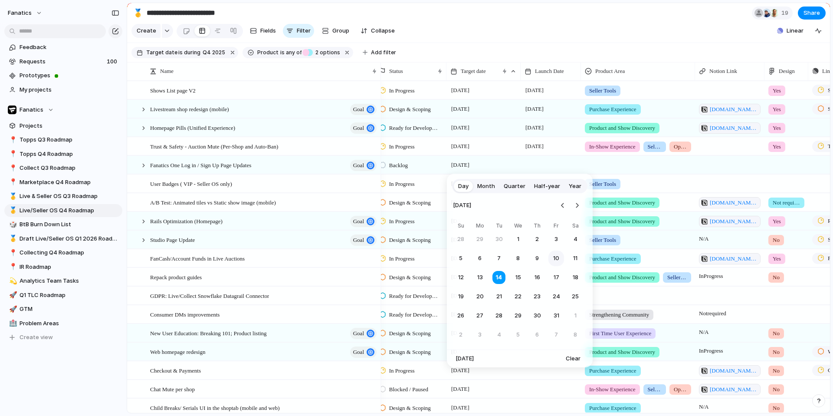
click at [559, 257] on button "10" at bounding box center [556, 258] width 16 height 16
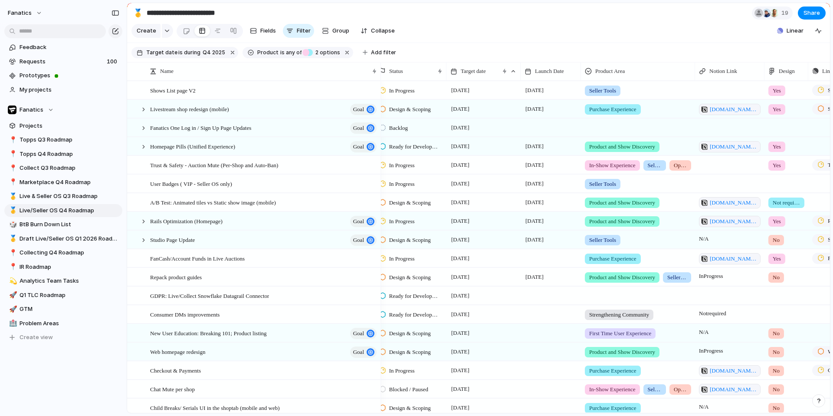
click at [538, 129] on div at bounding box center [551, 127] width 60 height 18
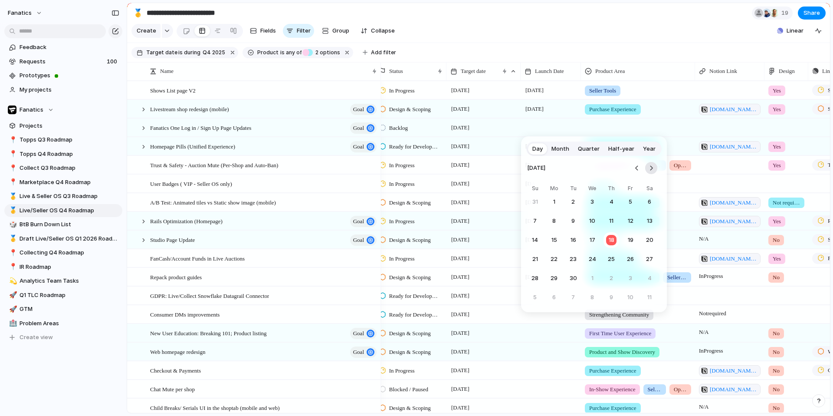
click at [652, 165] on button "Go to the Next Month" at bounding box center [651, 168] width 12 height 12
click at [554, 258] on button "20" at bounding box center [554, 259] width 16 height 16
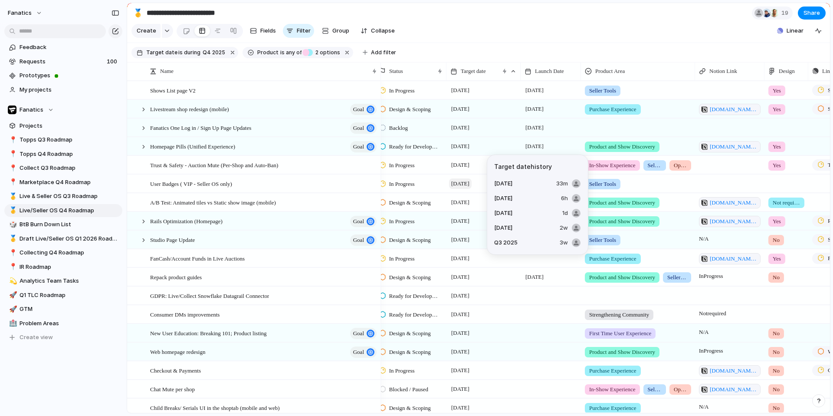
click at [470, 183] on span "17 October" at bounding box center [460, 183] width 23 height 10
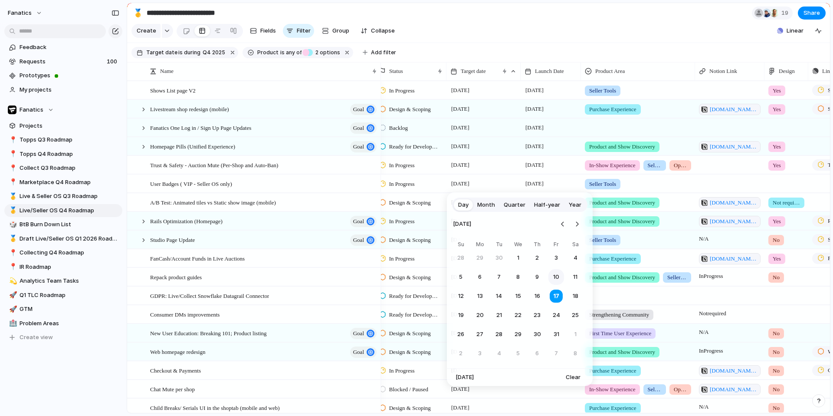
click at [555, 274] on button "10" at bounding box center [556, 277] width 16 height 16
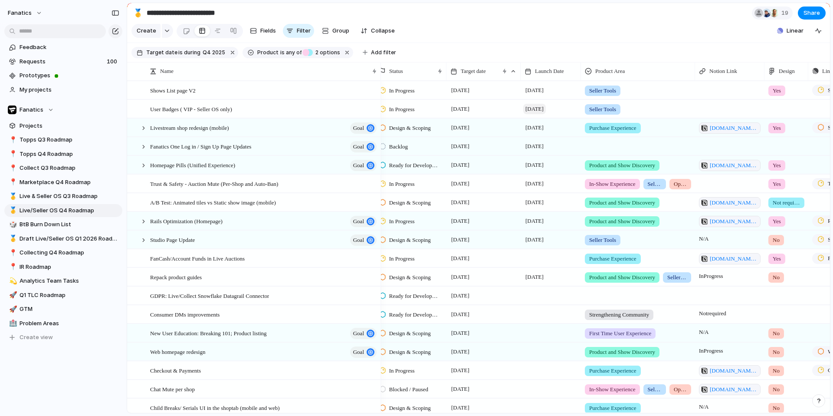
click at [533, 104] on span "[DATE]" at bounding box center [534, 109] width 23 height 10
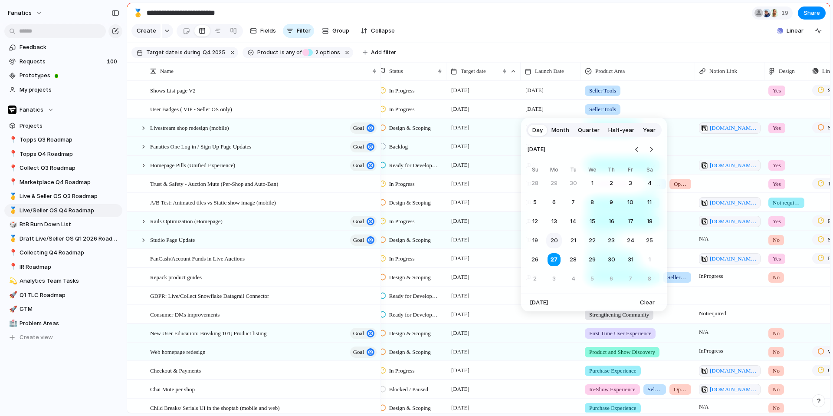
click at [551, 235] on button "20" at bounding box center [554, 241] width 16 height 16
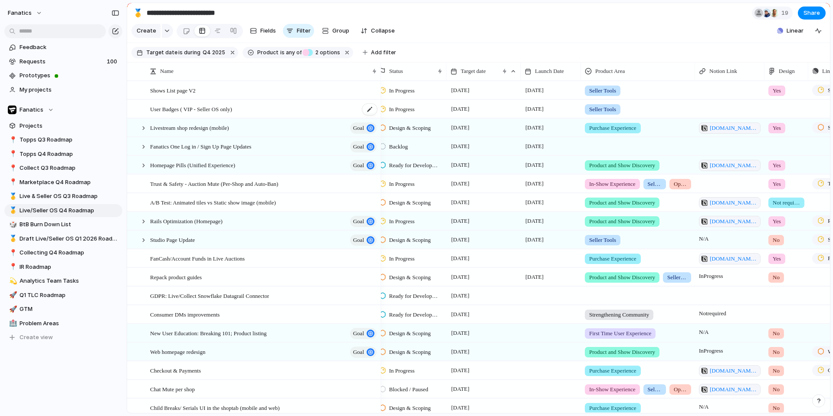
click at [219, 115] on div "User Badges ( VIP - Seller OS only)" at bounding box center [264, 109] width 228 height 18
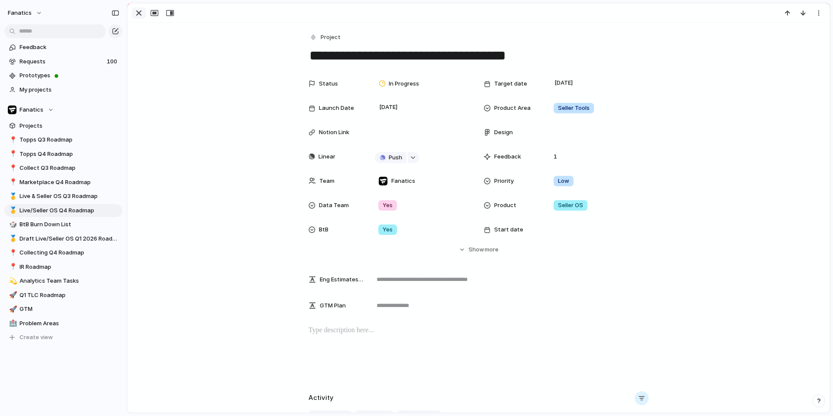
click at [138, 13] on div "button" at bounding box center [139, 13] width 10 height 10
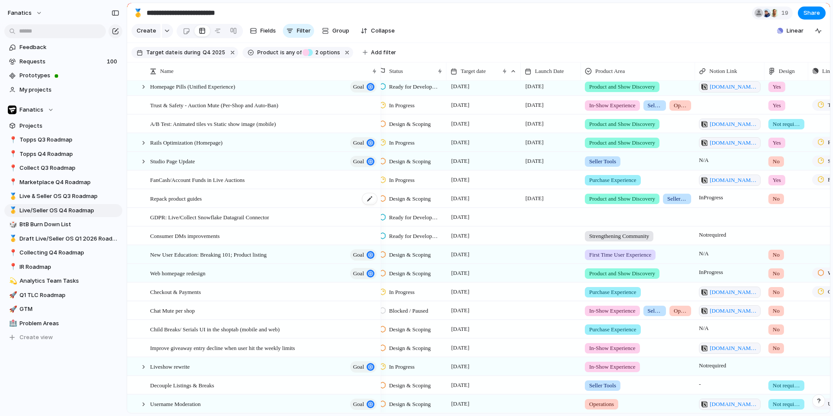
scroll to position [79, 0]
click at [72, 31] on input "text" at bounding box center [55, 31] width 102 height 14
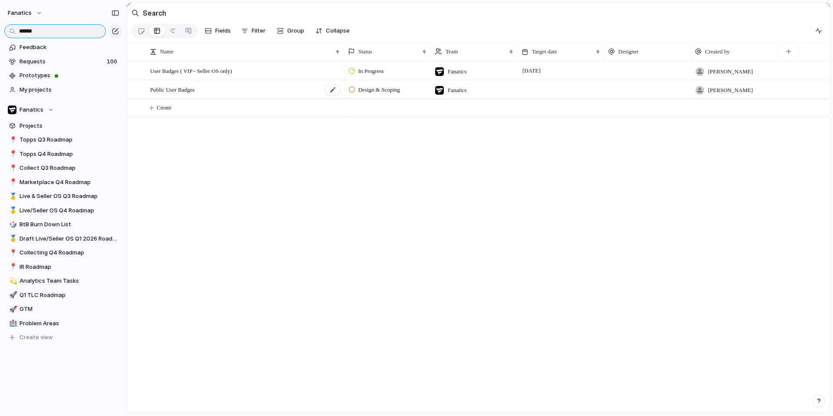
type input "******"
click at [199, 94] on div "Public User Badges" at bounding box center [245, 90] width 191 height 18
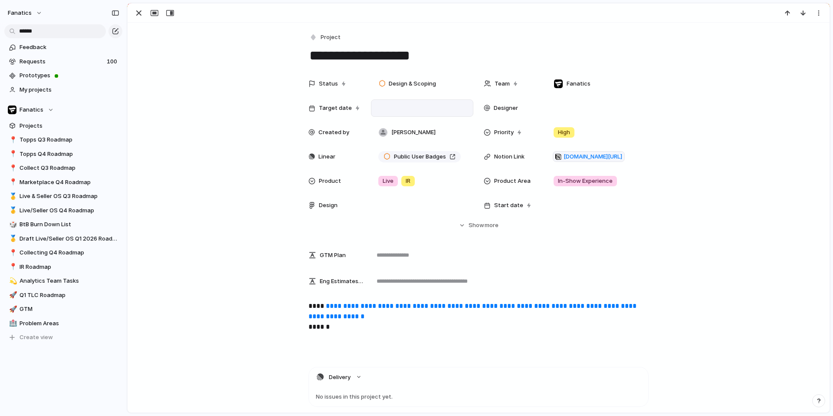
click at [406, 102] on div at bounding box center [422, 107] width 102 height 17
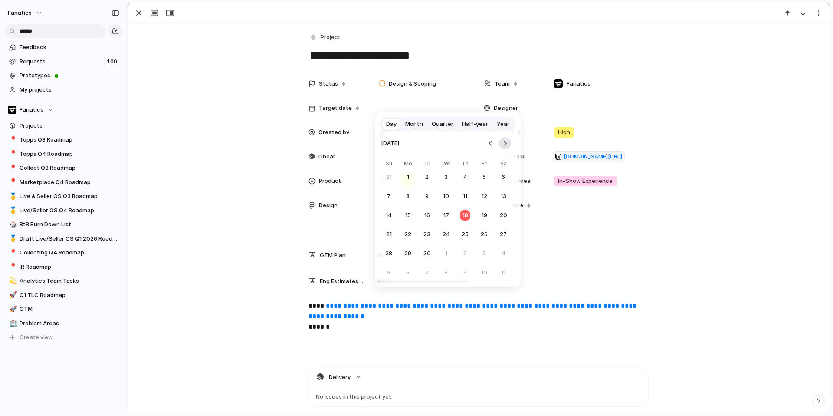
click at [508, 141] on button "Go to the Next Month" at bounding box center [505, 143] width 12 height 12
click at [487, 194] on button "10" at bounding box center [484, 196] width 16 height 16
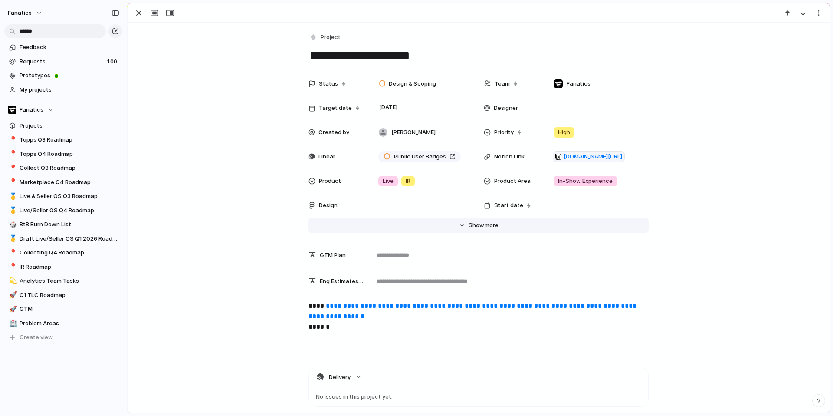
click at [481, 223] on span "Show" at bounding box center [477, 225] width 16 height 9
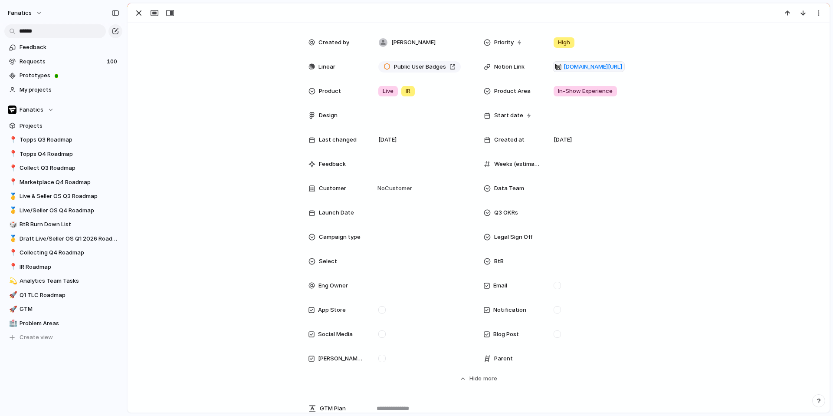
scroll to position [93, 0]
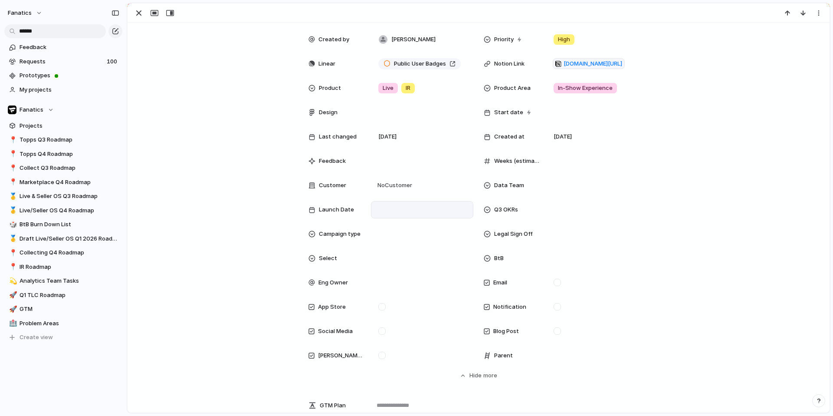
click at [394, 214] on div at bounding box center [422, 209] width 102 height 17
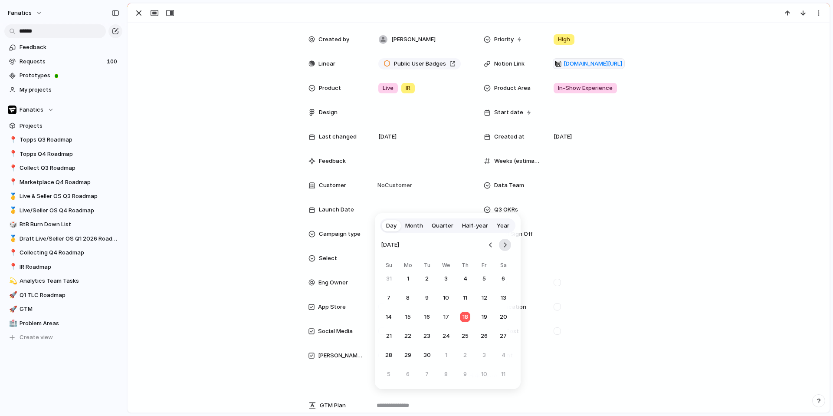
click at [507, 246] on button "Go to the Next Month" at bounding box center [505, 245] width 12 height 12
click at [411, 332] on button "20" at bounding box center [408, 336] width 16 height 16
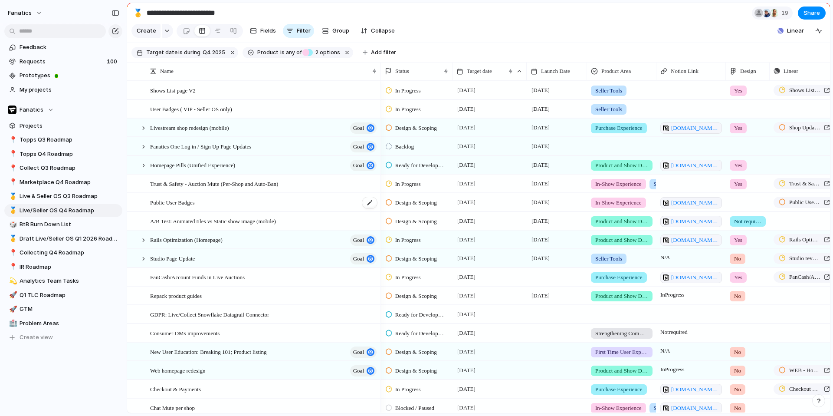
click at [195, 207] on span "Public User Badges" at bounding box center [172, 202] width 45 height 10
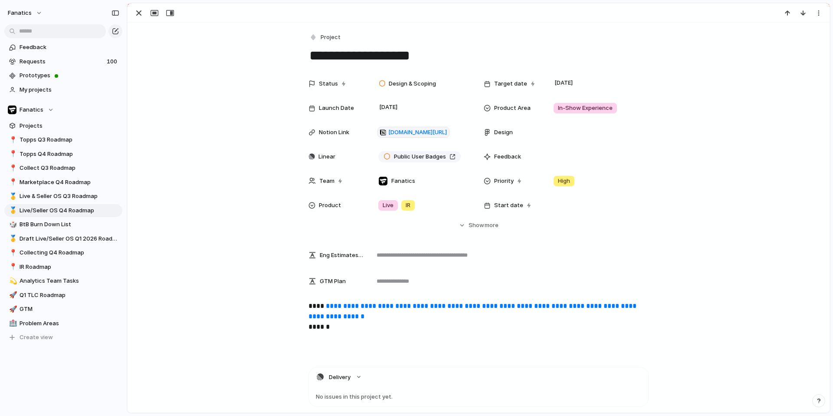
click at [463, 62] on textarea "**********" at bounding box center [479, 55] width 340 height 18
type textarea "**********"
click at [244, 197] on div "Status Design & Scoping Target date [DATE] Launch Date [DATE] Product Area In-S…" at bounding box center [478, 152] width 681 height 154
click at [141, 14] on div "button" at bounding box center [139, 13] width 10 height 10
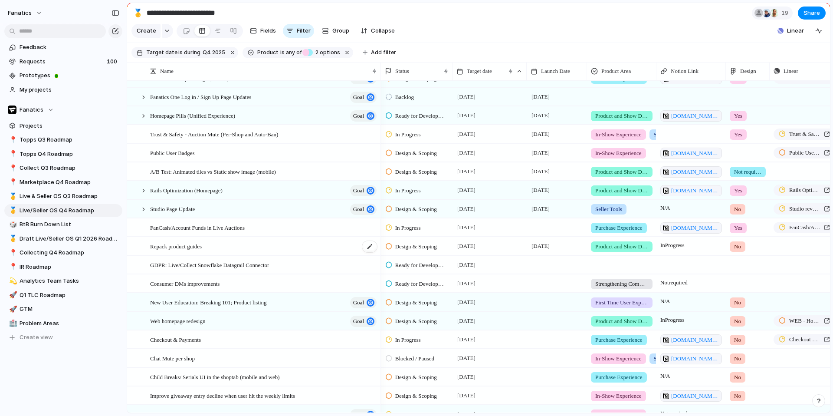
scroll to position [52, 0]
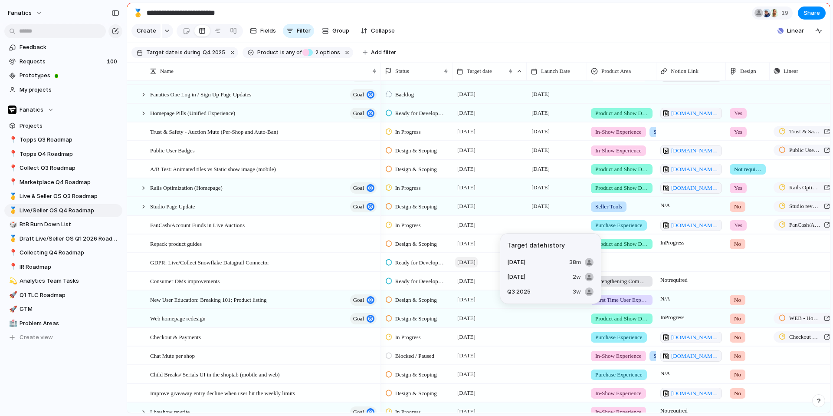
click at [468, 263] on span "[DATE]" at bounding box center [466, 262] width 23 height 10
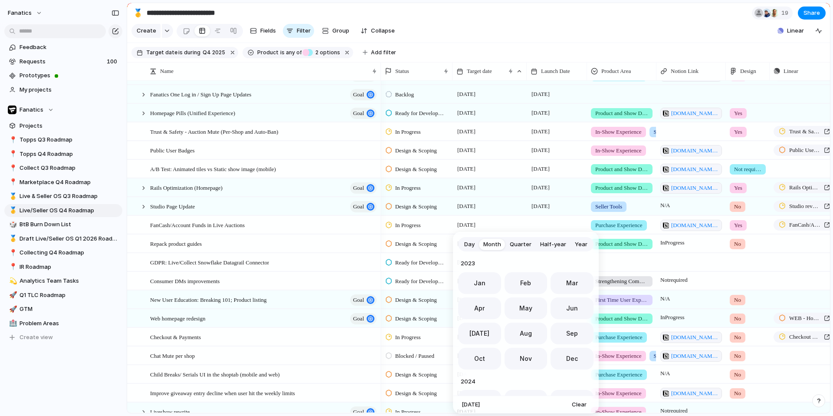
scroll to position [238, 0]
click at [520, 244] on span "Quarter" at bounding box center [521, 244] width 22 height 9
click at [551, 309] on button "Q4" at bounding box center [561, 306] width 66 height 22
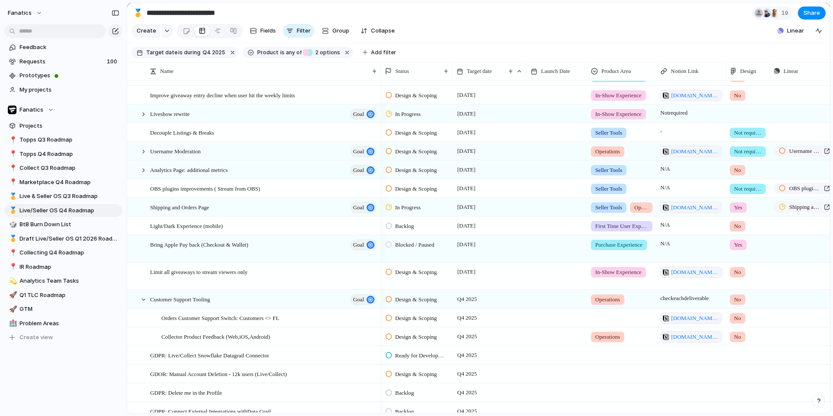
scroll to position [357, 0]
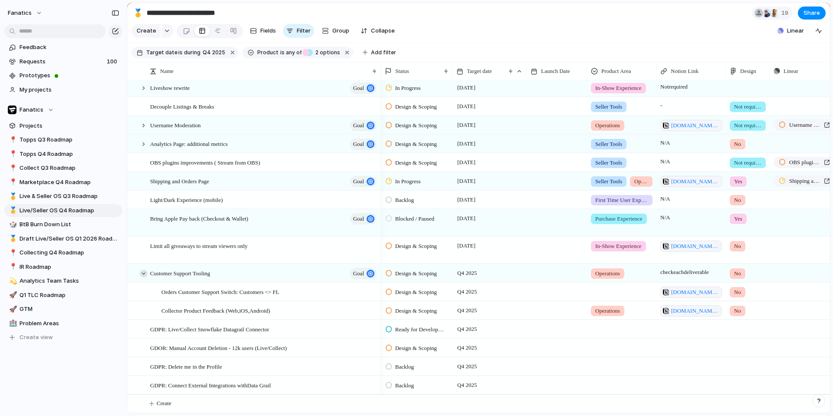
click at [143, 276] on div at bounding box center [144, 273] width 8 height 8
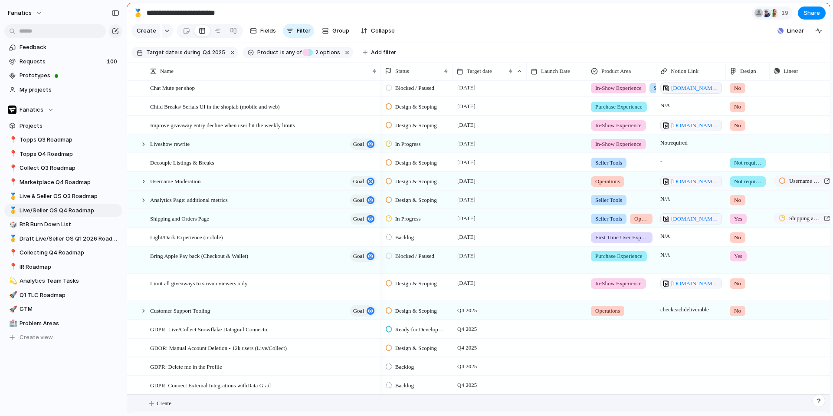
scroll to position [301, 0]
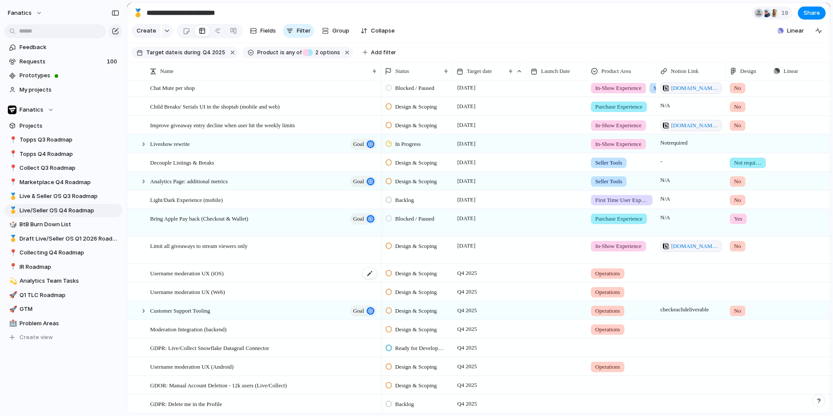
click at [221, 272] on span "Username moderation UX (iOS)" at bounding box center [186, 273] width 73 height 10
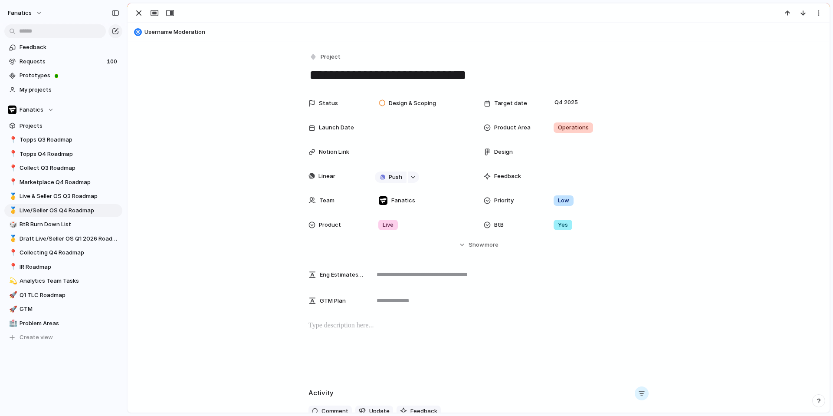
click at [188, 34] on span "Username Moderation" at bounding box center [484, 32] width 681 height 9
type textarea "**********"
type textarea "***"
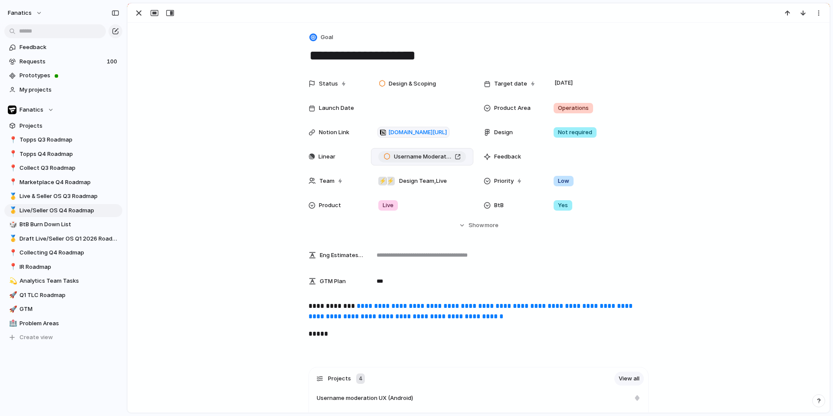
click at [427, 158] on span "Username Moderation" at bounding box center [422, 156] width 57 height 9
click at [575, 81] on span "[DATE]" at bounding box center [563, 83] width 23 height 10
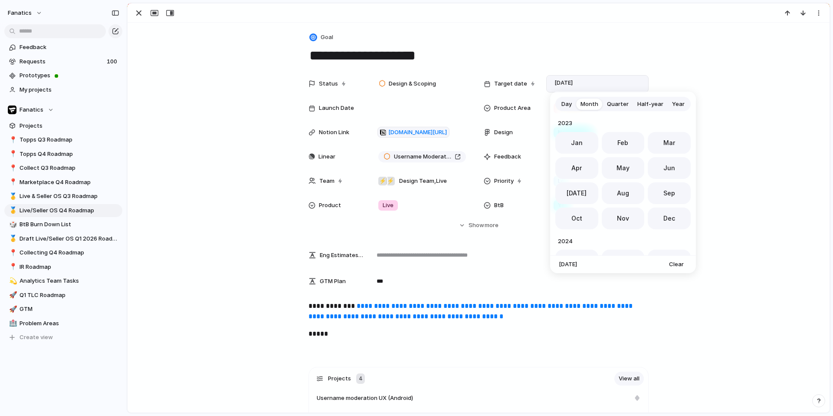
scroll to position [238, 0]
click at [611, 220] on button "Nov" at bounding box center [623, 216] width 43 height 22
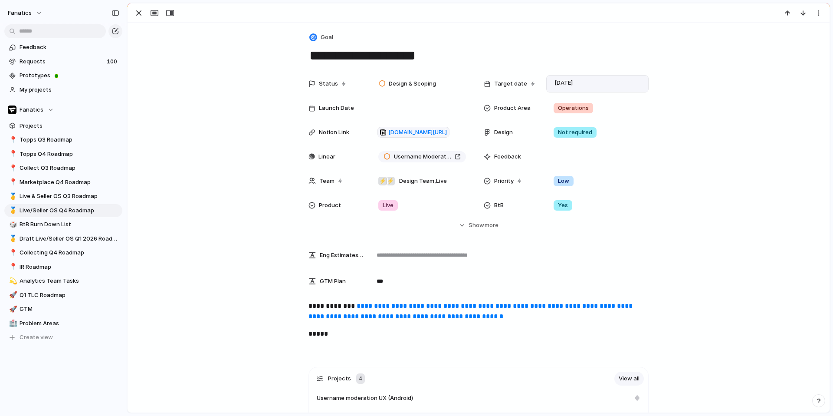
scroll to position [282, 0]
click at [138, 15] on div "button" at bounding box center [139, 13] width 10 height 10
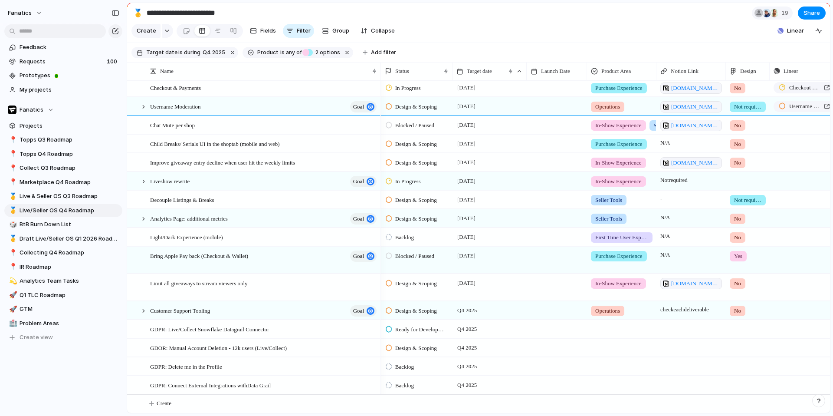
click at [120, 354] on div "Feedback Requests 100 Prototypes My projects Fanatics Projects 📍 Topps Q3 Roadm…" at bounding box center [63, 207] width 127 height 414
click at [778, 13] on div at bounding box center [774, 13] width 9 height 9
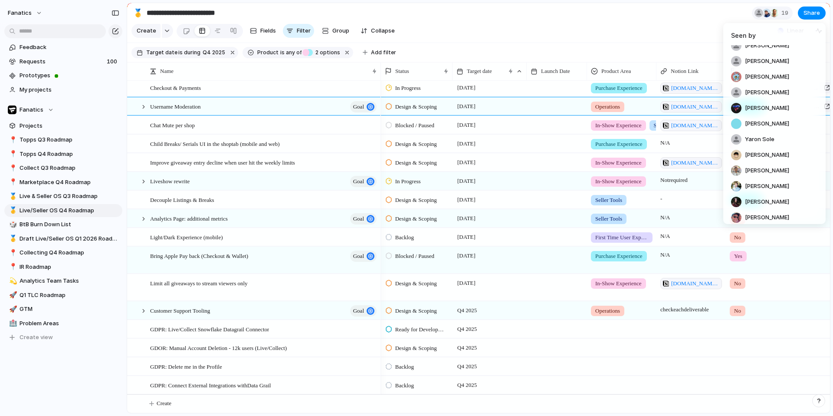
scroll to position [121, 0]
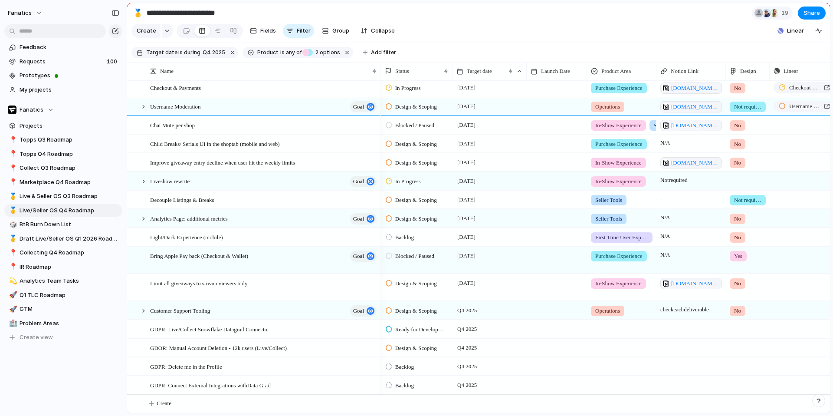
click at [677, 15] on div "Seen by [PERSON_NAME] [PERSON_NAME] [PERSON_NAME] [PERSON_NAME] [EMAIL_ADDRESS]…" at bounding box center [416, 208] width 833 height 416
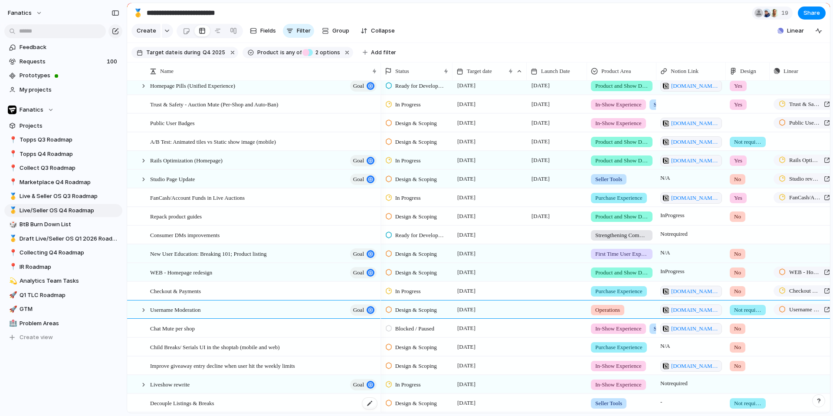
scroll to position [0, 0]
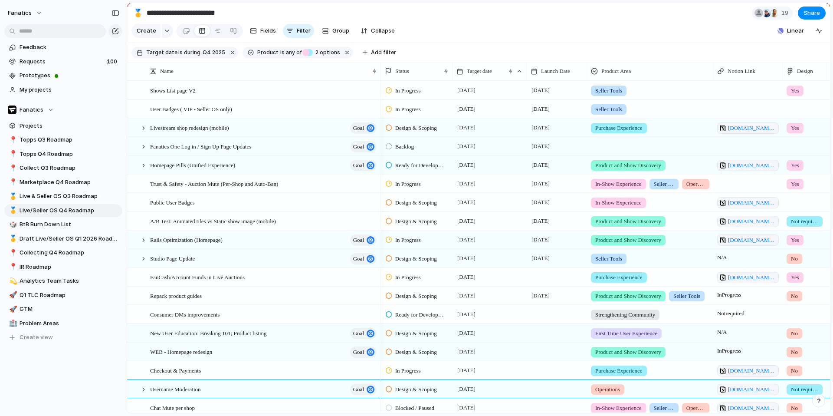
drag, startPoint x: 655, startPoint y: 68, endPoint x: 712, endPoint y: 73, distance: 57.1
click at [712, 74] on div at bounding box center [713, 71] width 4 height 18
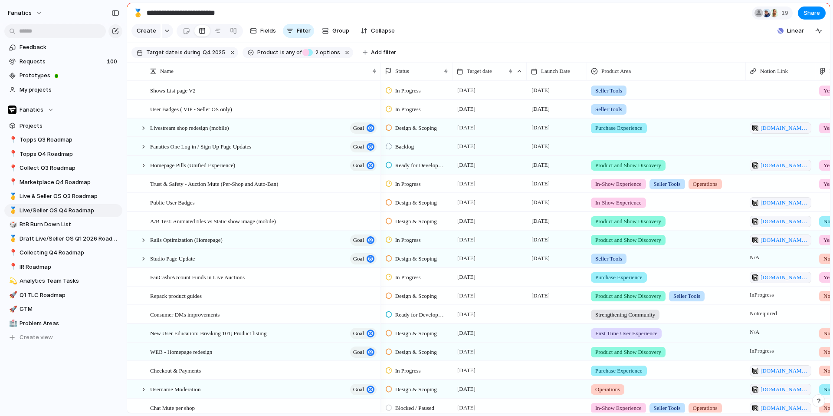
drag, startPoint x: 712, startPoint y: 73, endPoint x: 745, endPoint y: 76, distance: 32.6
click at [745, 76] on div at bounding box center [745, 71] width 4 height 18
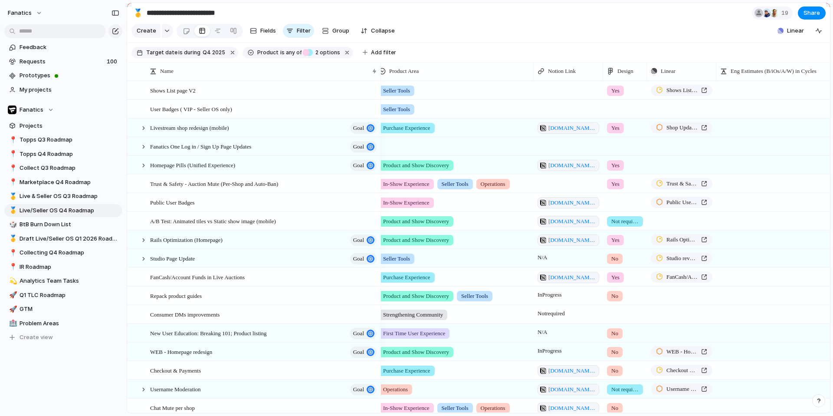
click at [616, 111] on div at bounding box center [625, 107] width 43 height 14
click at [624, 150] on div "Yes" at bounding box center [618, 145] width 19 height 10
click at [624, 150] on div at bounding box center [625, 145] width 43 height 14
click at [617, 178] on span "Yes" at bounding box center [618, 182] width 10 height 9
click at [620, 204] on div at bounding box center [625, 202] width 44 height 18
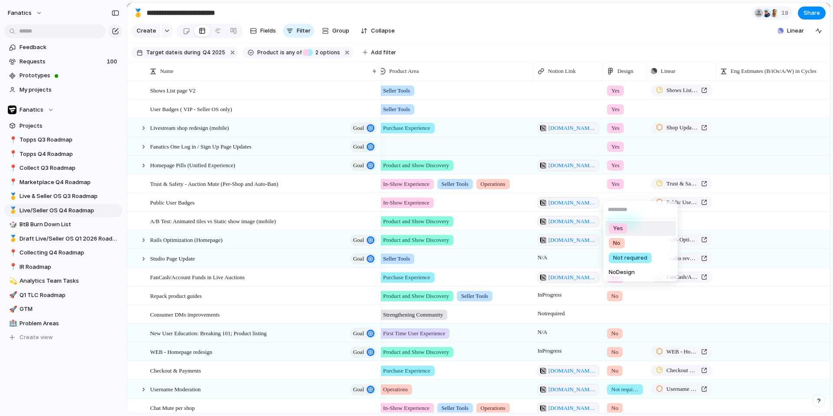
click at [617, 232] on div "Yes" at bounding box center [618, 228] width 19 height 10
click at [620, 108] on span "Yes" at bounding box center [615, 109] width 8 height 9
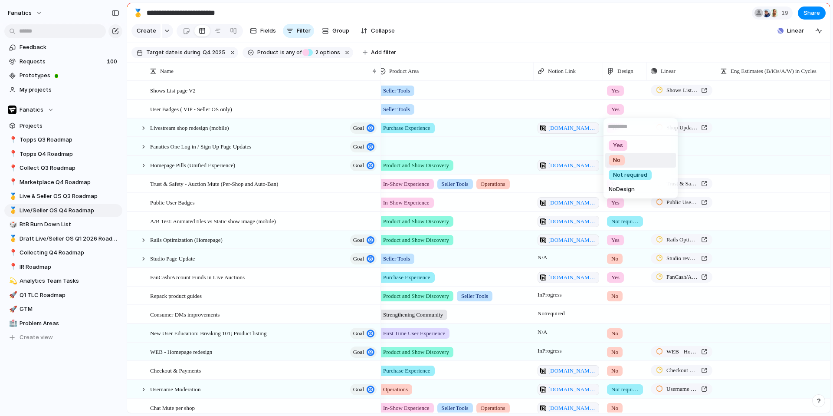
click at [616, 163] on span "No" at bounding box center [616, 160] width 7 height 9
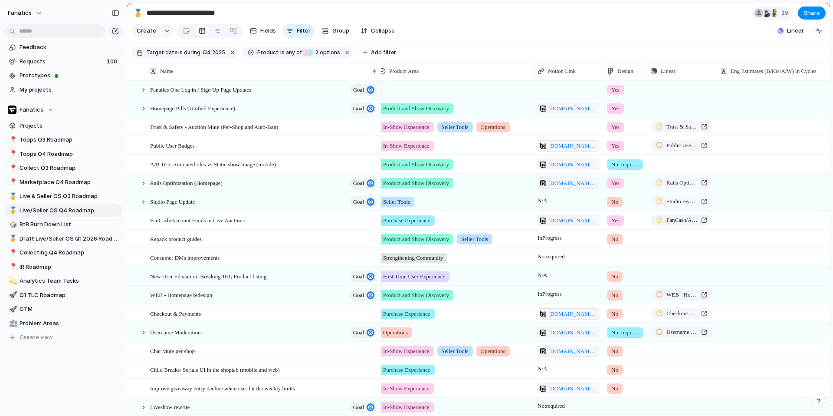
scroll to position [58, 0]
click at [115, 31] on div "button" at bounding box center [115, 31] width 7 height 7
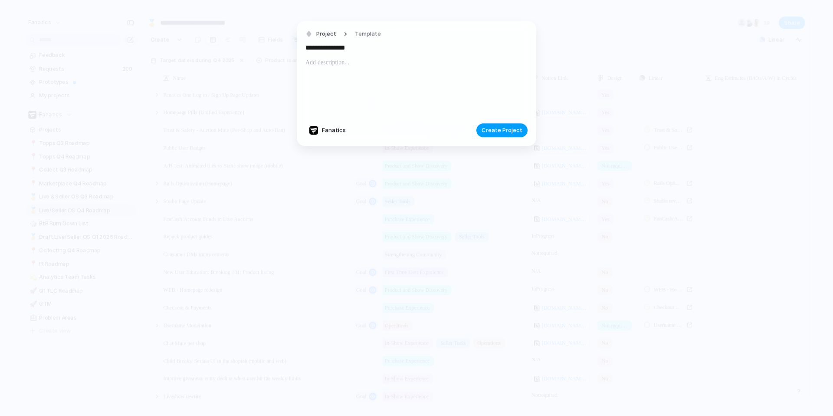
type input "**********"
click at [510, 131] on span "Create Project" at bounding box center [502, 130] width 41 height 9
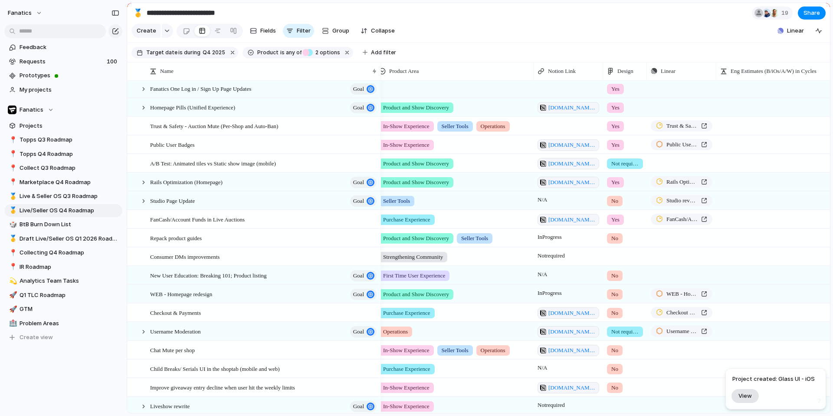
click at [742, 393] on span "View" at bounding box center [745, 395] width 13 height 7
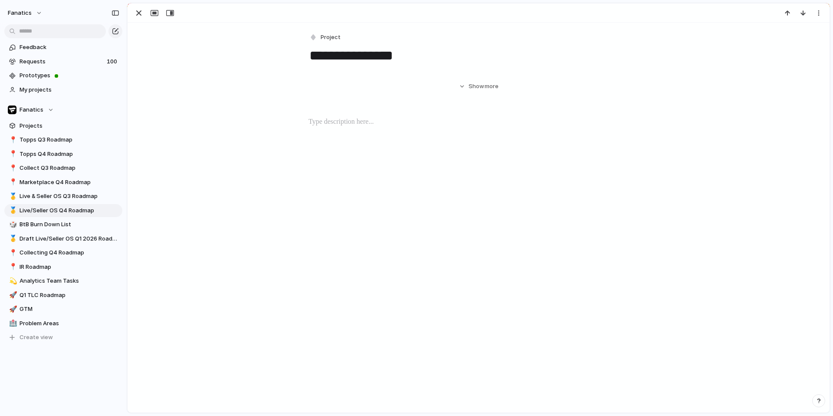
scroll to position [236, 0]
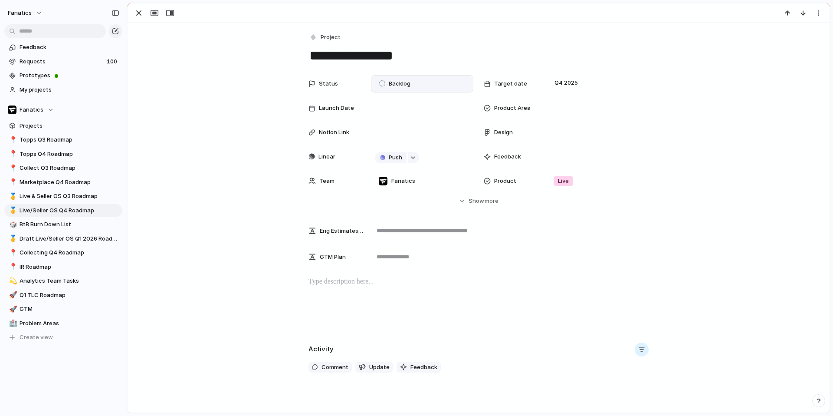
click at [403, 83] on span "Backlog" at bounding box center [400, 83] width 22 height 9
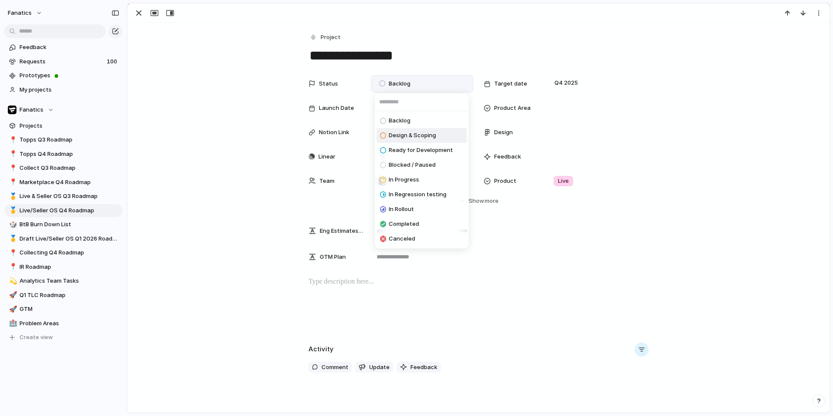
click at [407, 139] on span "Design & Scoping" at bounding box center [412, 135] width 47 height 9
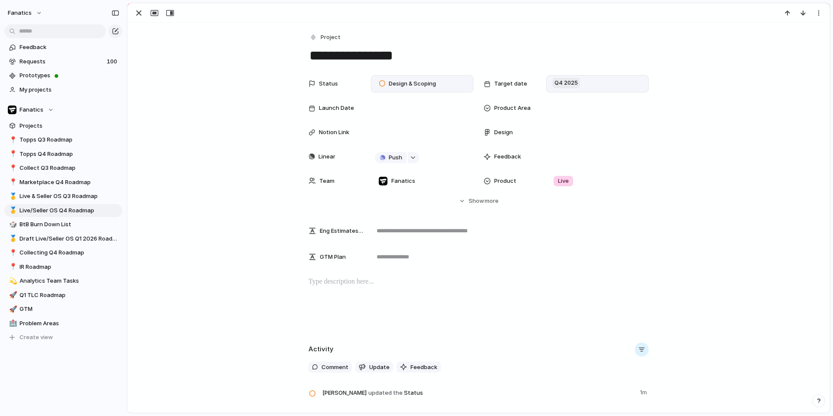
click at [572, 84] on span "Q4 2025" at bounding box center [566, 83] width 28 height 10
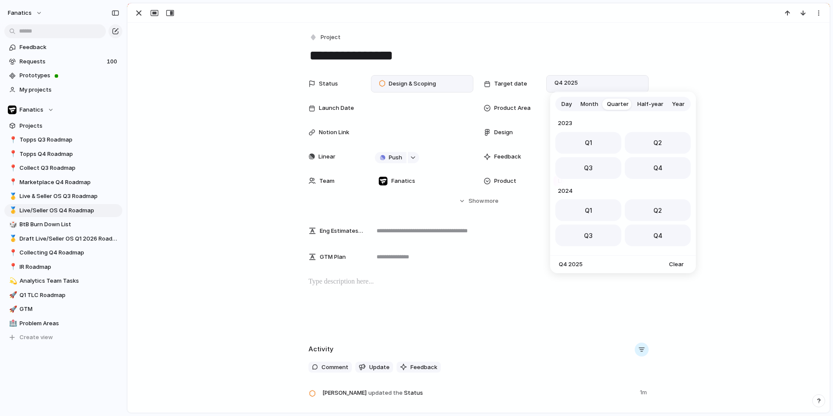
scroll to position [138, 0]
click at [569, 107] on span "Day" at bounding box center [566, 104] width 10 height 9
click at [660, 212] on button "24" at bounding box center [660, 215] width 16 height 16
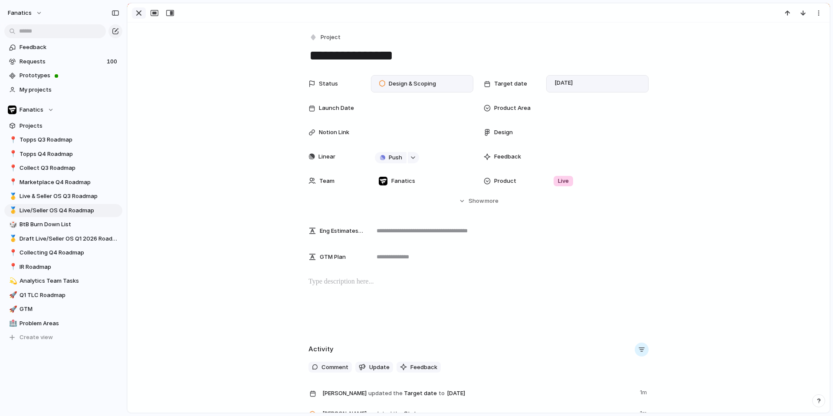
click at [143, 13] on div "button" at bounding box center [139, 13] width 10 height 10
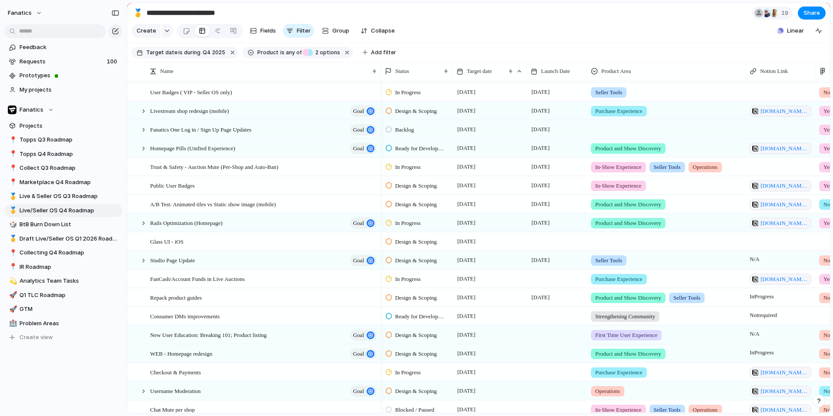
scroll to position [17, 0]
click at [341, 24] on button "Group" at bounding box center [336, 31] width 36 height 14
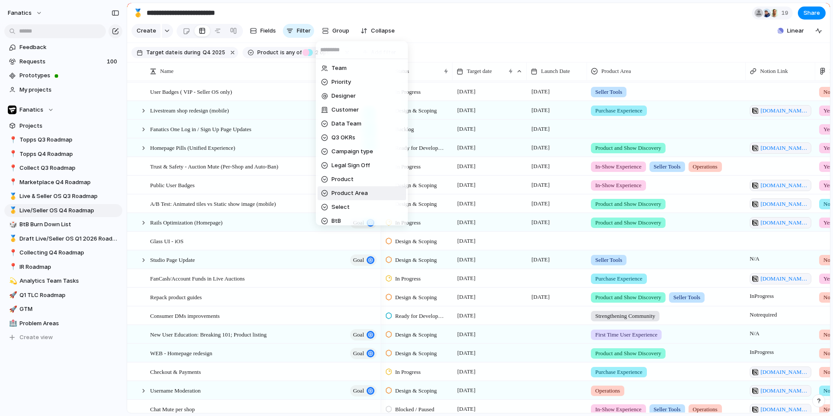
click at [347, 195] on span "Product Area" at bounding box center [350, 193] width 36 height 9
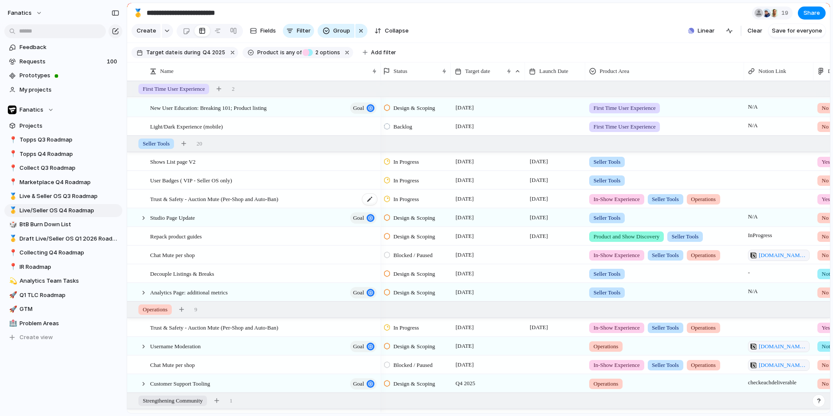
scroll to position [396, 0]
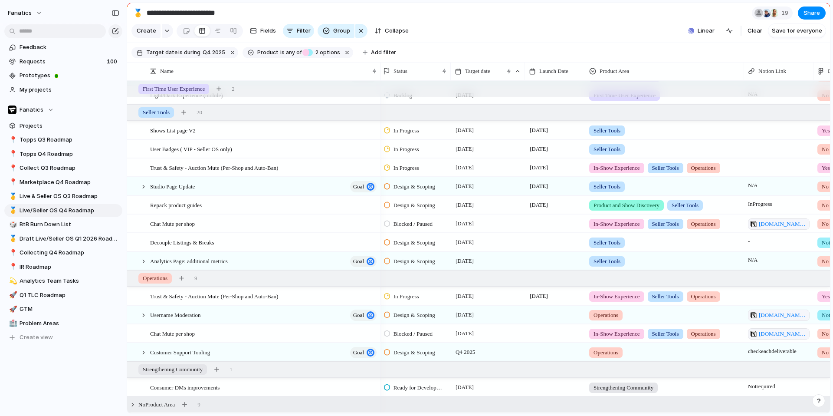
click at [152, 404] on span "No Product Area" at bounding box center [156, 404] width 36 height 9
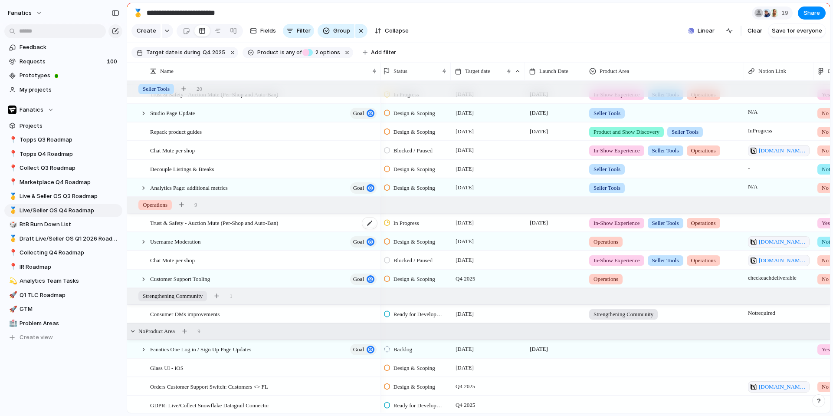
scroll to position [526, 0]
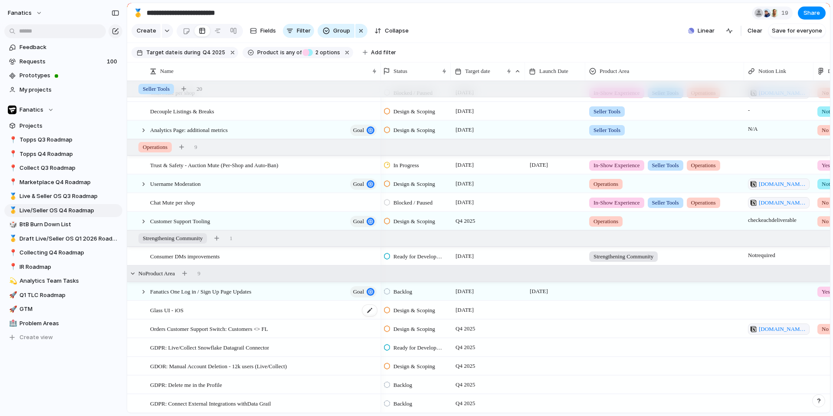
click at [276, 311] on div "Glass UI - iOS" at bounding box center [264, 310] width 228 height 18
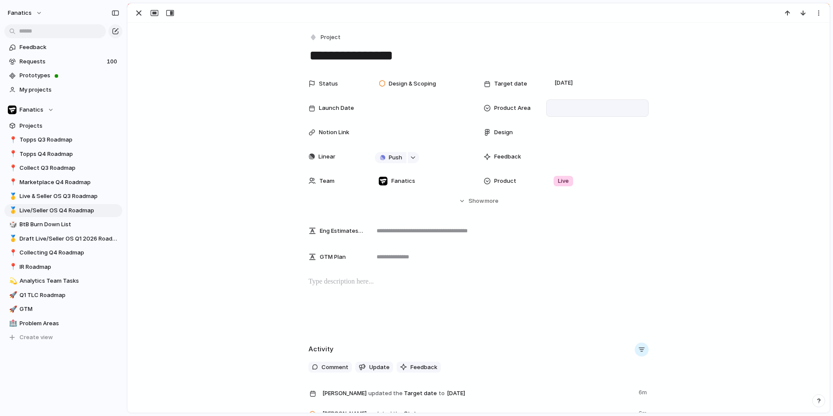
click at [553, 109] on div at bounding box center [597, 108] width 95 height 10
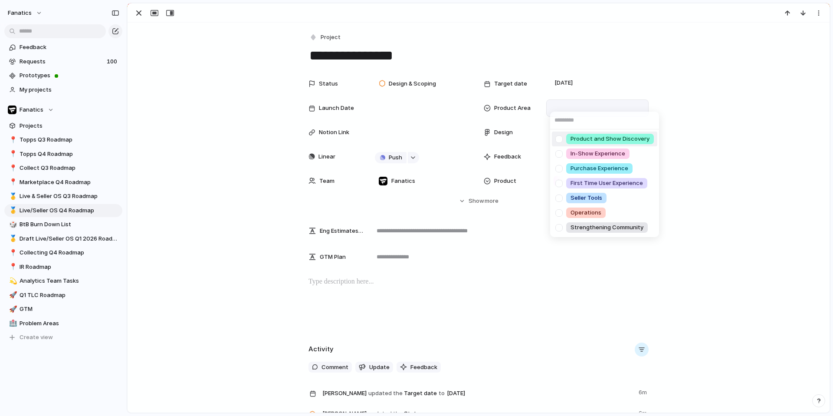
click at [559, 141] on div at bounding box center [559, 138] width 15 height 15
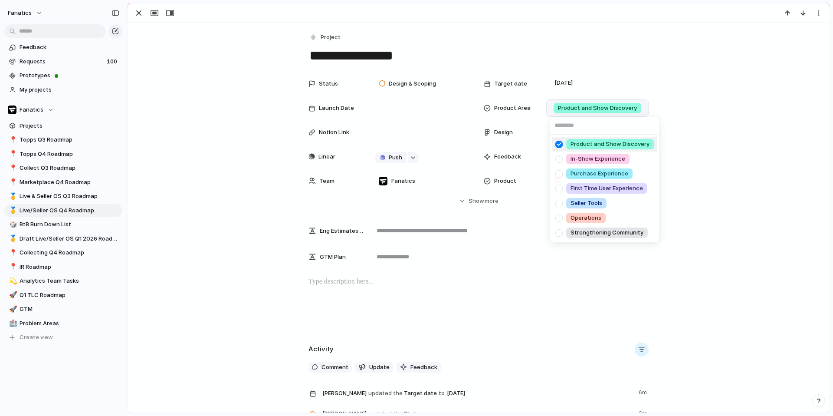
click at [215, 82] on div "Product and Show Discovery In-Show Experience Purchase Experience First Time Us…" at bounding box center [416, 208] width 833 height 416
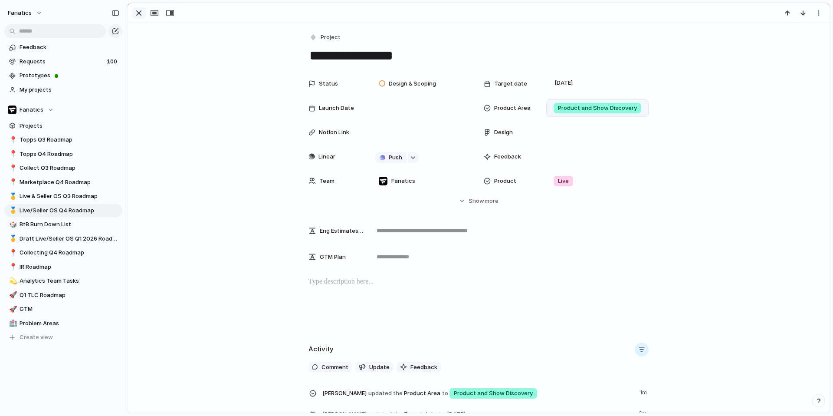
click at [139, 11] on div "button" at bounding box center [139, 13] width 10 height 10
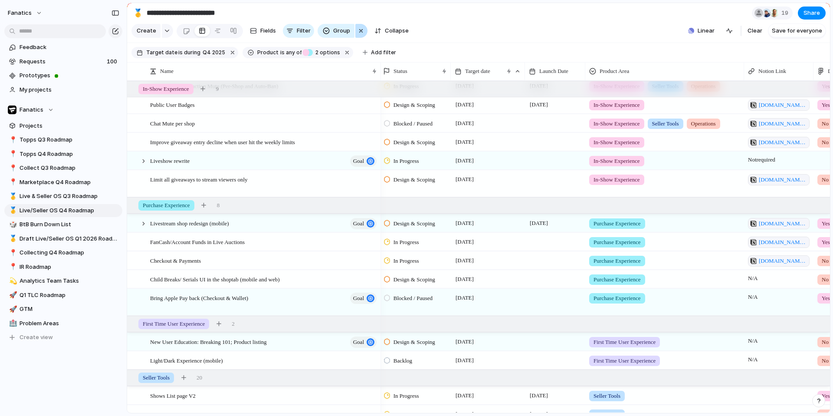
click at [360, 33] on div "button" at bounding box center [361, 31] width 7 height 10
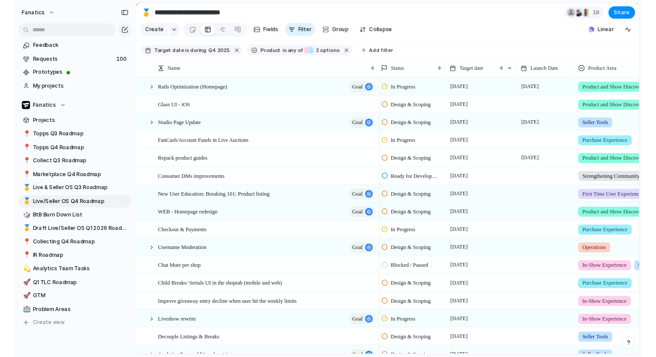
scroll to position [0, 2]
